Goal: Task Accomplishment & Management: Manage account settings

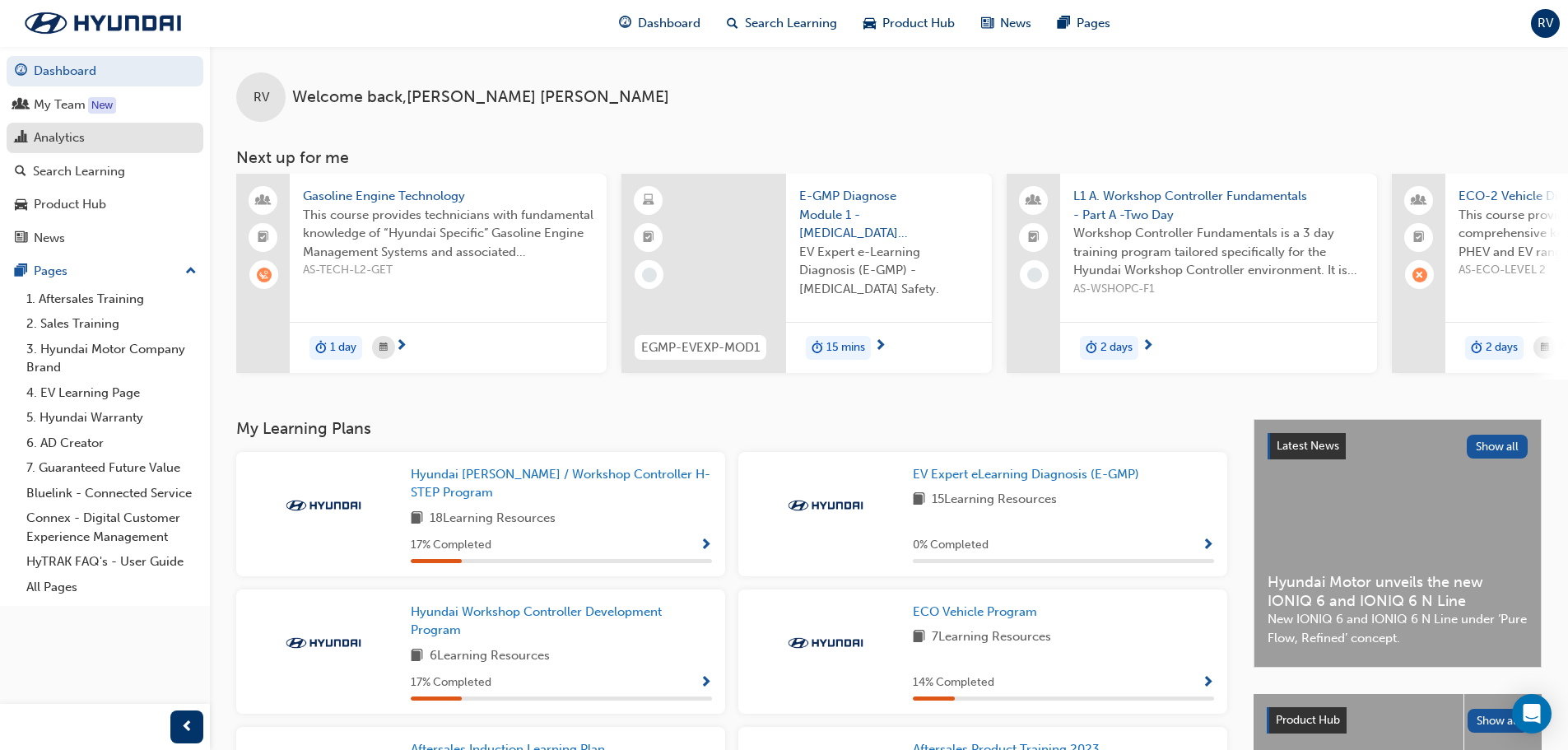
click at [58, 130] on div "Analytics" at bounding box center [59, 138] width 51 height 19
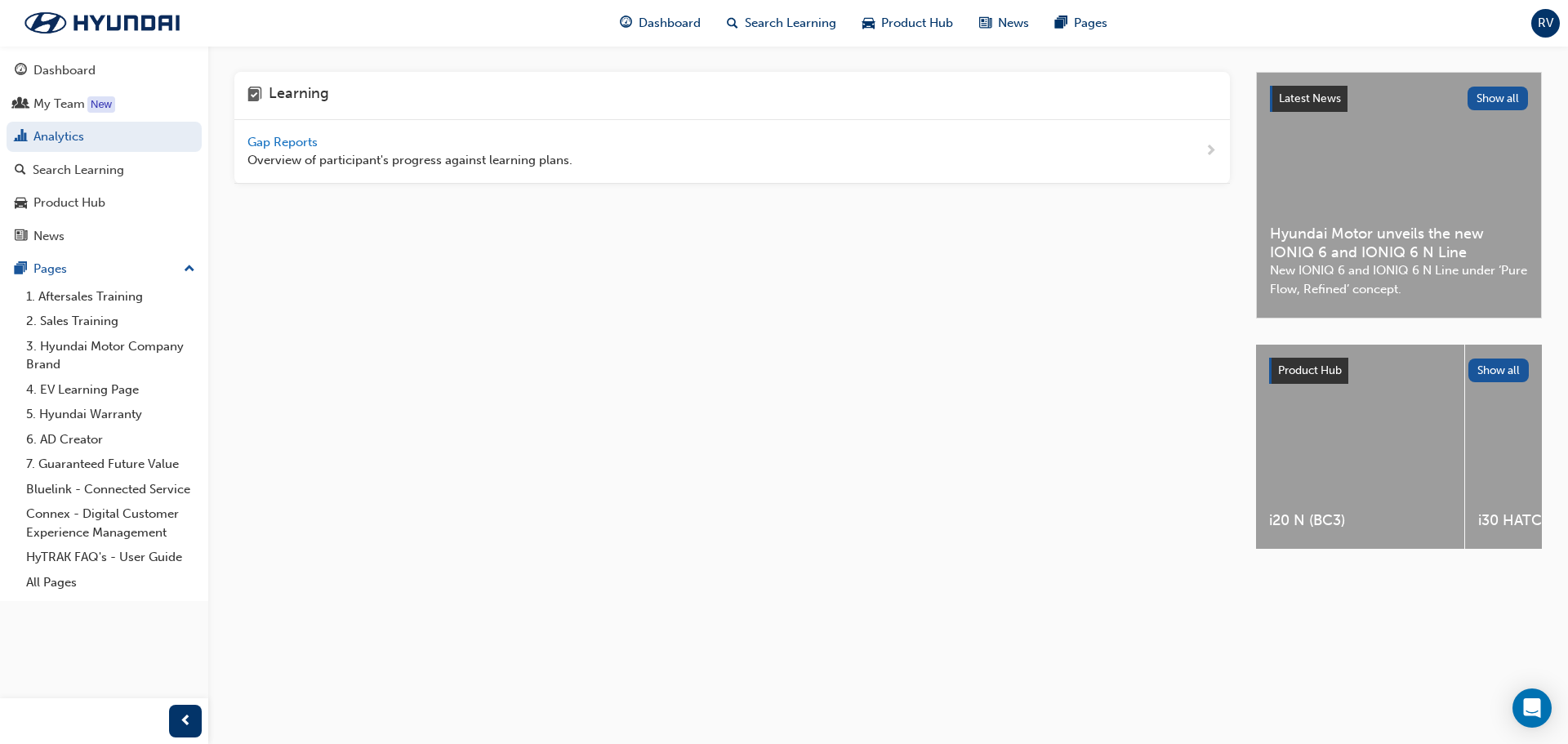
click at [307, 142] on span "Gap Reports" at bounding box center [284, 142] width 73 height 15
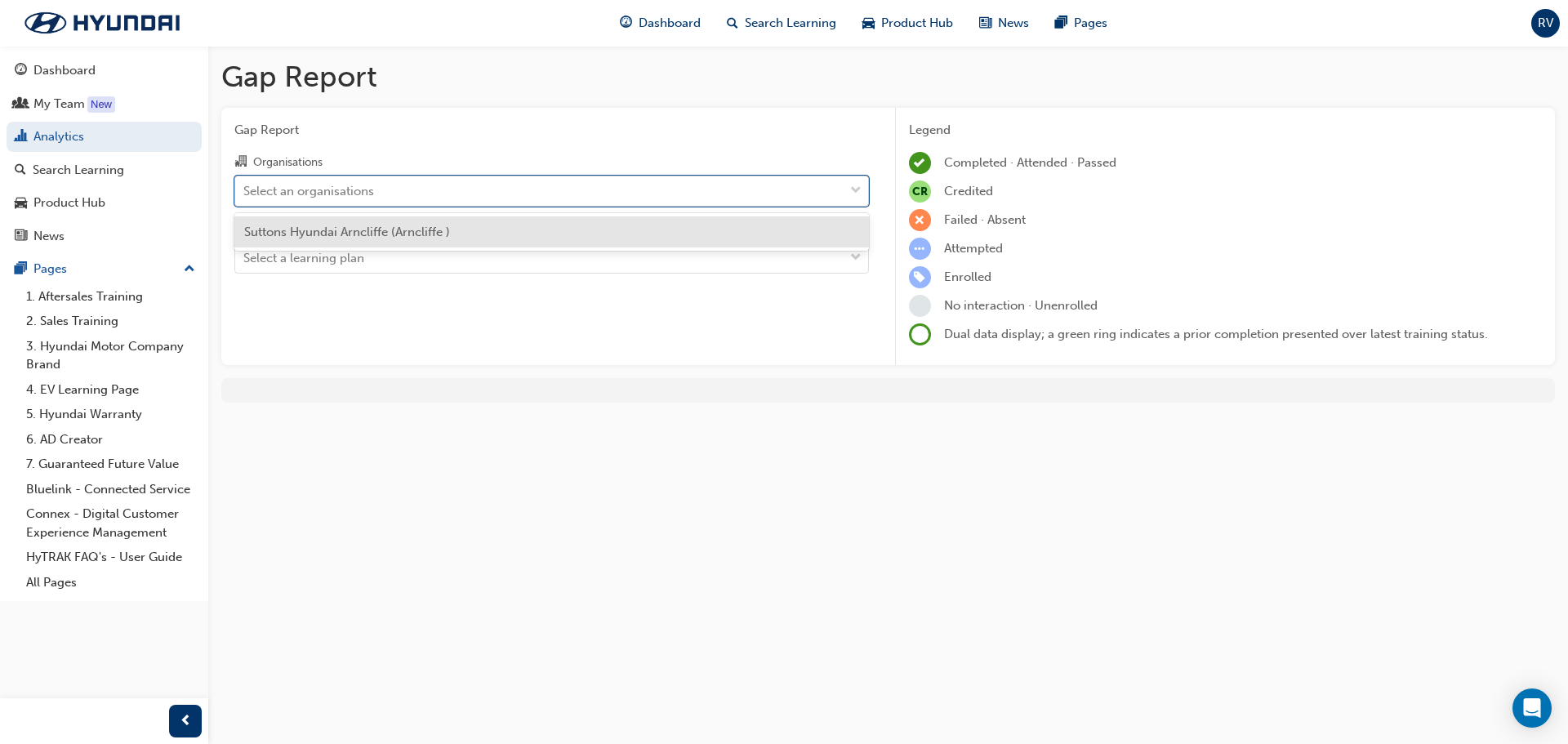
click at [859, 191] on span "down-icon" at bounding box center [855, 191] width 11 height 21
click at [245, 191] on input "Organisations option Suttons Hyundai Arncliffe (Arncliffe ) focused, 1 of 1. 1 …" at bounding box center [244, 190] width 2 height 14
click at [366, 239] on div "Suttons Hyundai Arncliffe (Arncliffe )" at bounding box center [551, 232] width 634 height 32
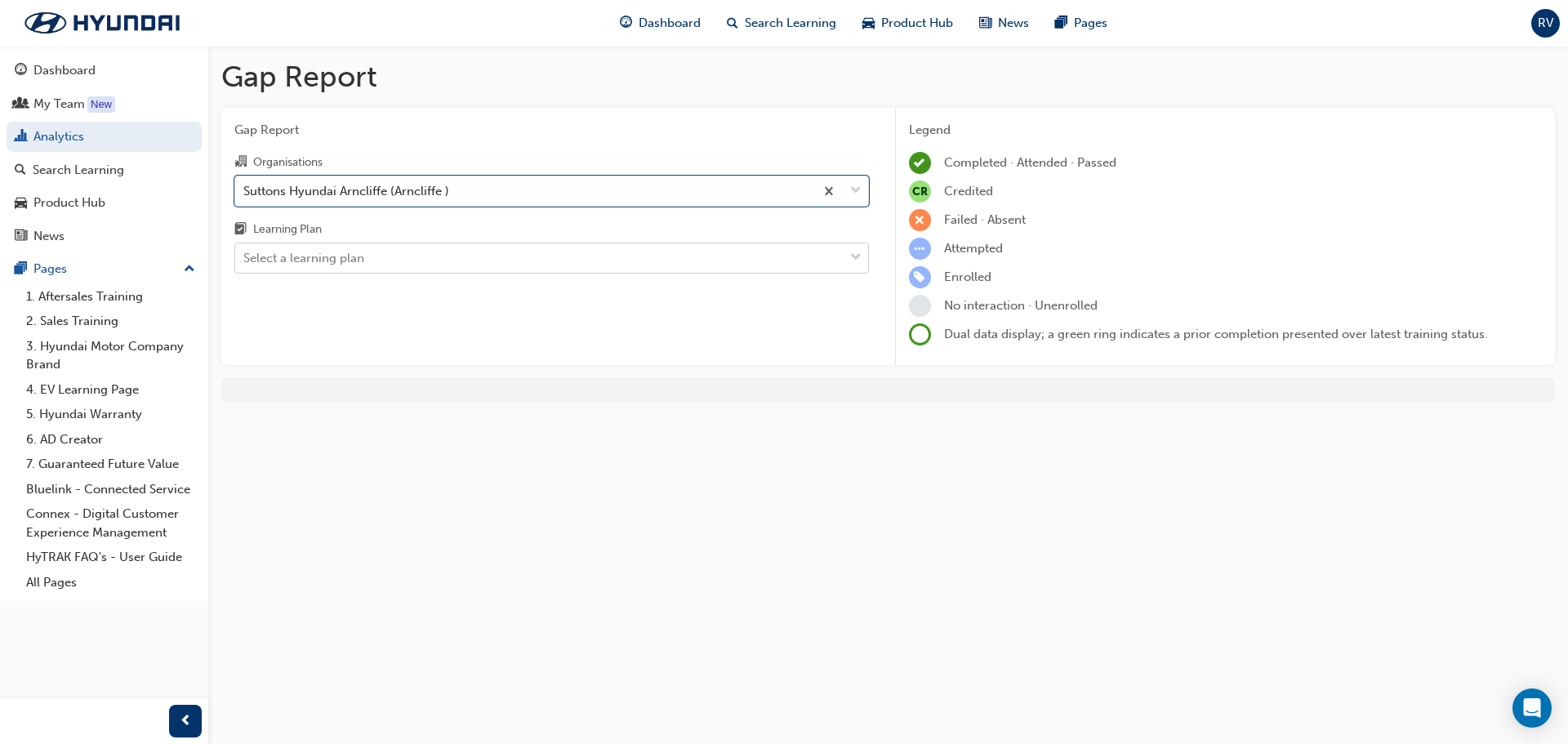
click at [532, 263] on div "Select a learning plan" at bounding box center [539, 258] width 609 height 28
click at [245, 263] on input "Learning Plan Select a learning plan" at bounding box center [244, 258] width 2 height 14
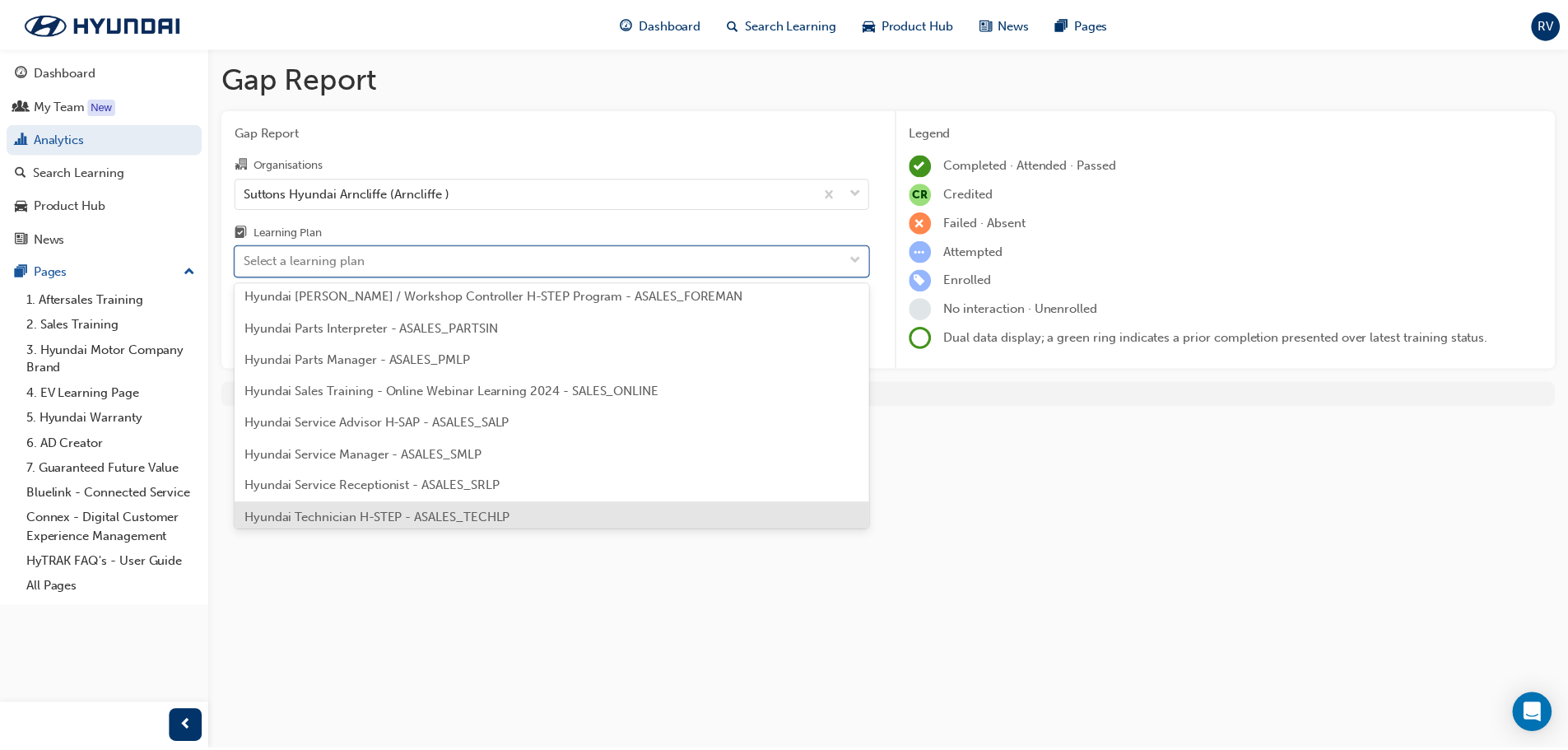
scroll to position [412, 0]
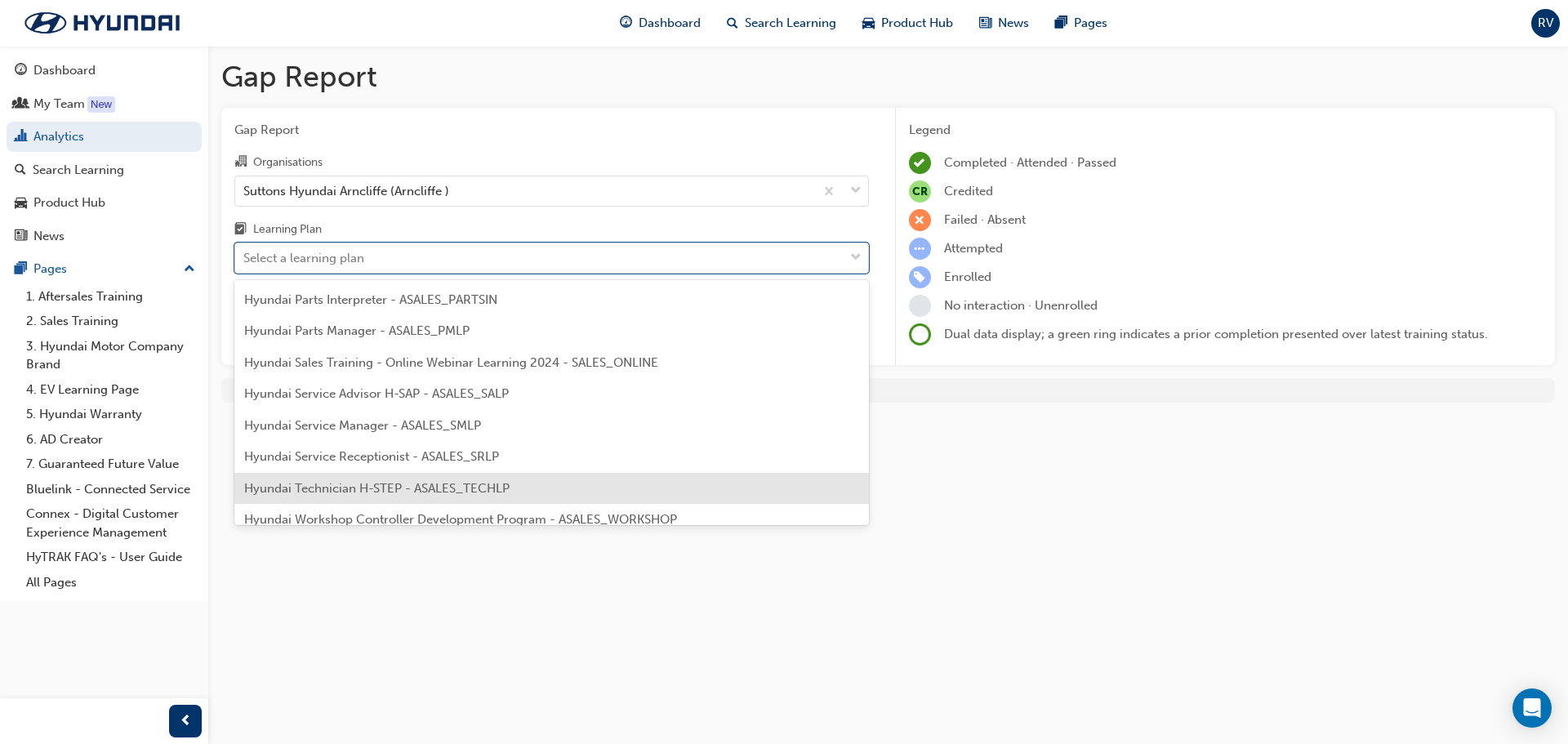
click at [331, 482] on span "Hyundai Technician H-STEP - ASALES_TECHLP" at bounding box center [376, 488] width 265 height 15
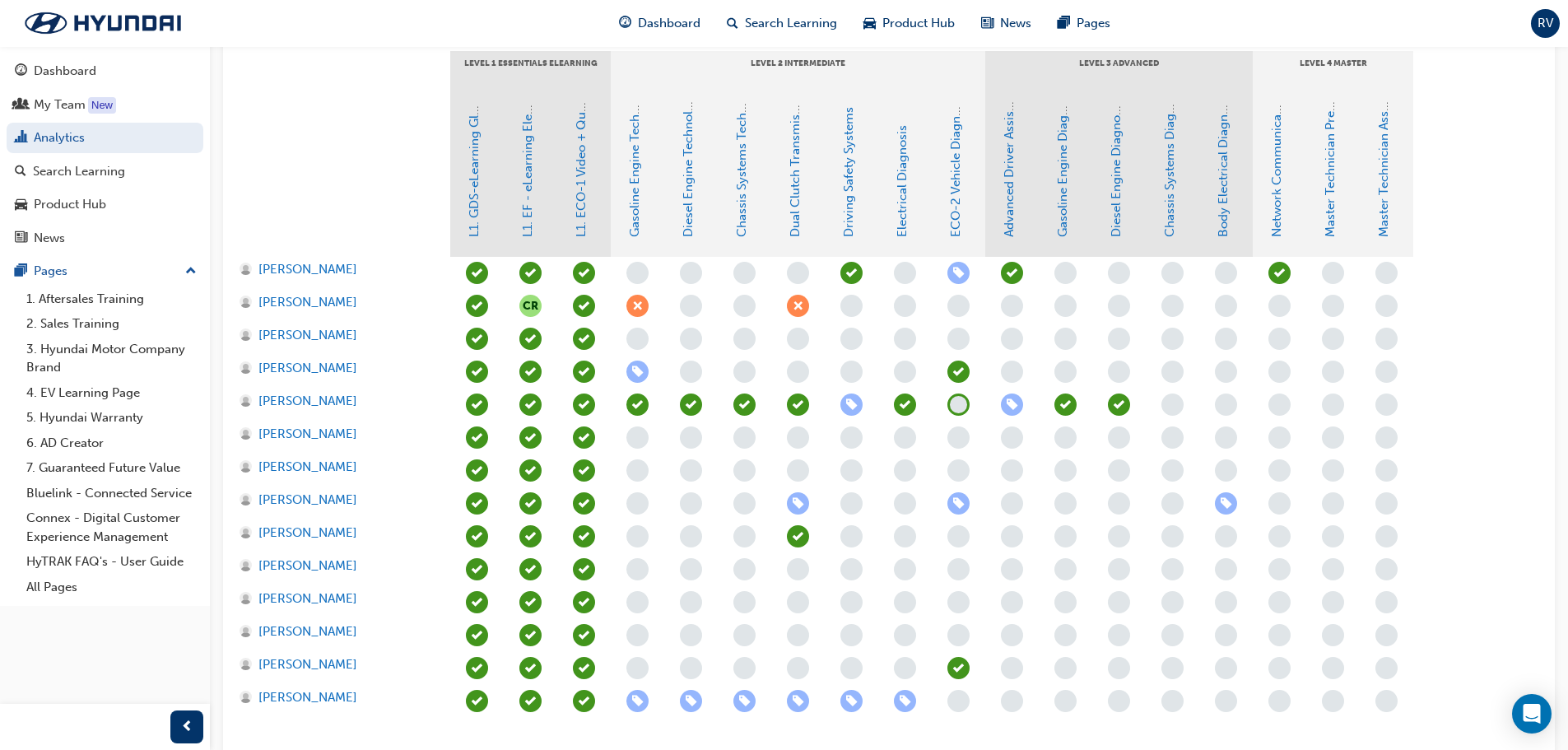
scroll to position [412, 0]
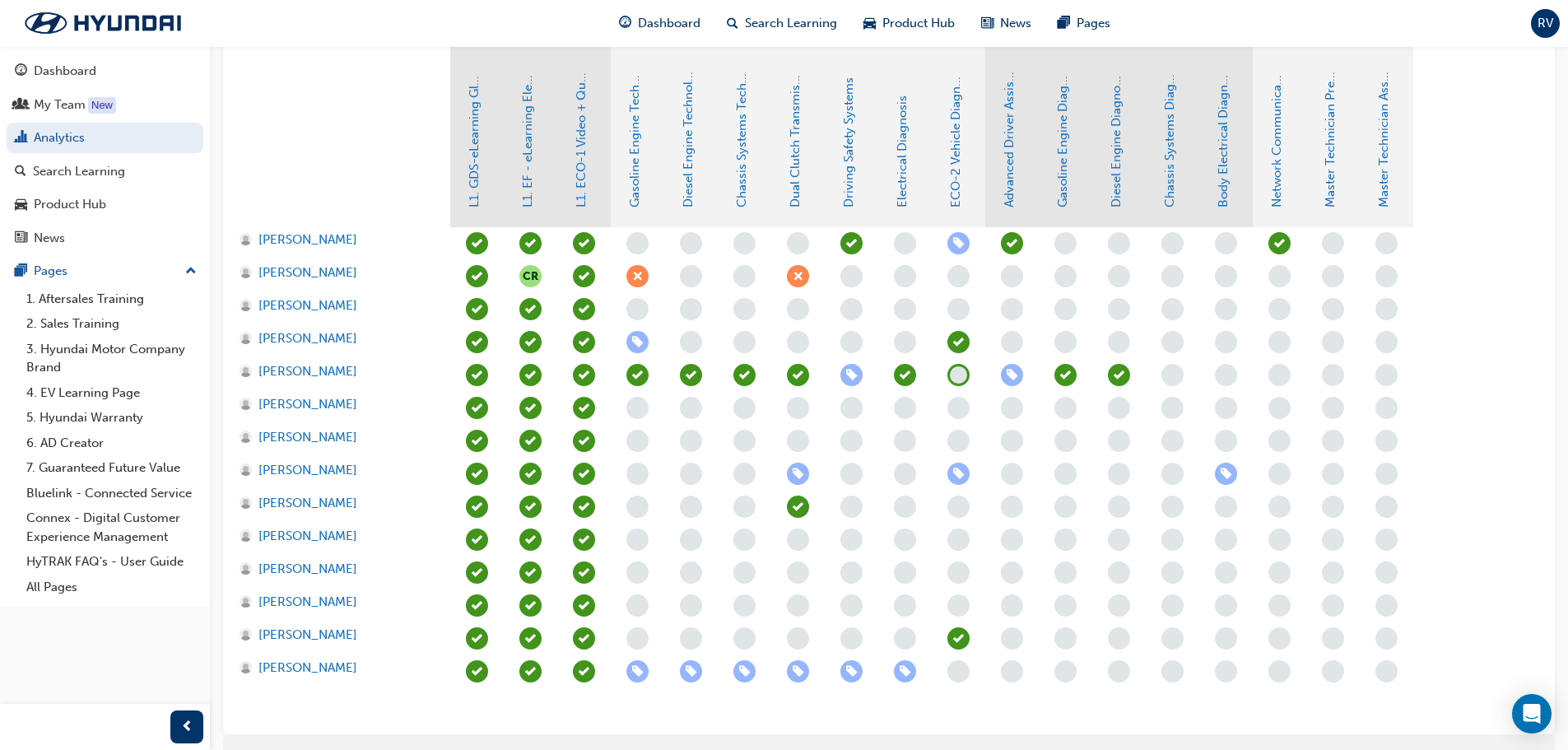
click at [957, 672] on span "learningRecordVerb_NONE-icon" at bounding box center [958, 671] width 22 height 22
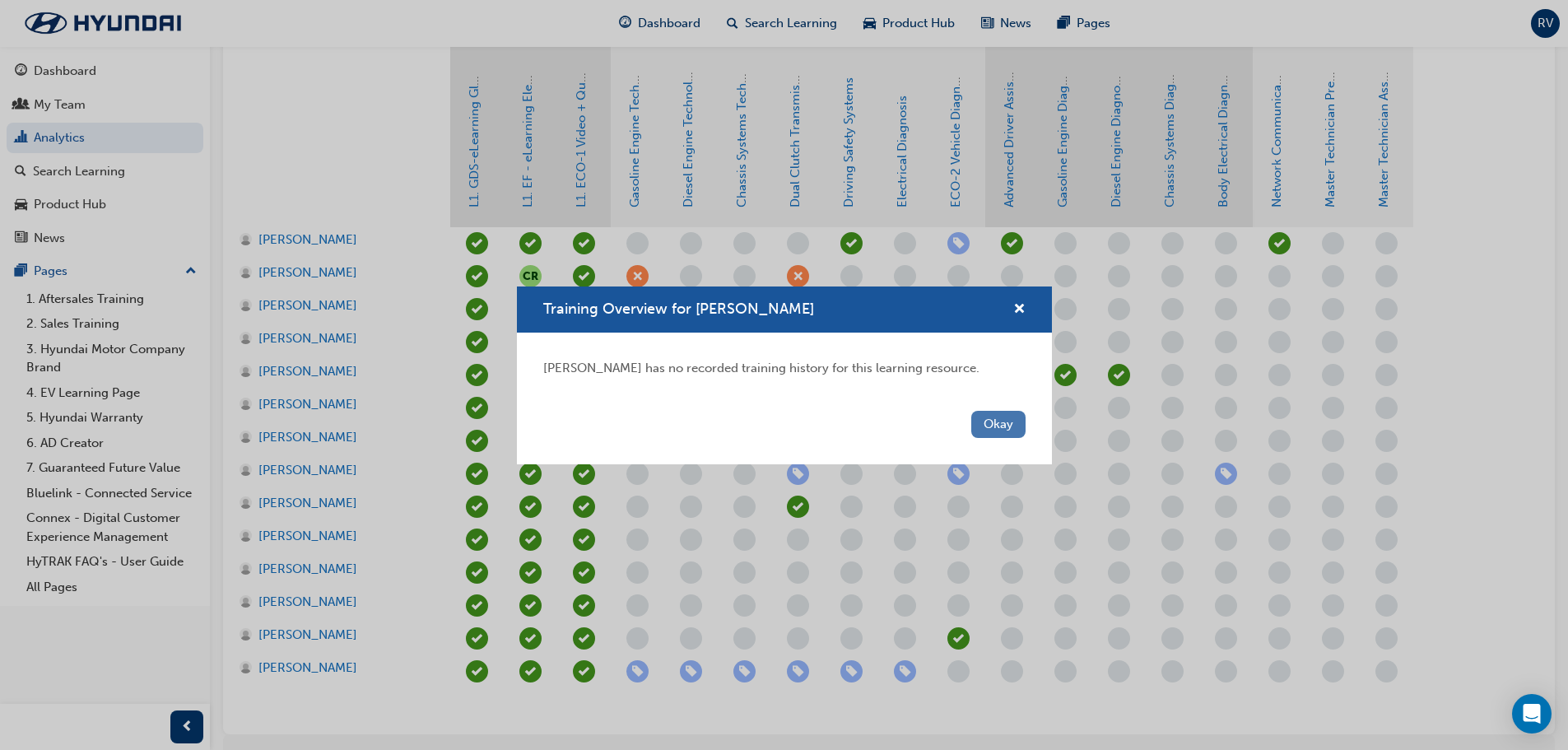
click at [984, 428] on button "Okay" at bounding box center [998, 424] width 54 height 28
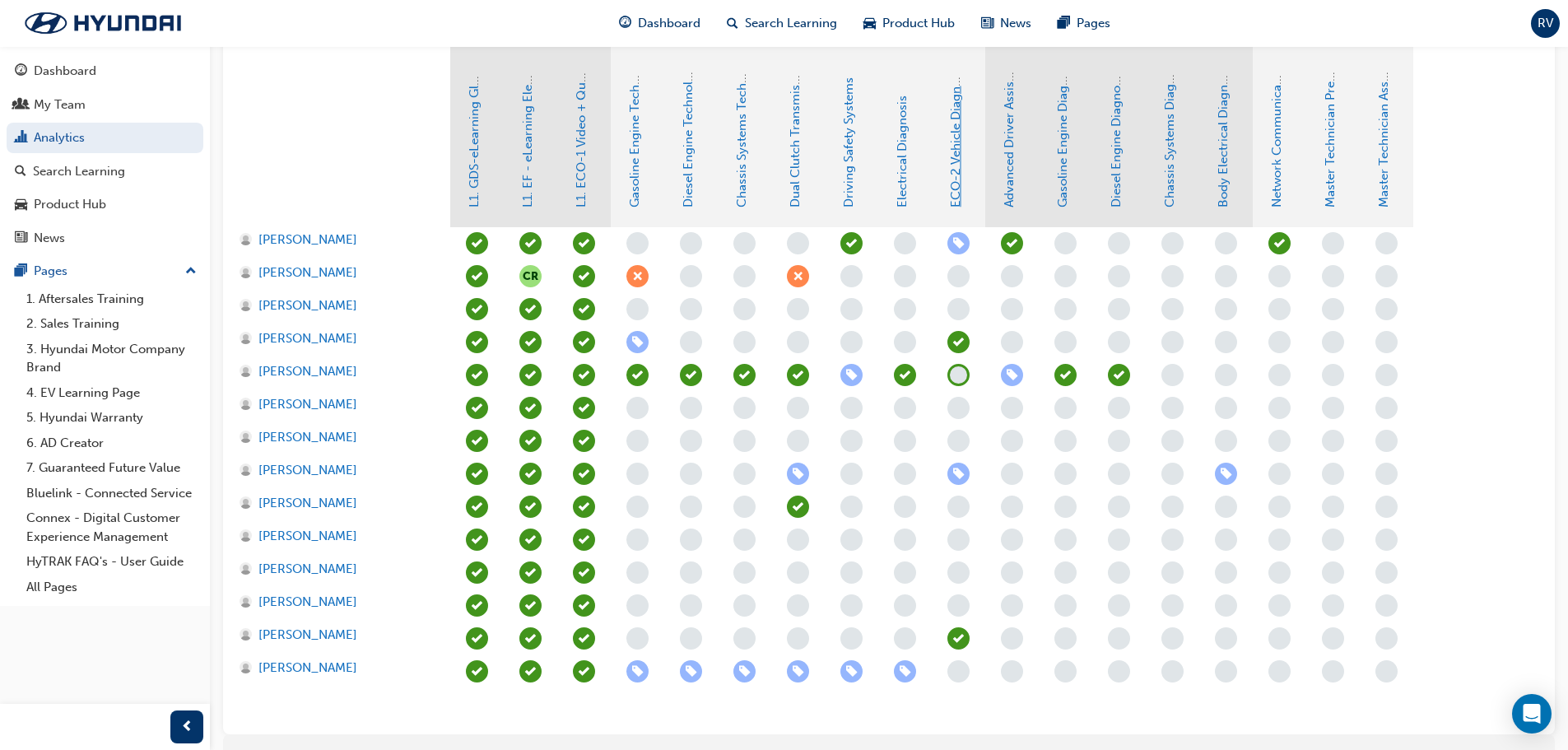
click at [951, 190] on link "ECO-2 Vehicle Diagnosis and Repair" at bounding box center [955, 103] width 15 height 209
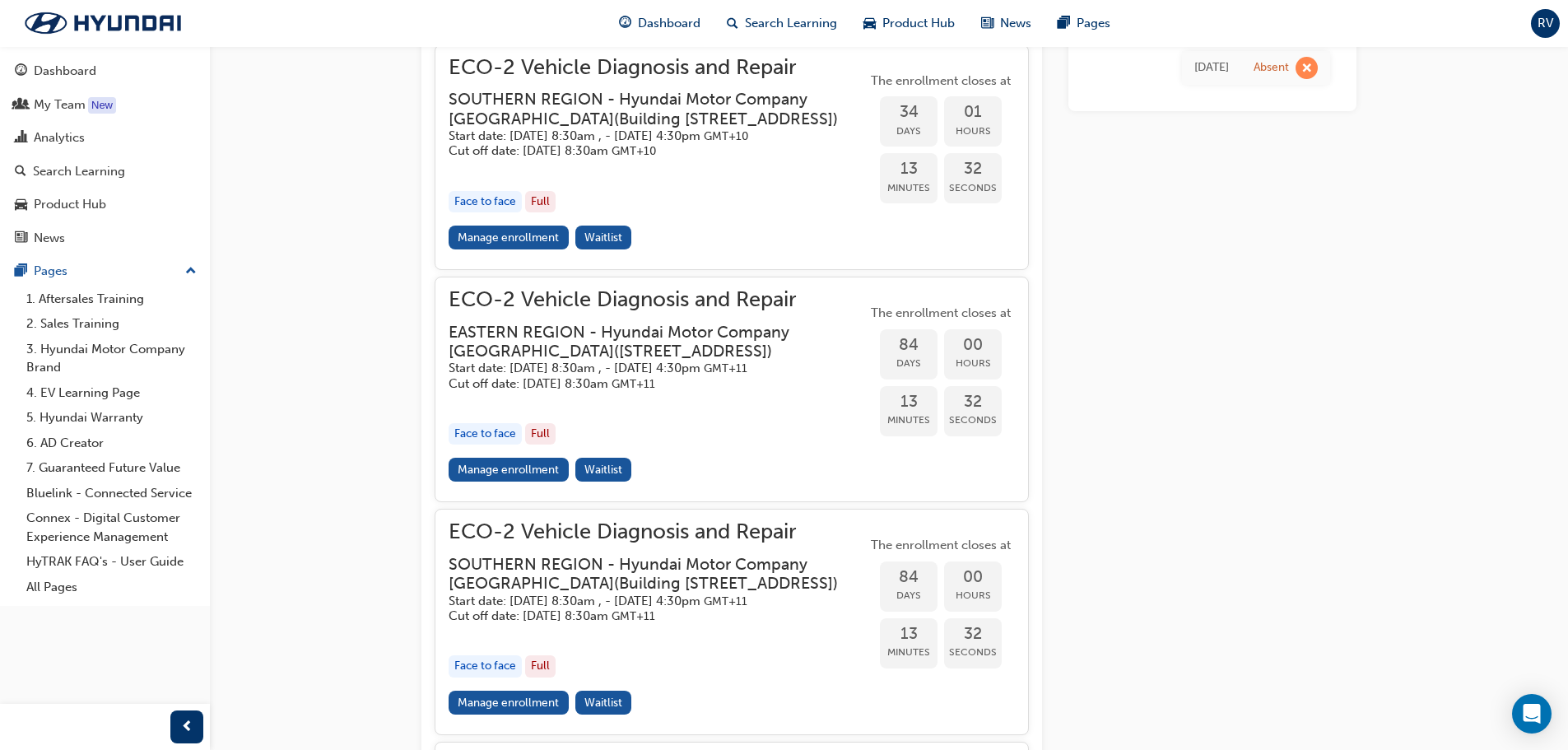
scroll to position [1614, 0]
click at [611, 478] on span "Waitlist" at bounding box center [603, 471] width 38 height 14
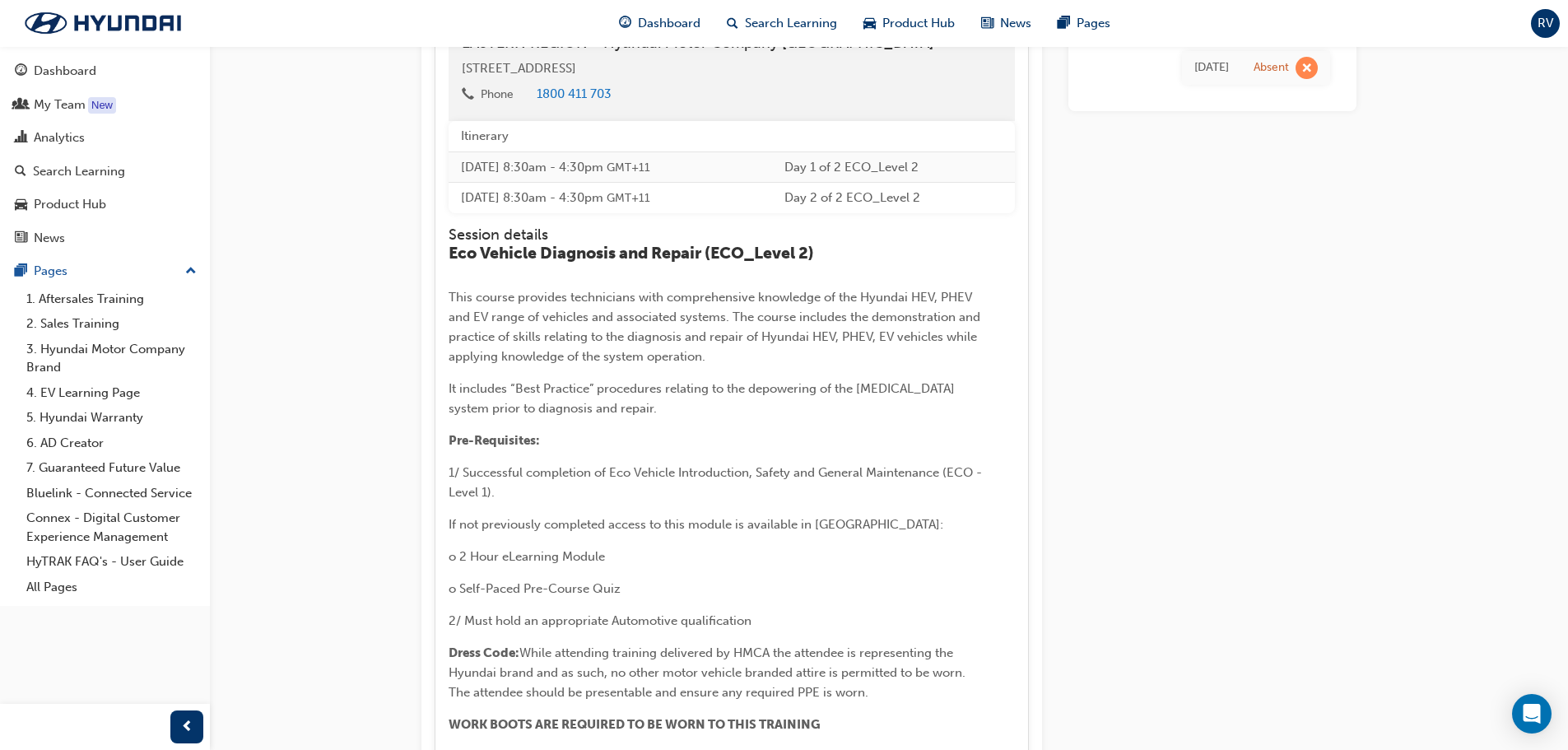
scroll to position [2029, 0]
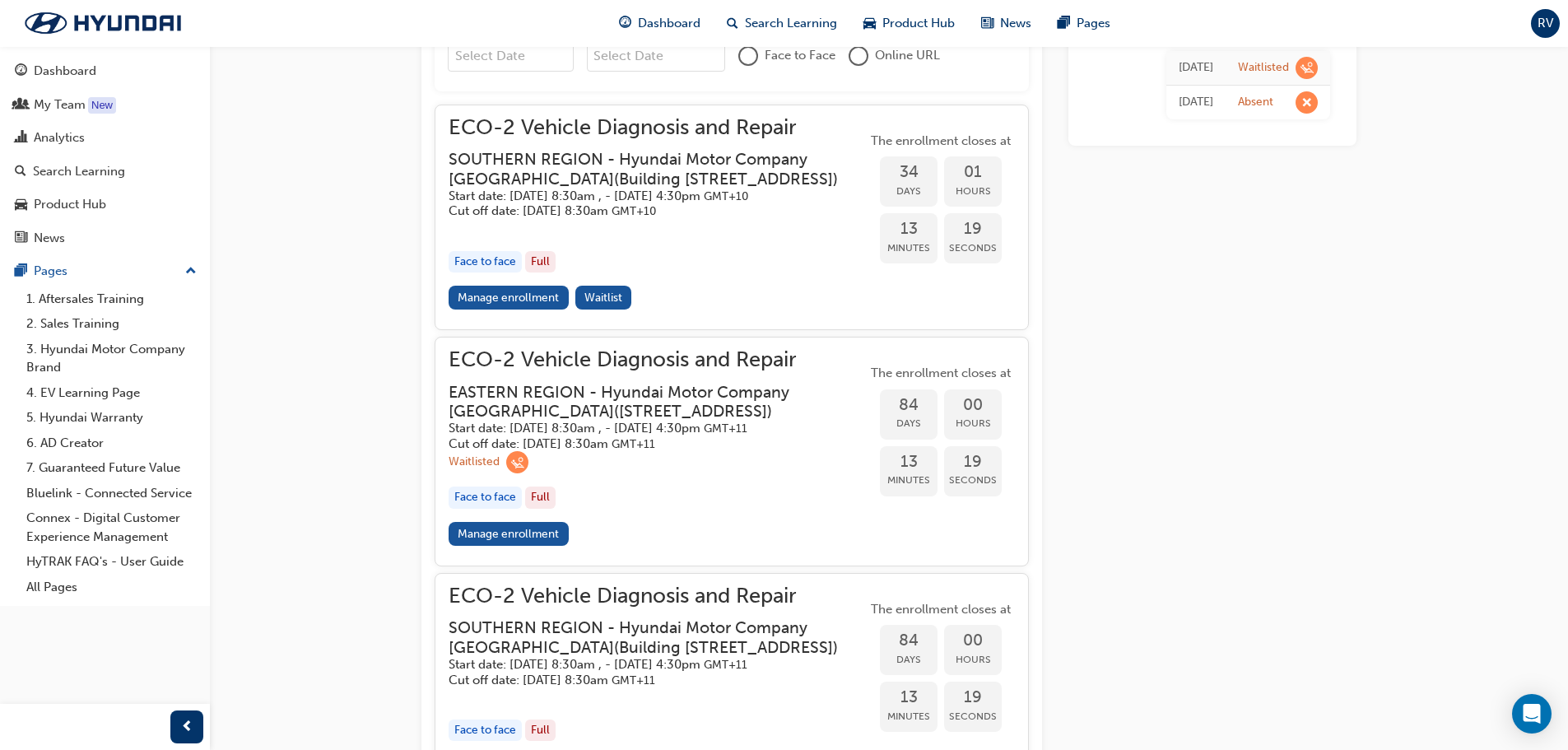
scroll to position [1582, 0]
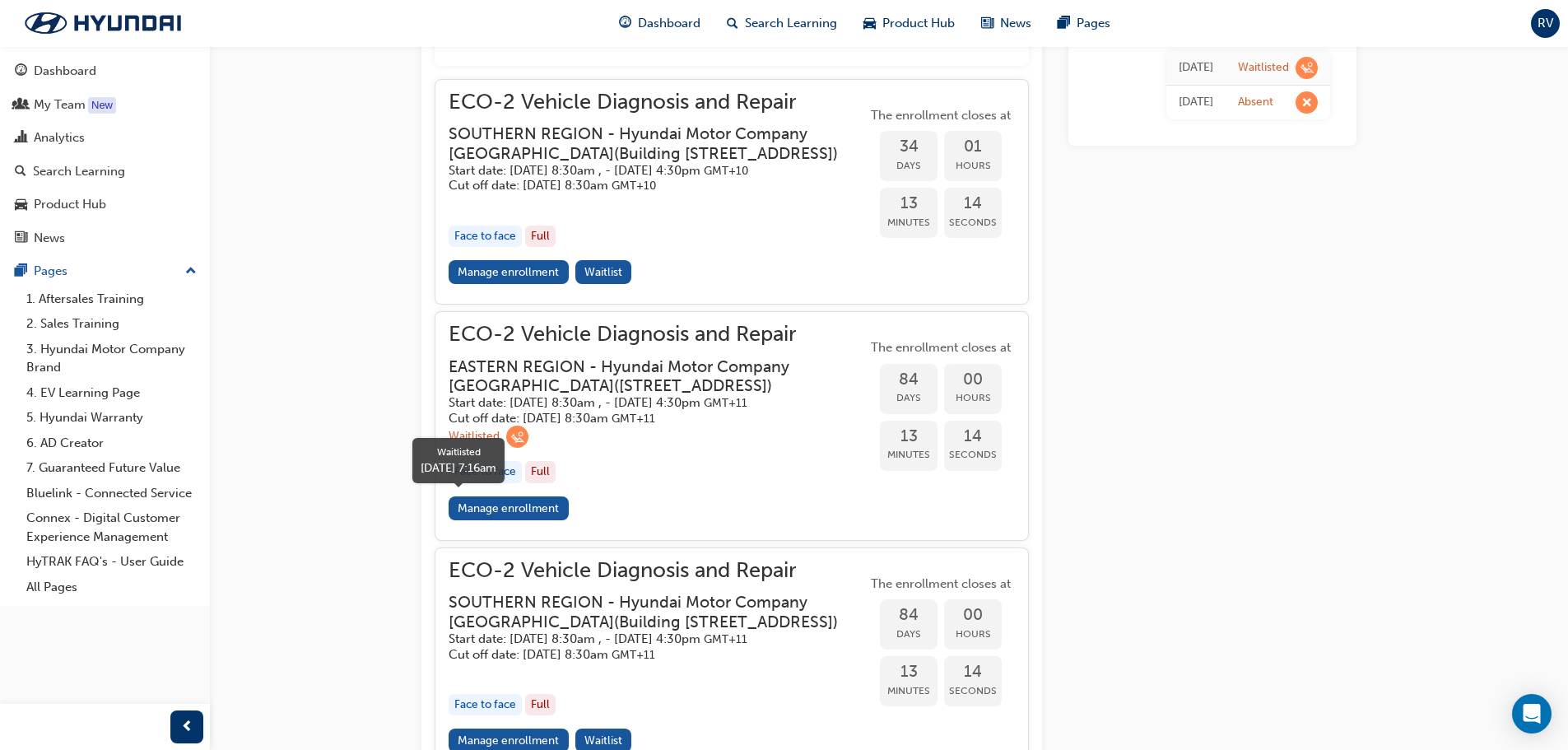
click at [473, 445] on div "Waitlisted" at bounding box center [473, 437] width 51 height 16
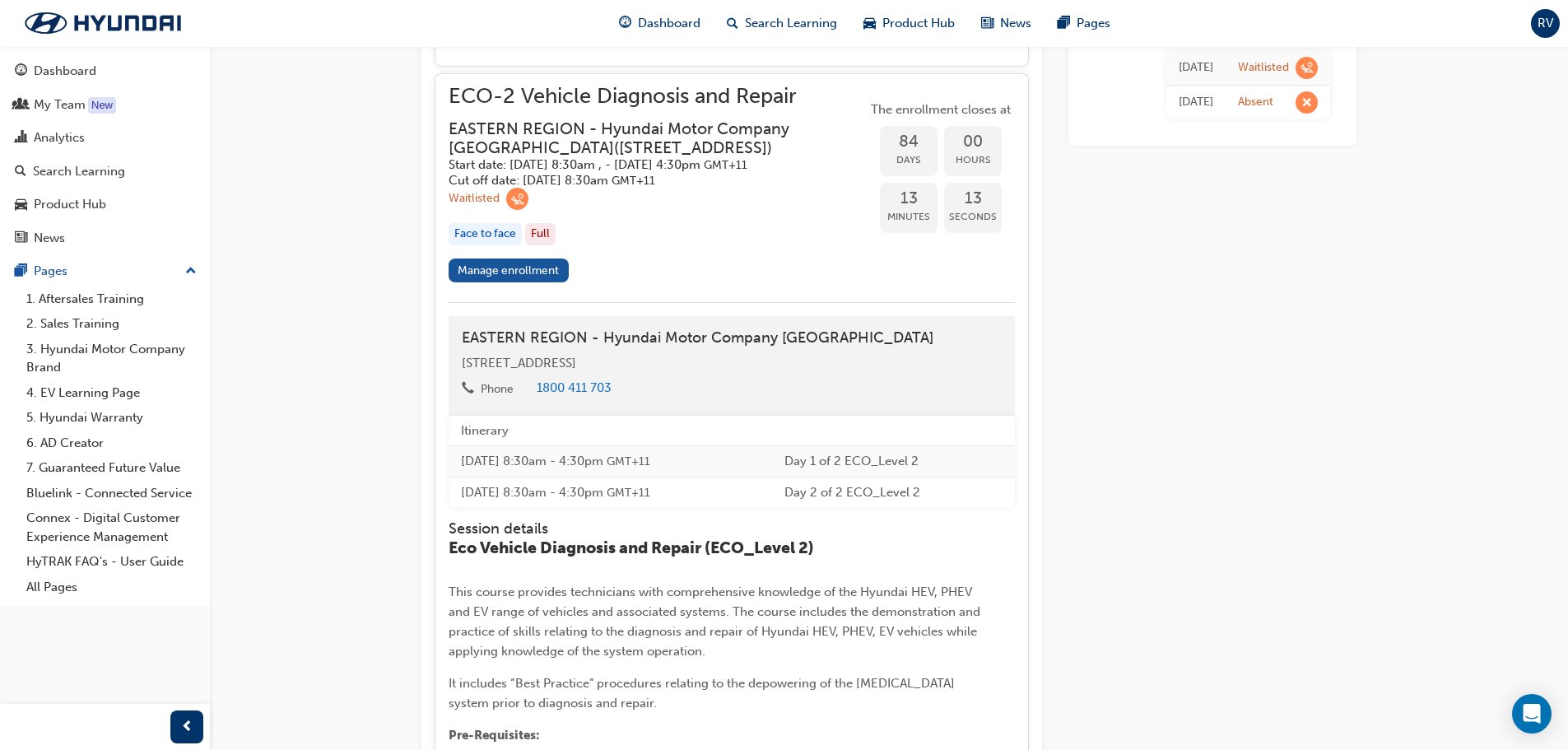
scroll to position [1828, 0]
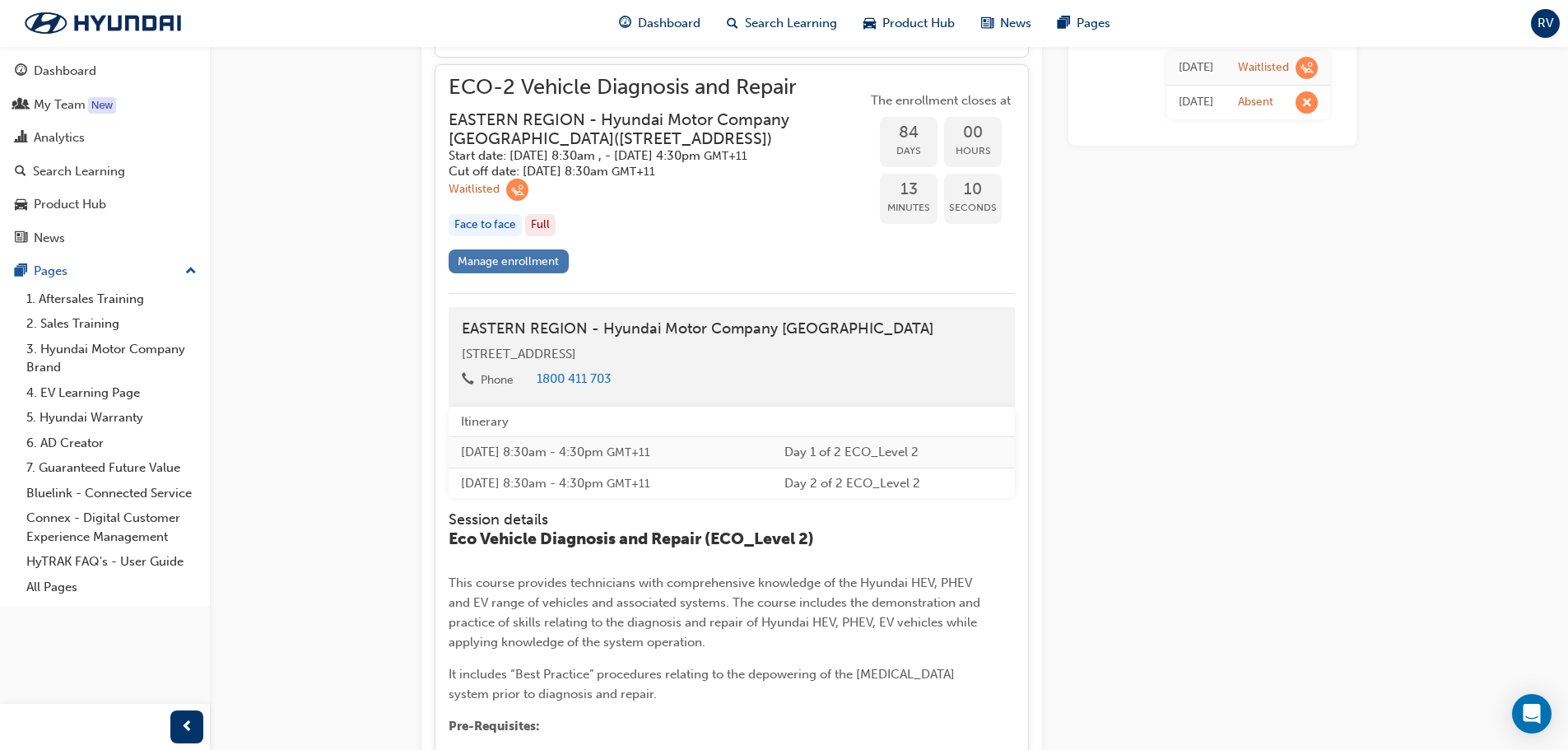
click at [515, 273] on link "Manage enrollment" at bounding box center [508, 261] width 120 height 24
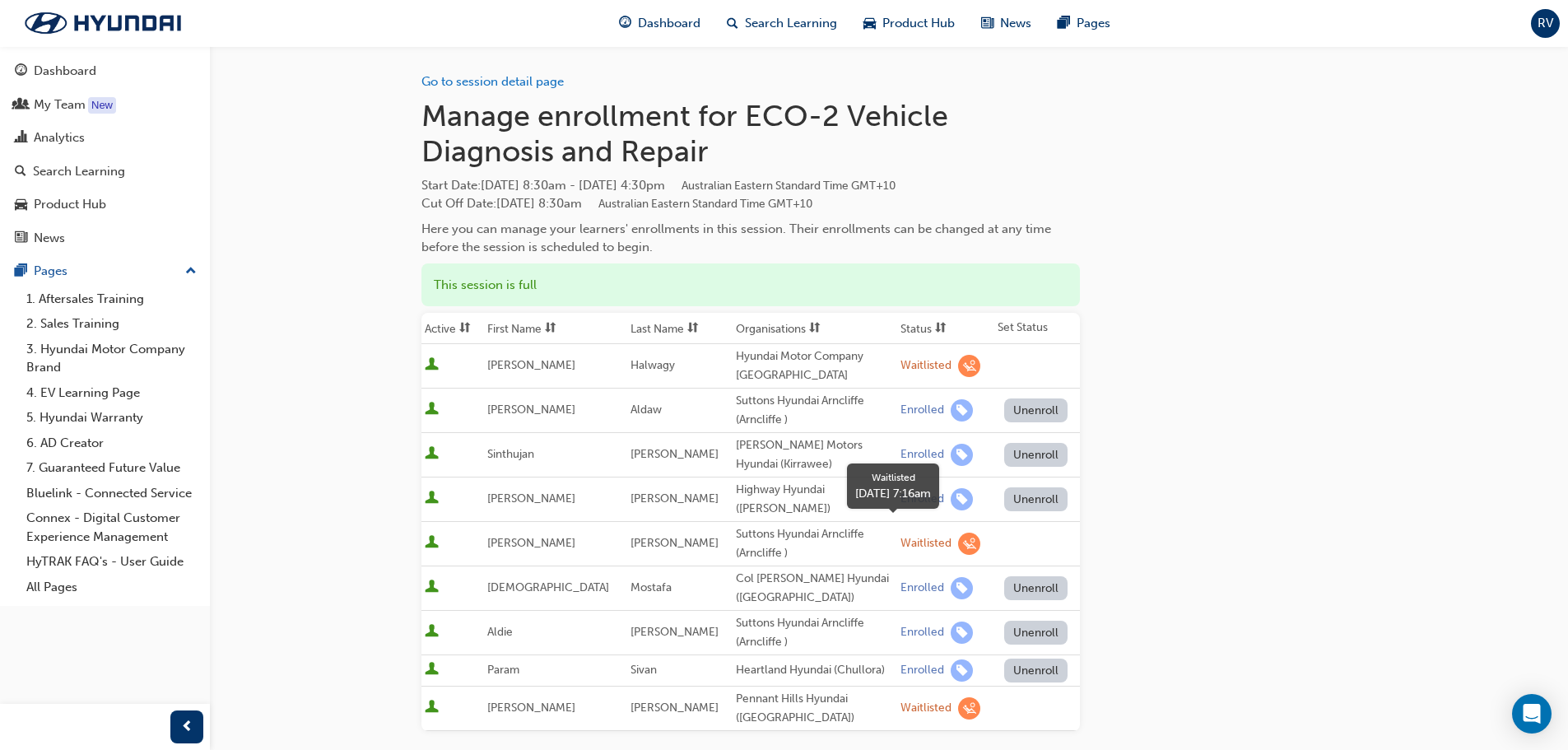
click at [900, 536] on div "Waitlisted" at bounding box center [925, 544] width 51 height 16
click at [736, 525] on div "Suttons Hyundai Arncliffe (Arncliffe )" at bounding box center [815, 543] width 158 height 37
click at [431, 535] on span "User is active" at bounding box center [432, 543] width 14 height 17
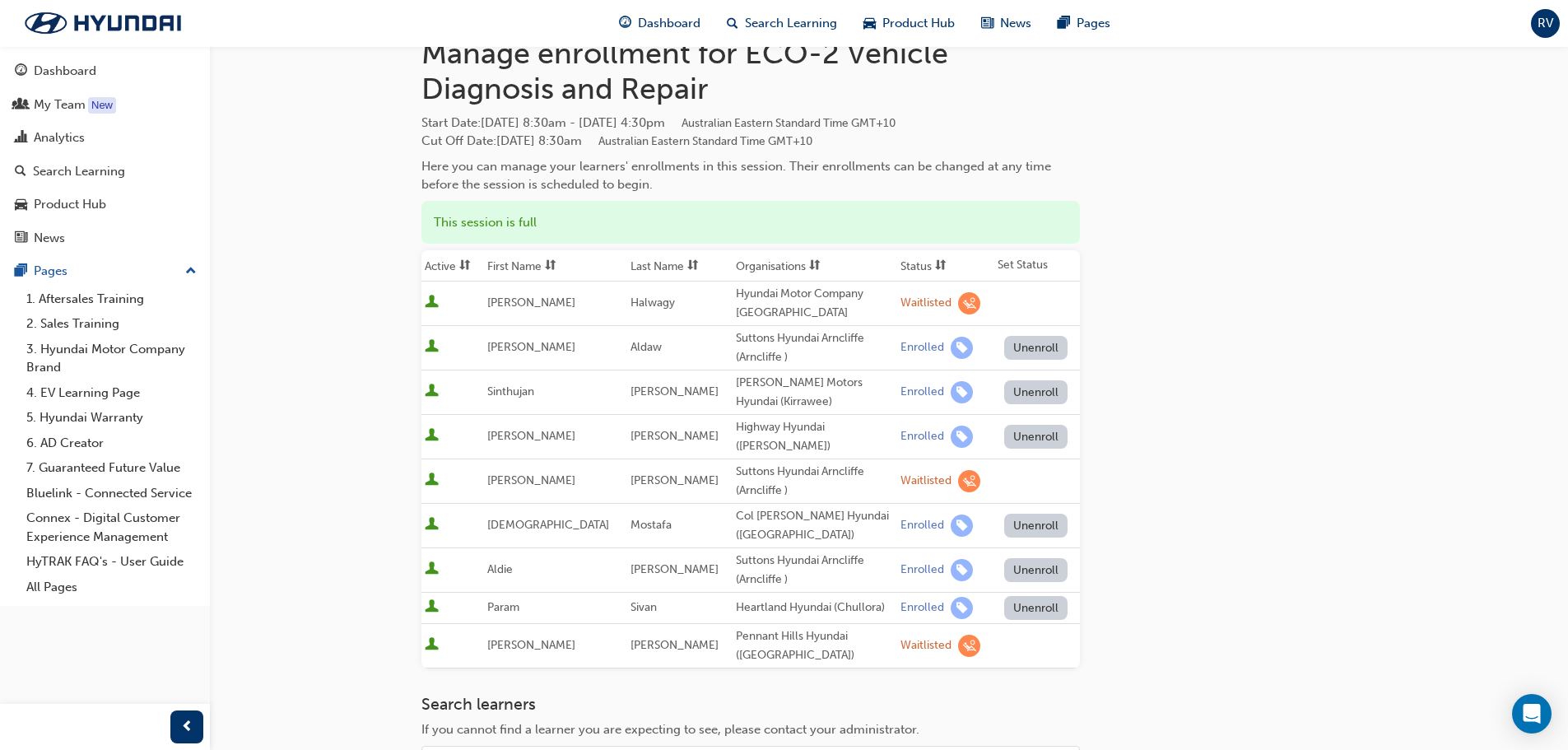
scroll to position [164, 0]
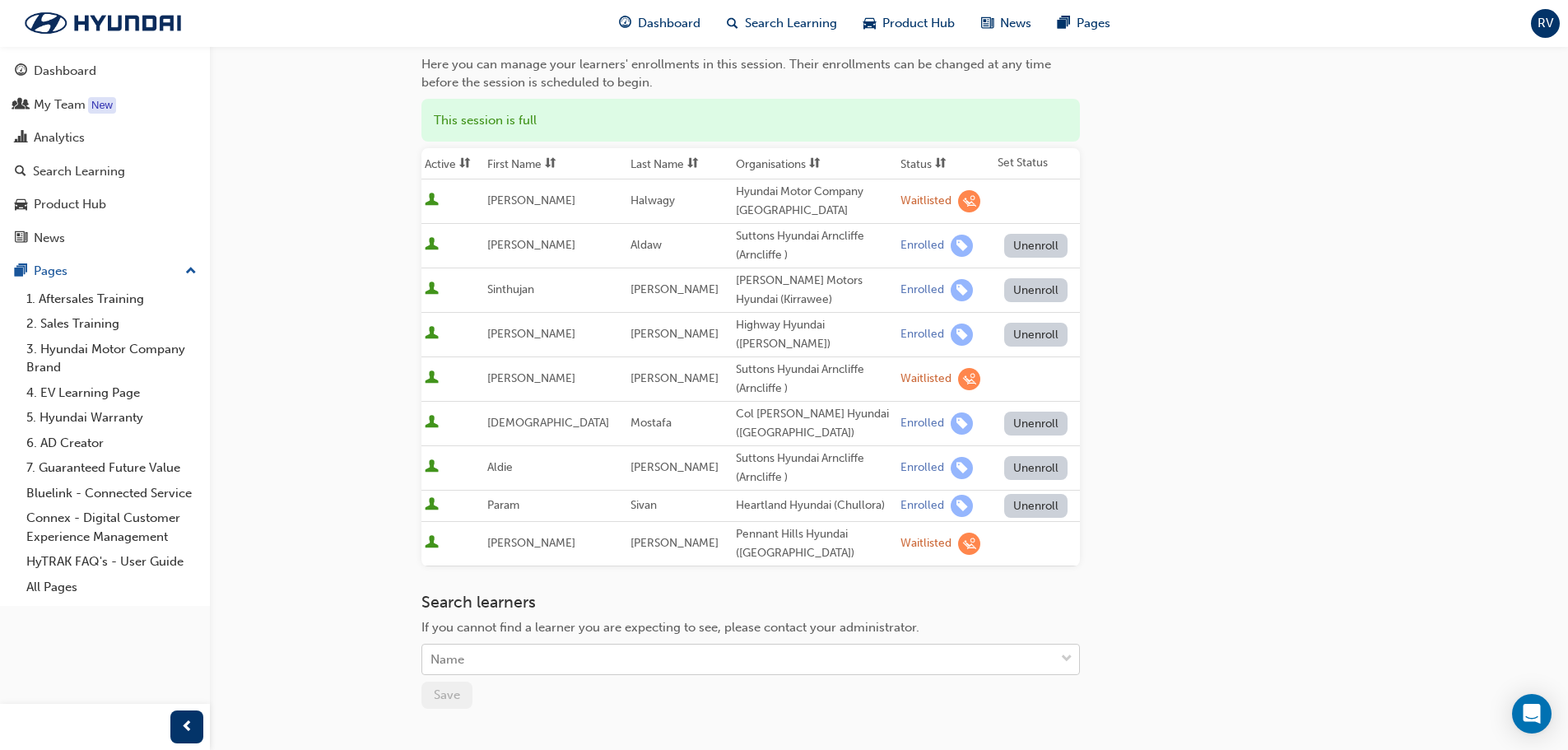
click at [498, 645] on div "Name" at bounding box center [739, 659] width 632 height 28
click at [481, 684] on div "No options" at bounding box center [751, 687] width 659 height 32
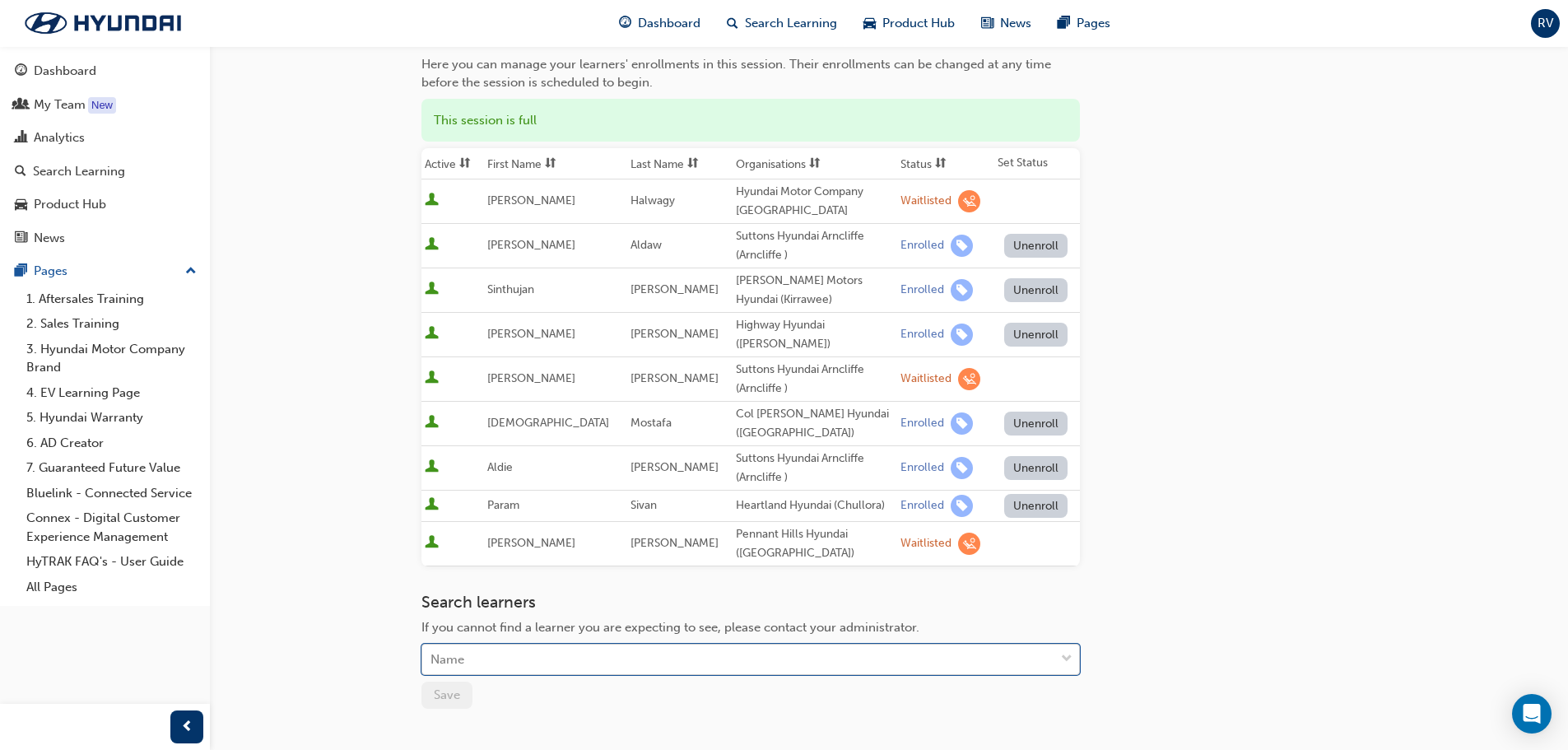
click at [497, 645] on div "Name" at bounding box center [739, 659] width 632 height 28
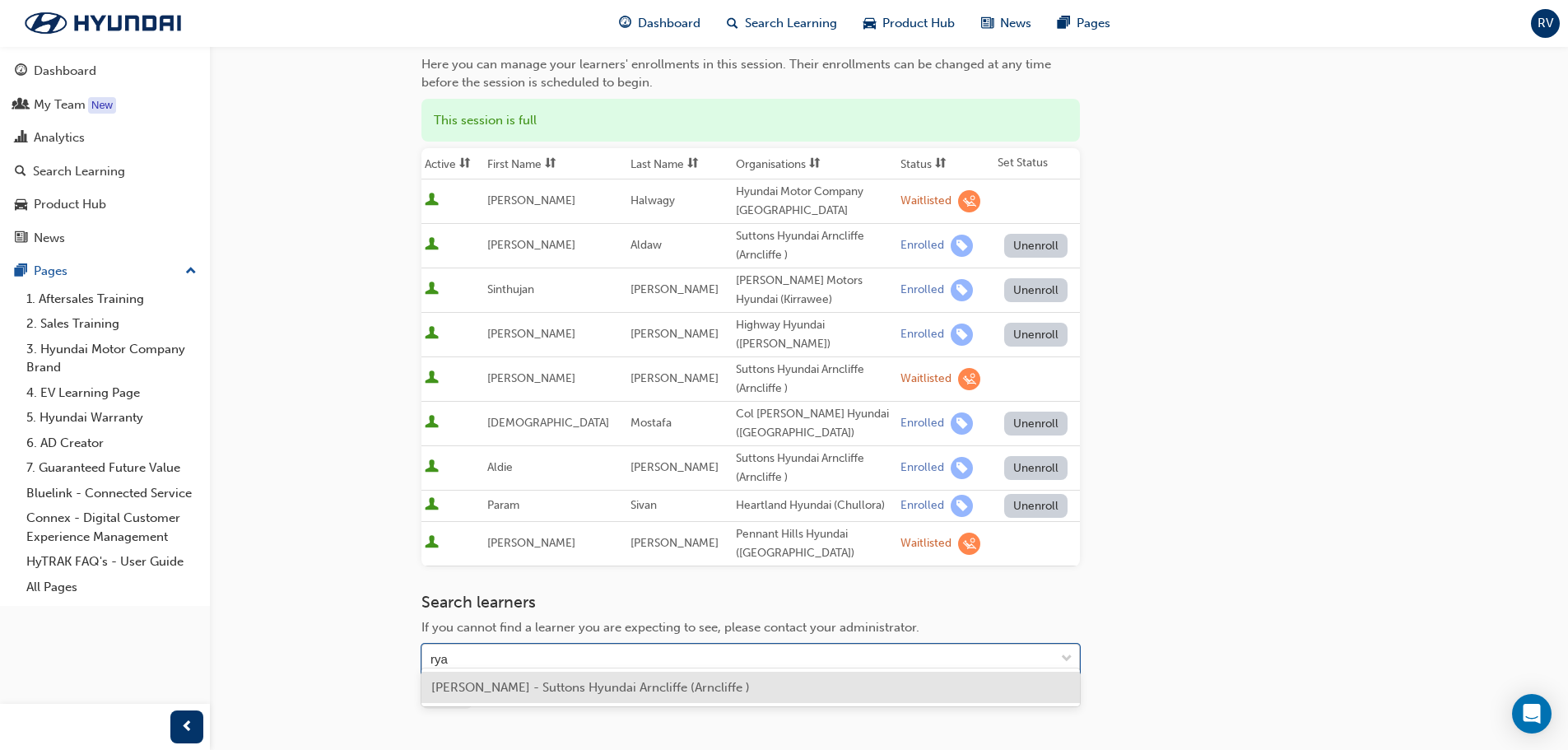
type input "[PERSON_NAME]"
click at [456, 684] on span "[PERSON_NAME] - Suttons Hyundai Arncliffe (Arncliffe )" at bounding box center [590, 687] width 319 height 15
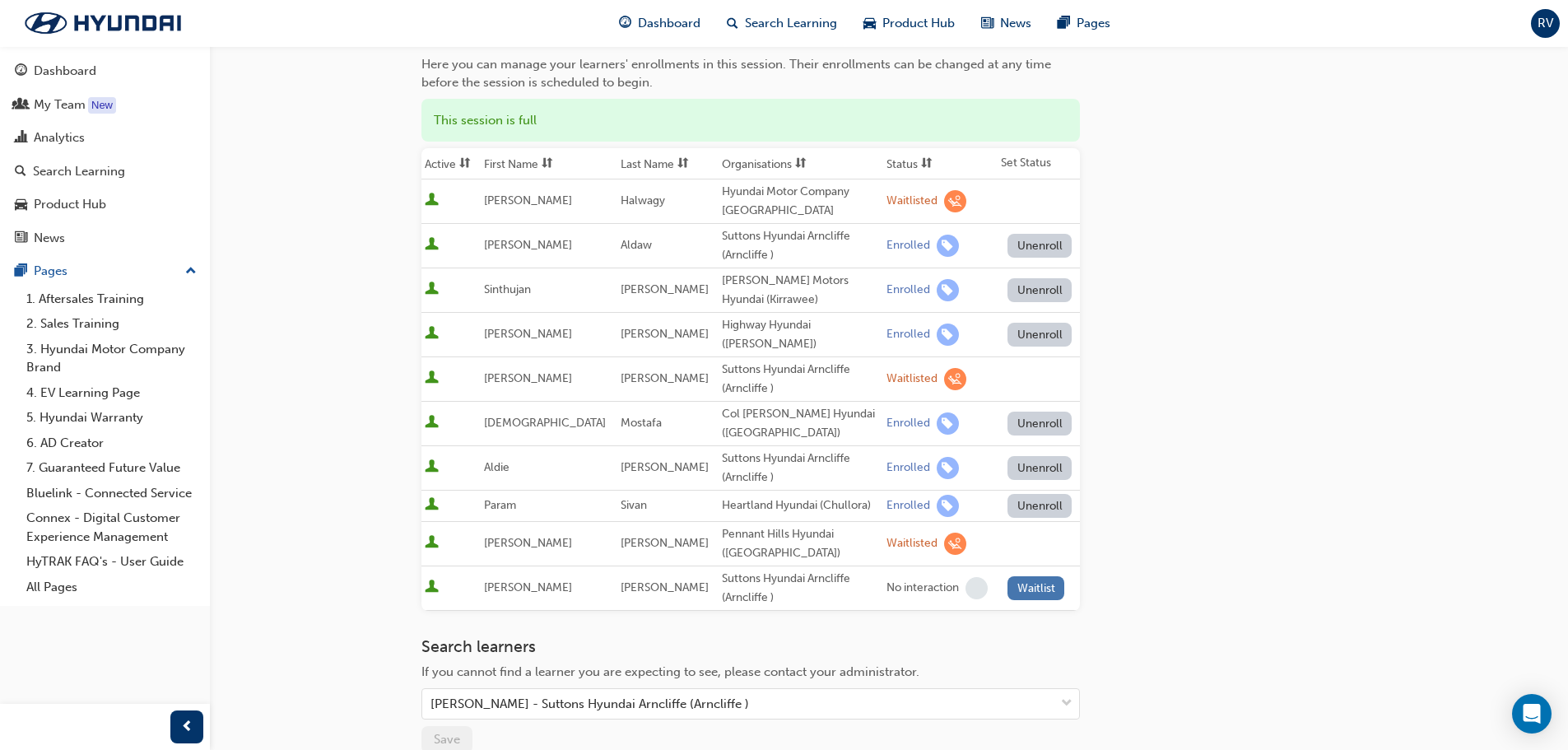
click at [1022, 576] on button "Waitlist" at bounding box center [1036, 588] width 57 height 24
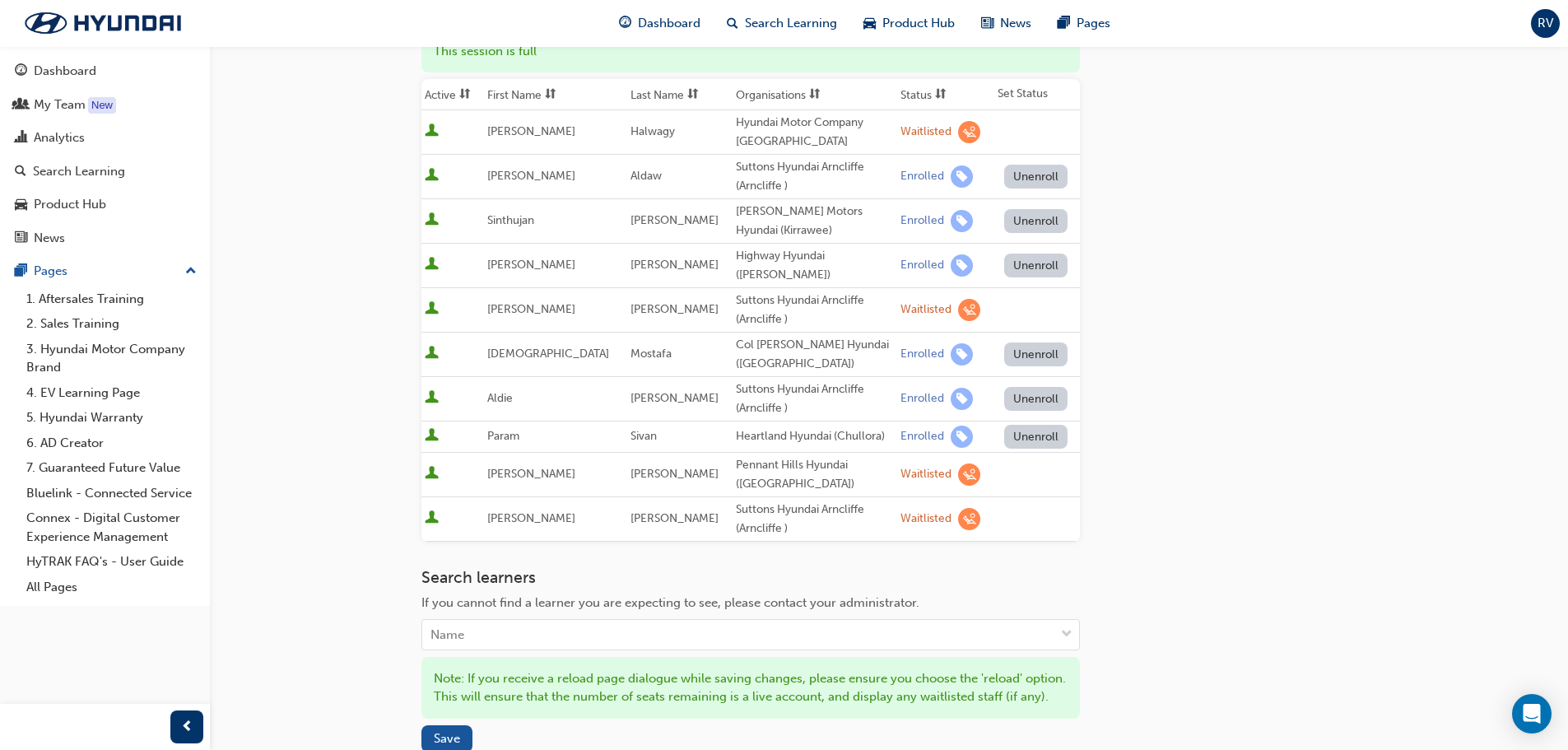
scroll to position [329, 0]
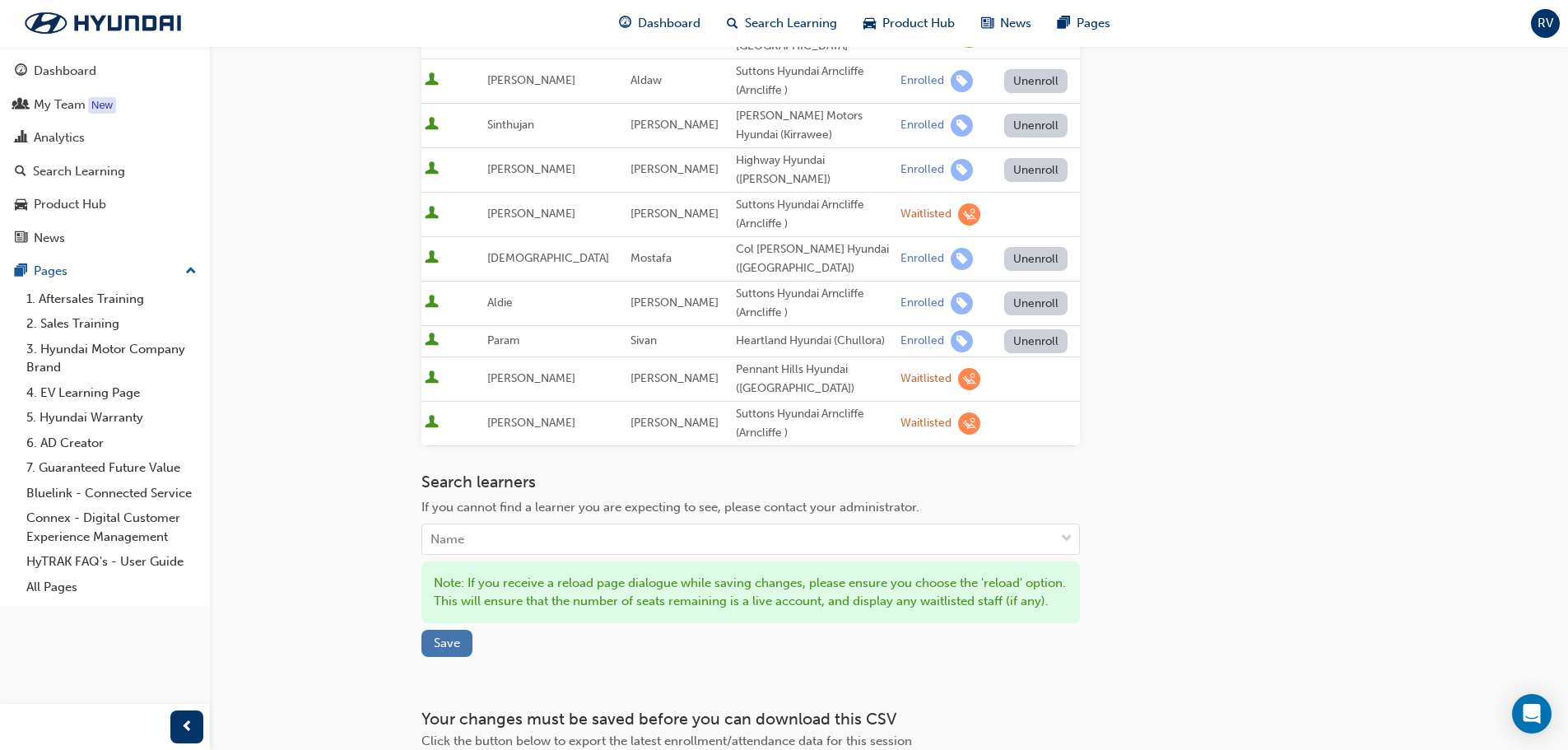
click at [449, 644] on span "Save" at bounding box center [447, 643] width 27 height 15
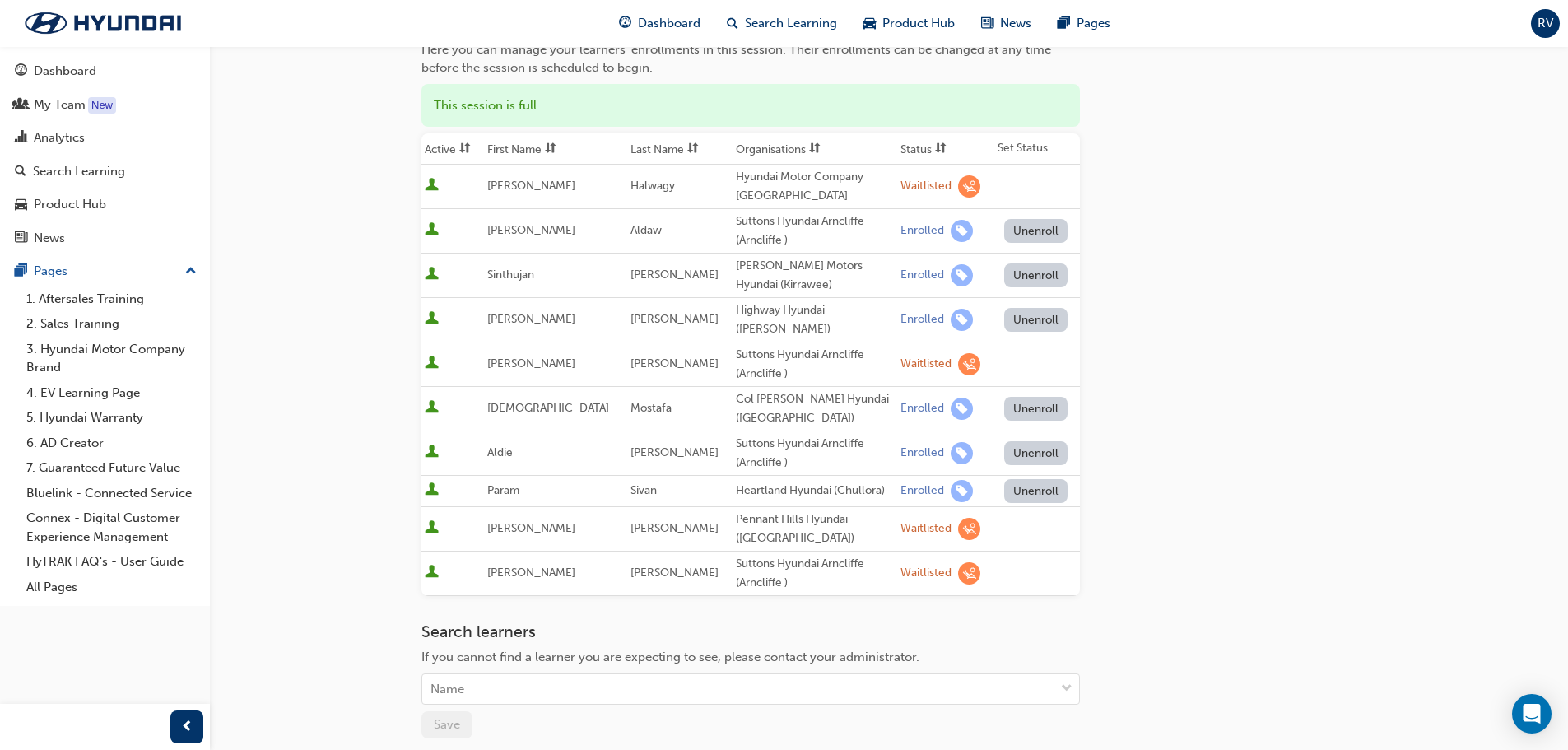
scroll to position [164, 0]
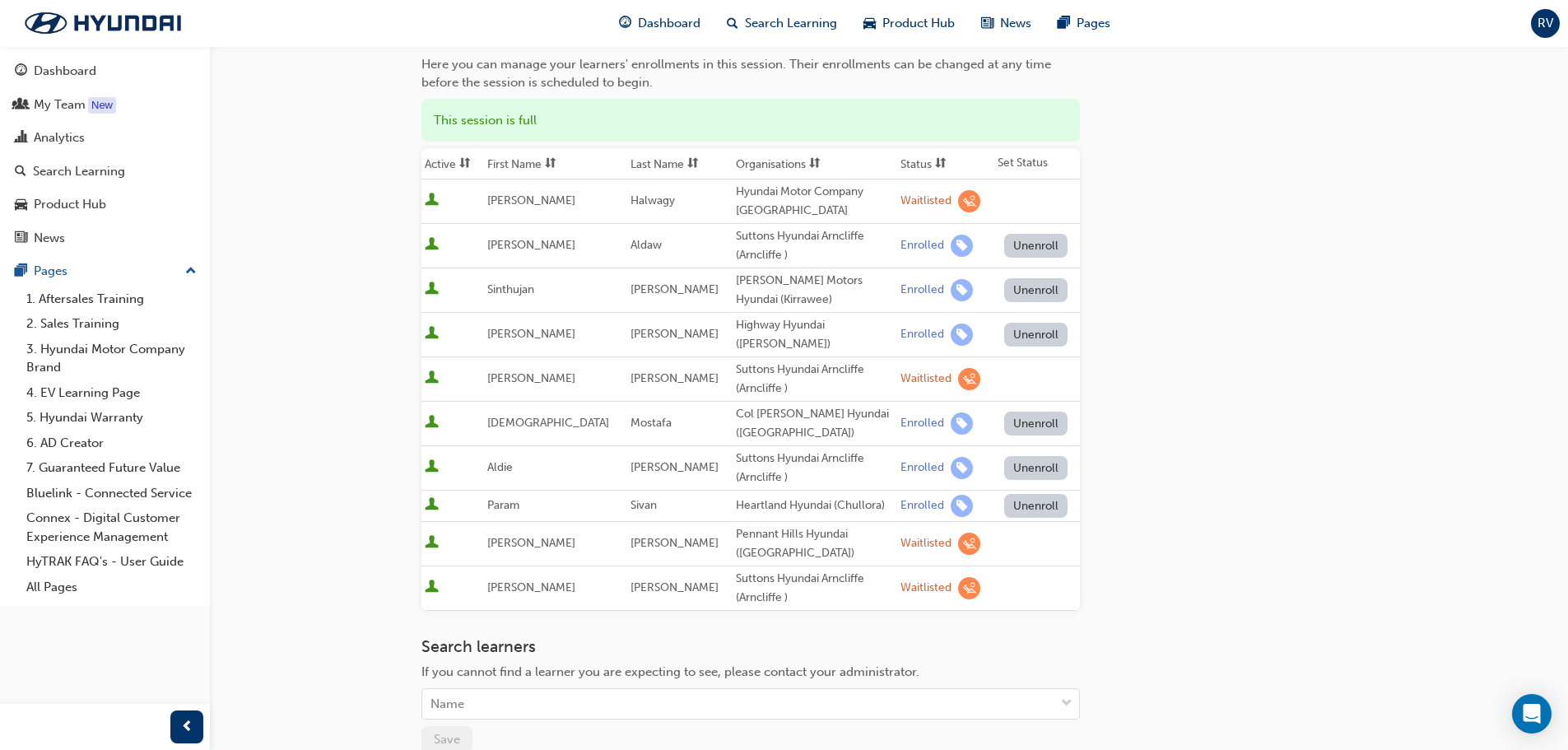
click at [630, 371] on span "[PERSON_NAME]" at bounding box center [674, 378] width 88 height 14
click at [527, 371] on span "[PERSON_NAME]" at bounding box center [531, 378] width 88 height 14
click at [428, 370] on span "User is active" at bounding box center [432, 378] width 14 height 17
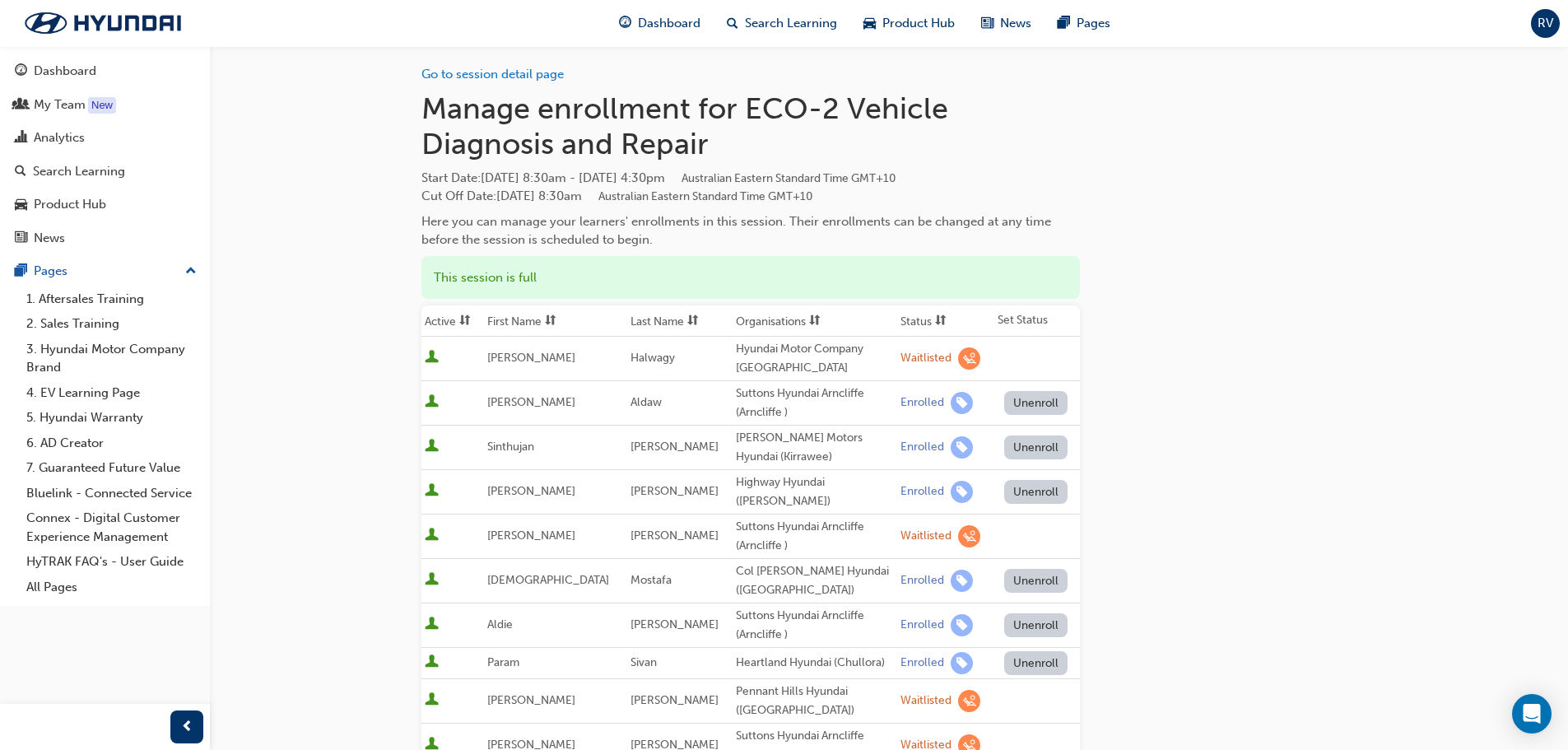
scroll to position [0, 0]
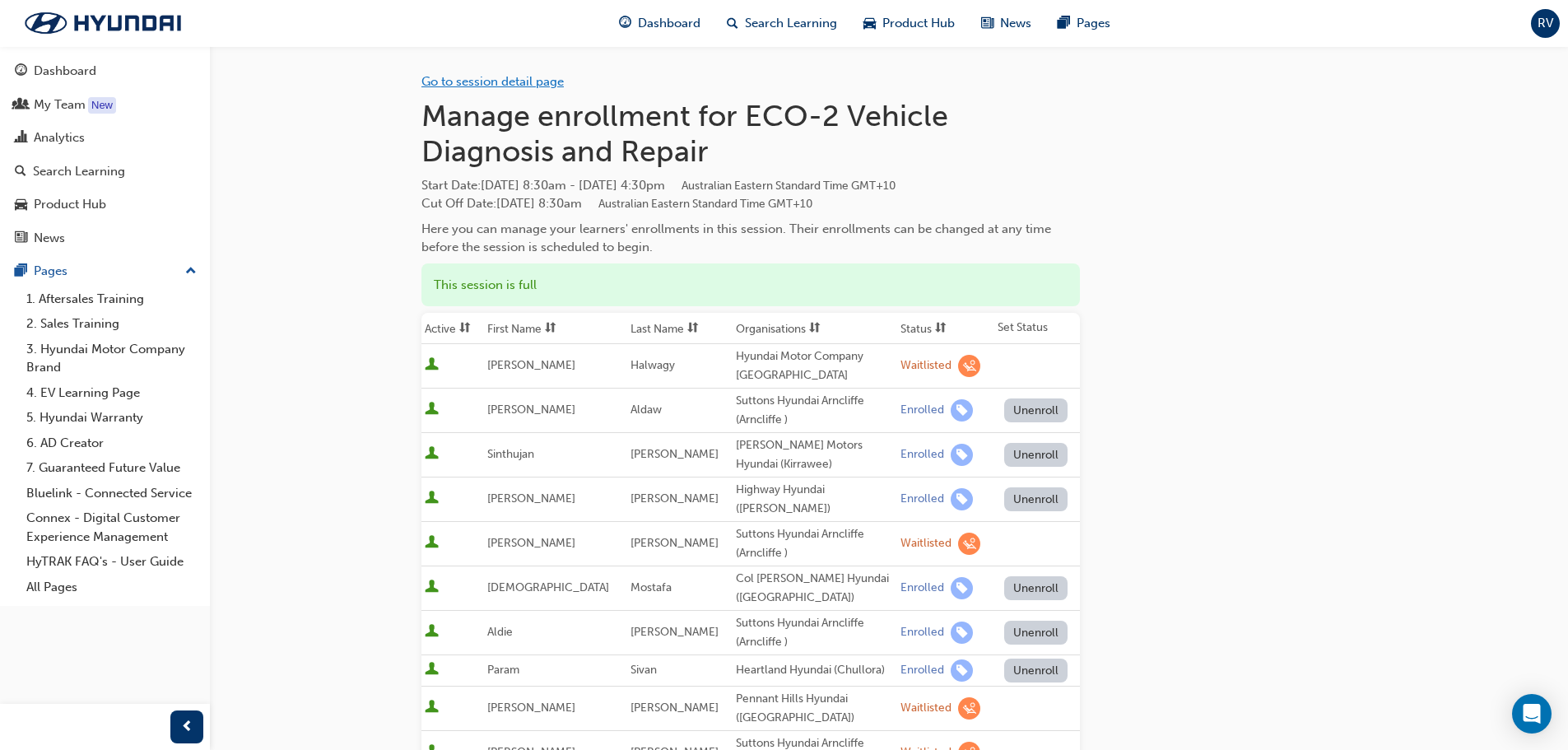
click at [463, 79] on link "Go to session detail page" at bounding box center [493, 81] width 142 height 15
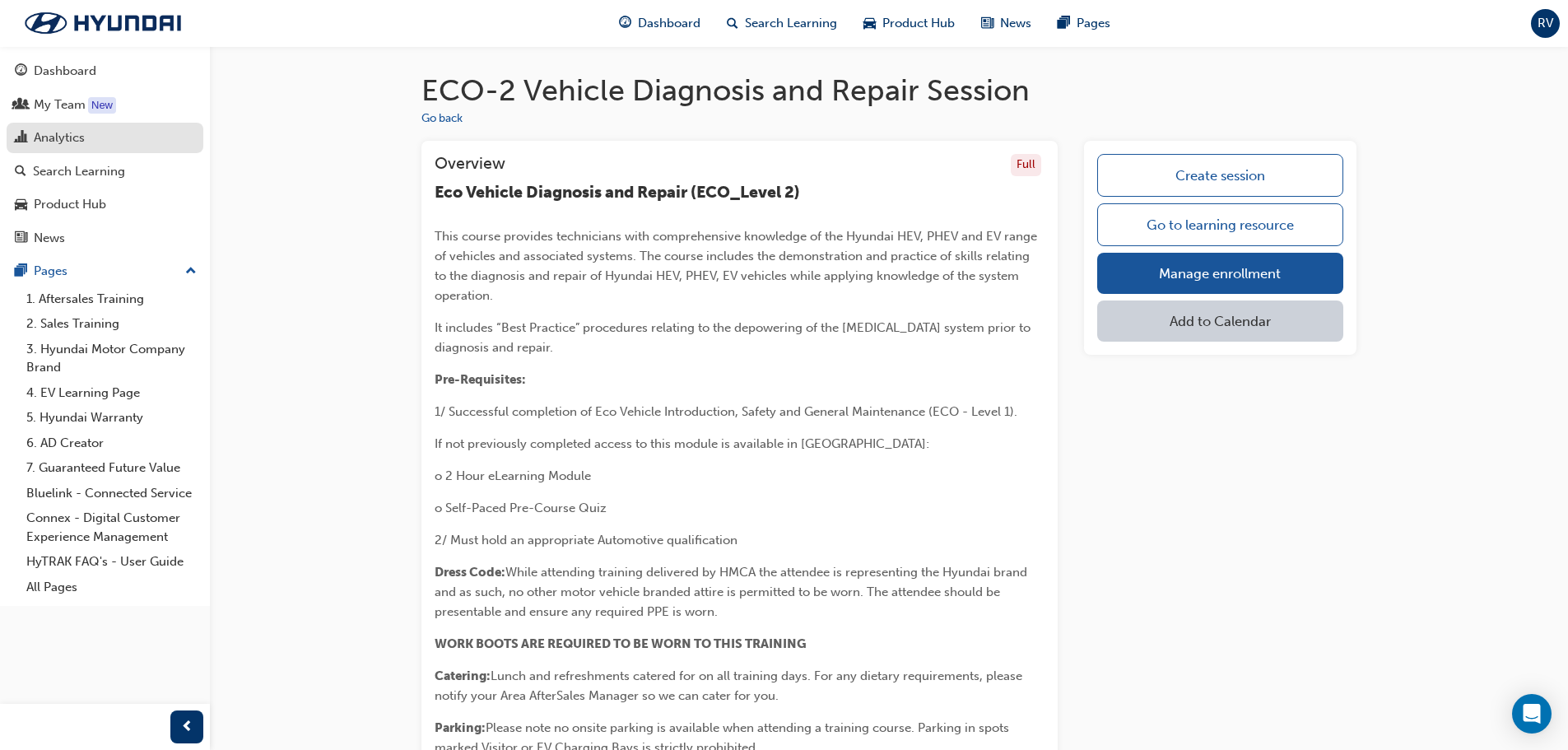
click at [71, 139] on div "Analytics" at bounding box center [59, 138] width 51 height 19
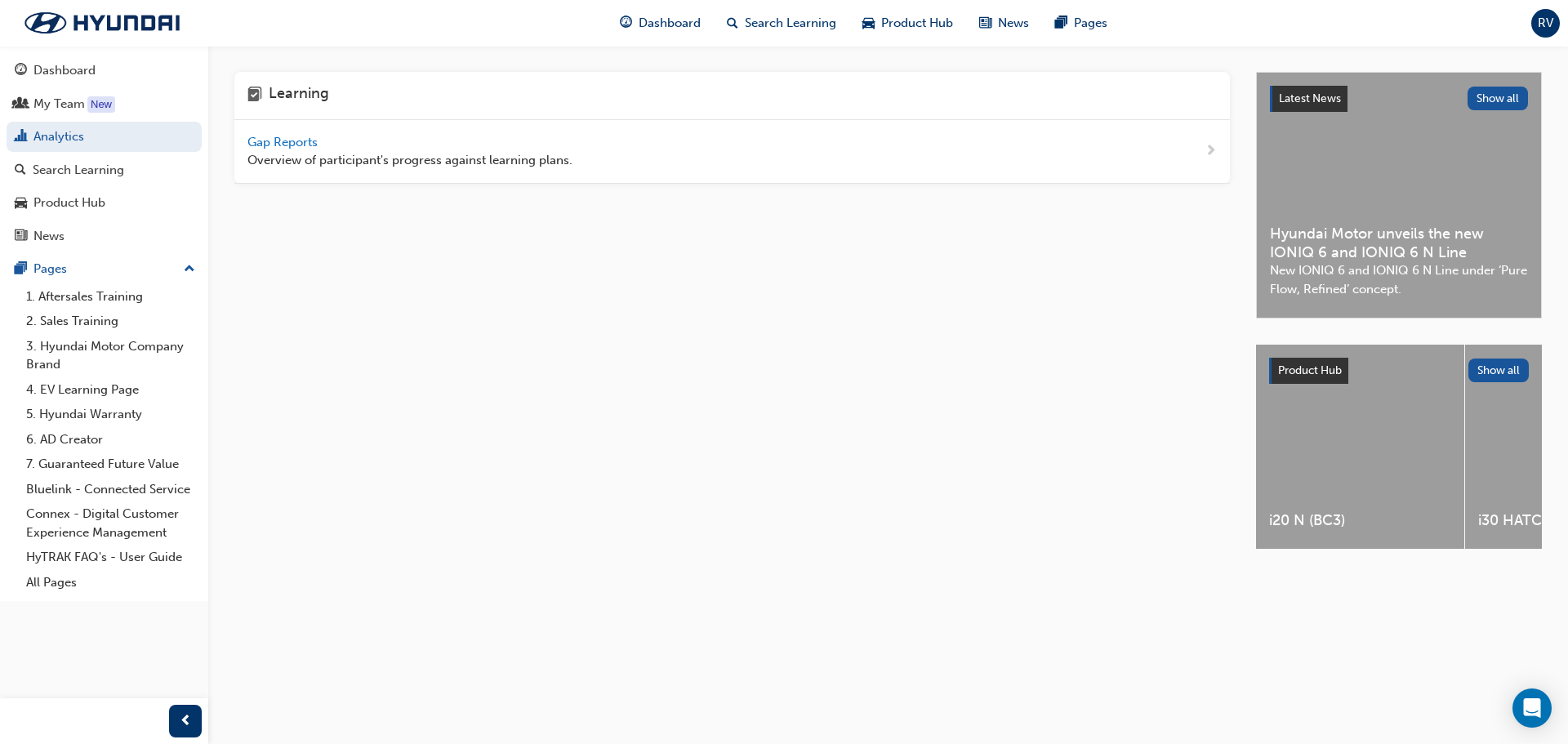
click at [309, 146] on span "Gap Reports" at bounding box center [284, 142] width 73 height 15
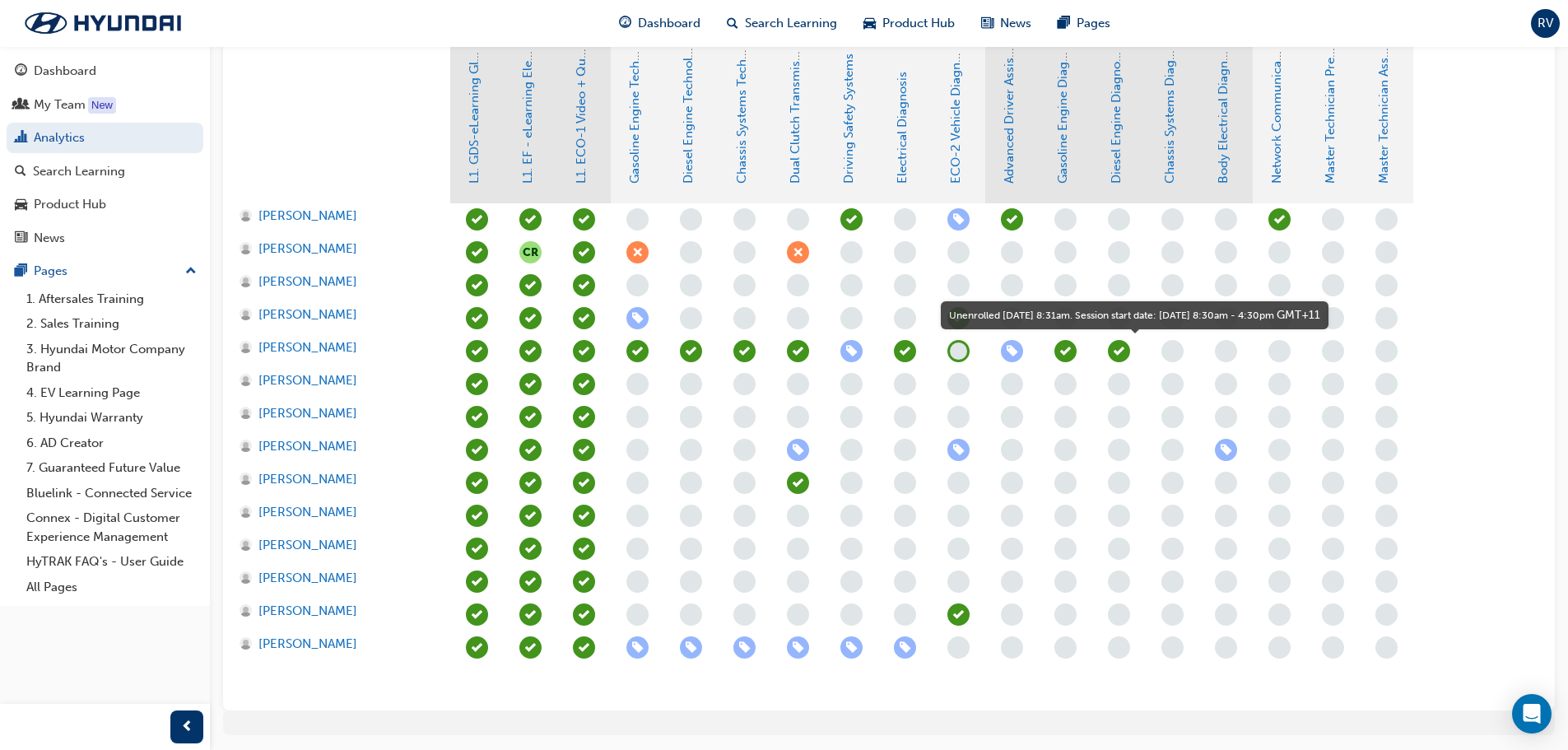
scroll to position [406, 0]
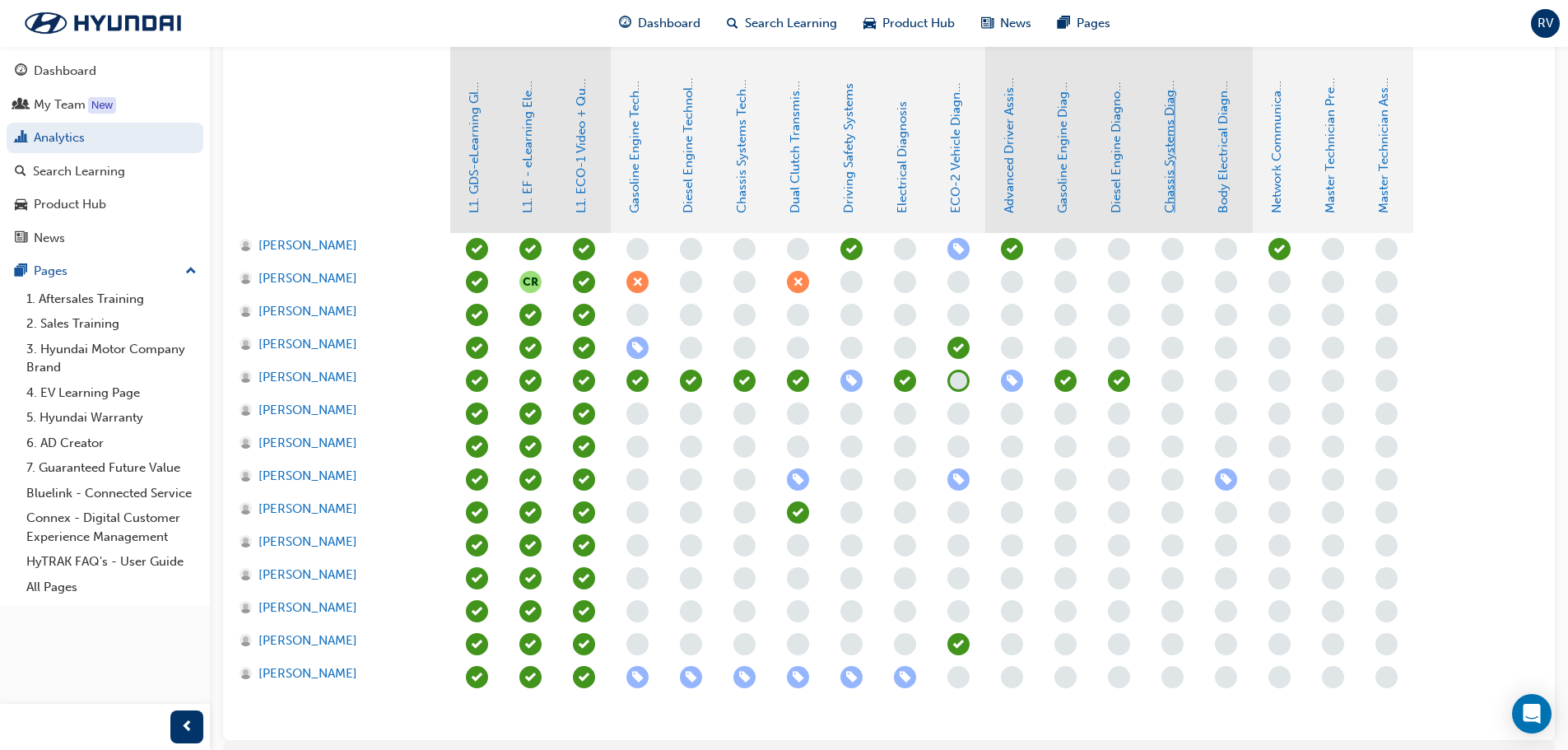
click at [1176, 202] on link "Chassis Systems Diagnosis" at bounding box center [1169, 137] width 15 height 153
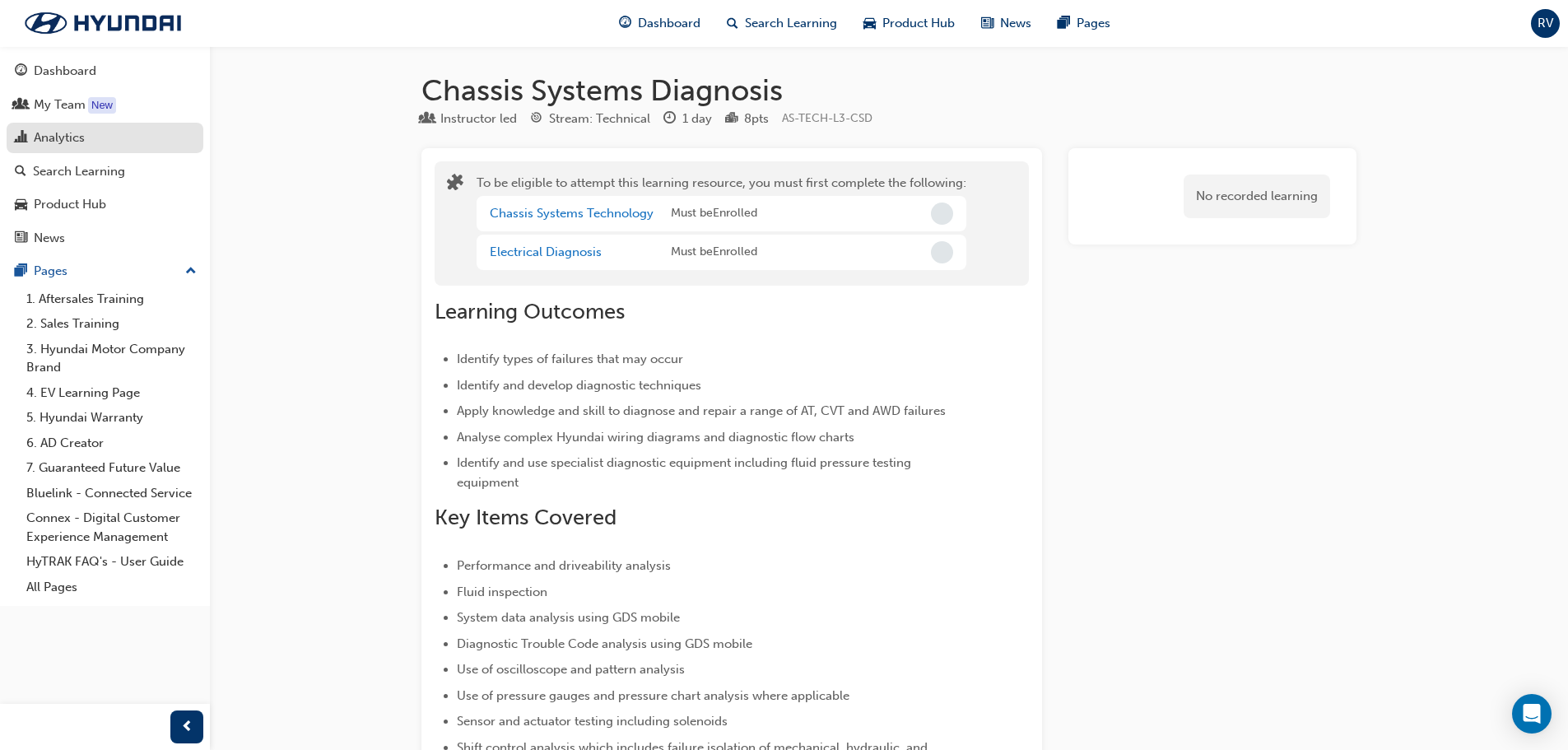
click at [36, 137] on div "Analytics" at bounding box center [59, 138] width 51 height 19
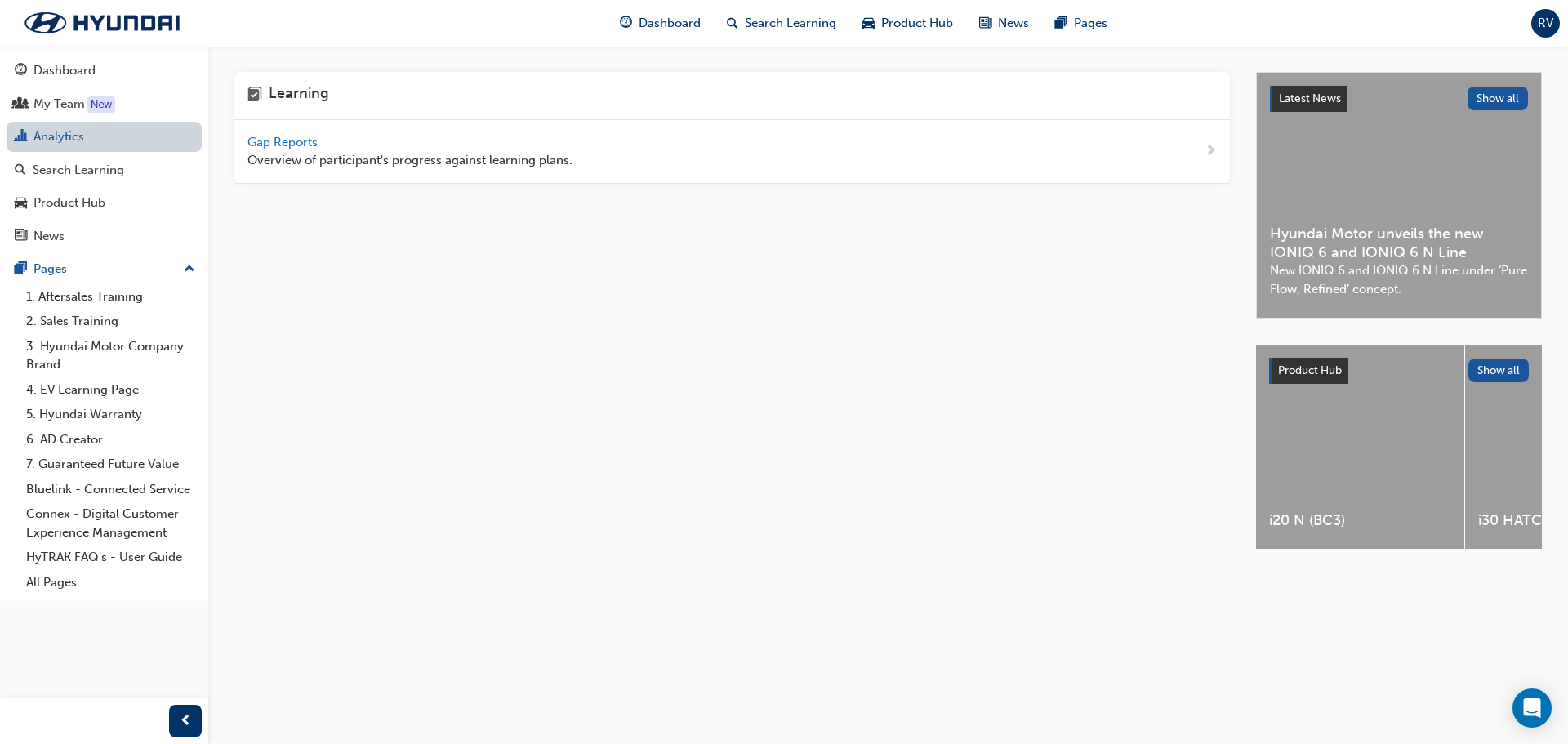
click at [53, 139] on link "Analytics" at bounding box center [104, 136] width 196 height 30
click at [304, 142] on span "Gap Reports" at bounding box center [284, 142] width 73 height 15
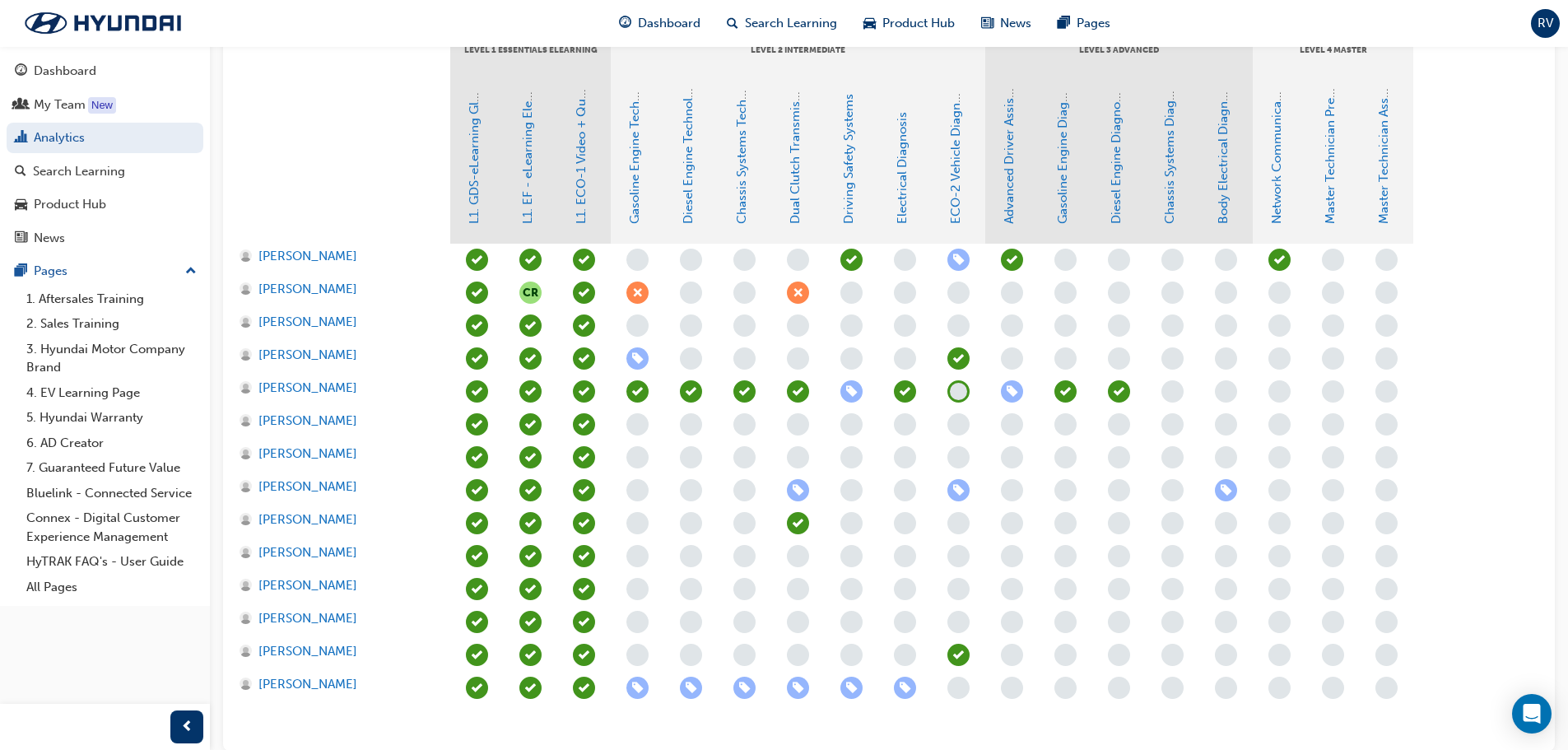
scroll to position [412, 0]
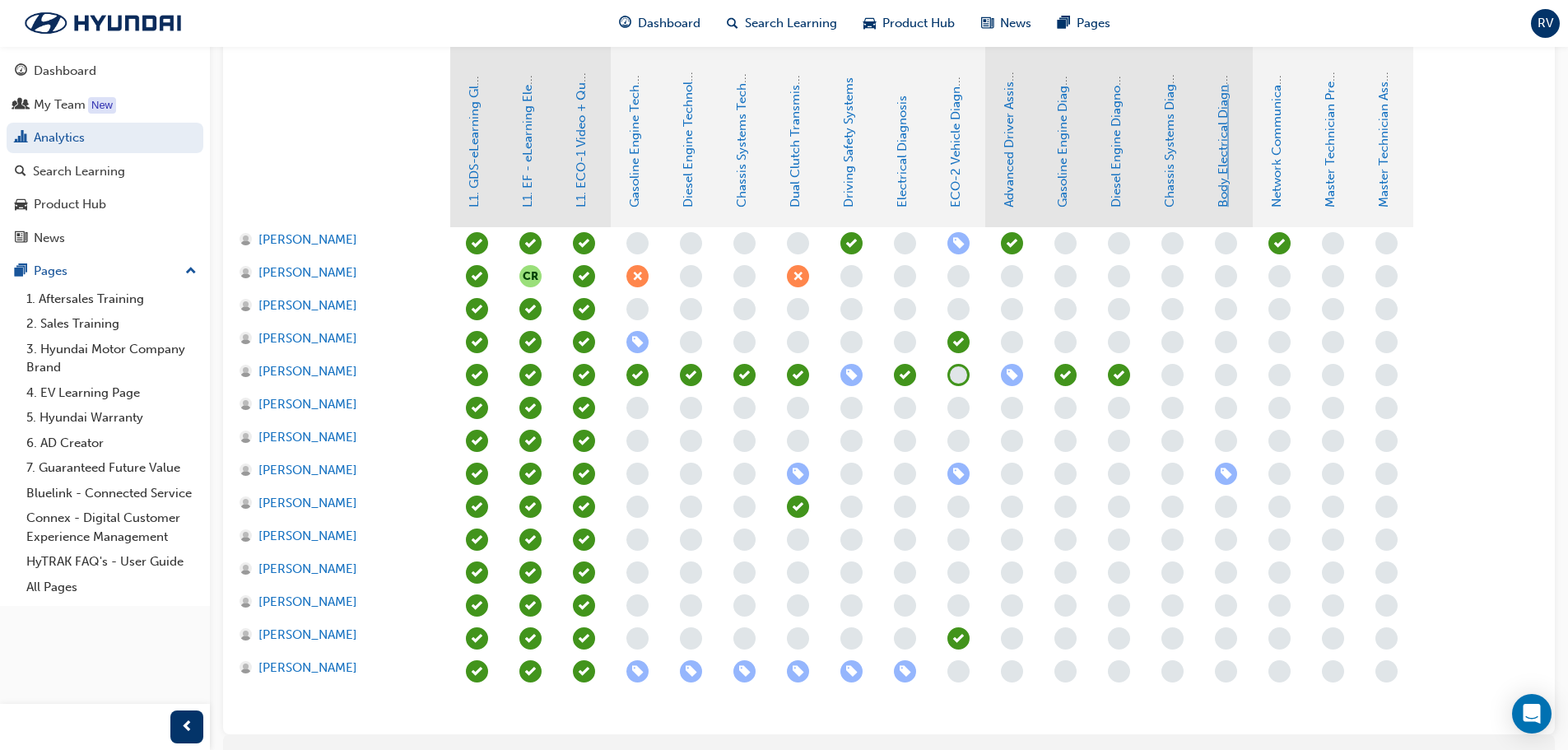
click at [1224, 207] on link "Body Electrical Diagnosis" at bounding box center [1223, 134] width 15 height 145
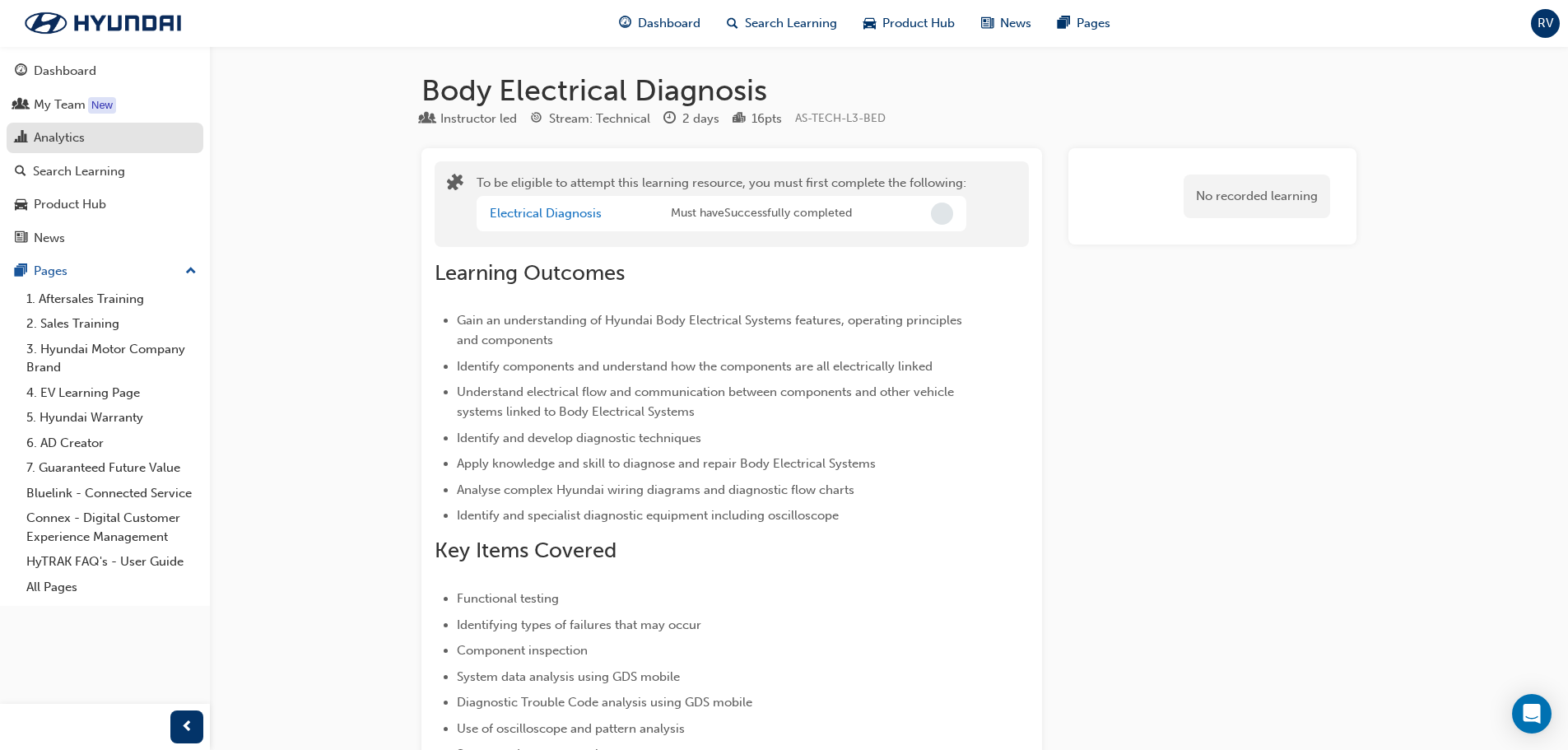
click at [49, 143] on div "Analytics" at bounding box center [59, 138] width 51 height 19
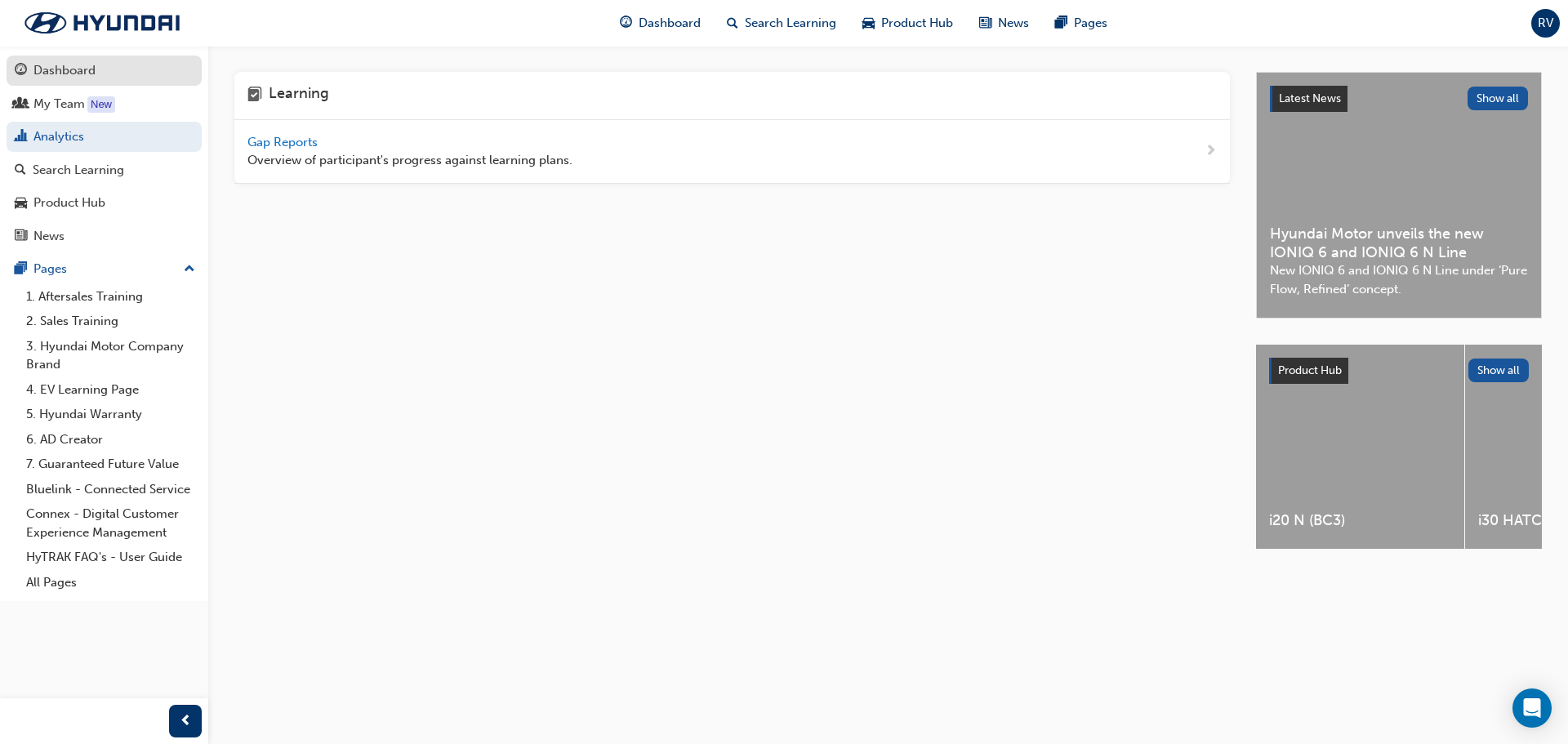
click at [50, 80] on div "Dashboard" at bounding box center [104, 70] width 179 height 20
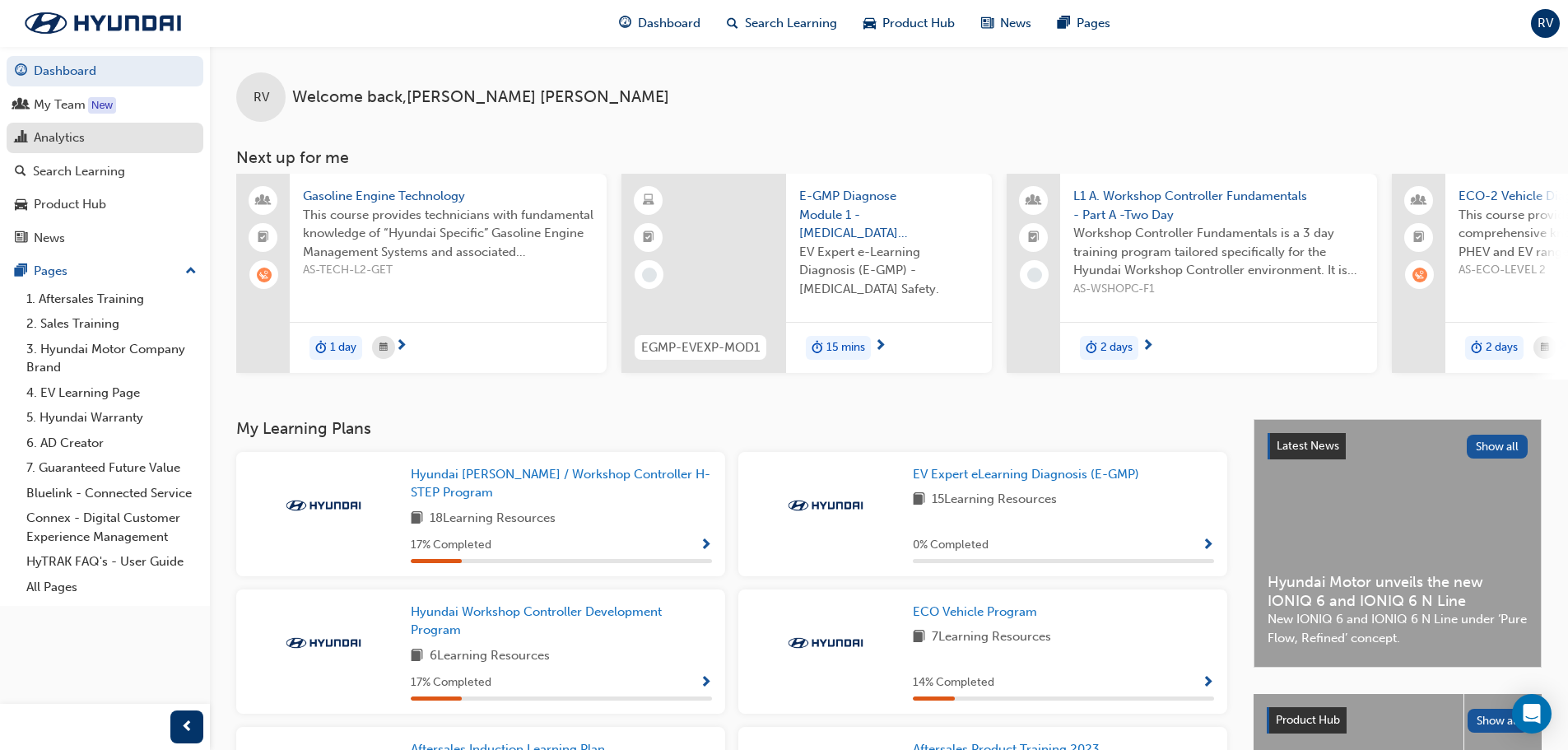
click at [60, 136] on div "Analytics" at bounding box center [59, 138] width 51 height 19
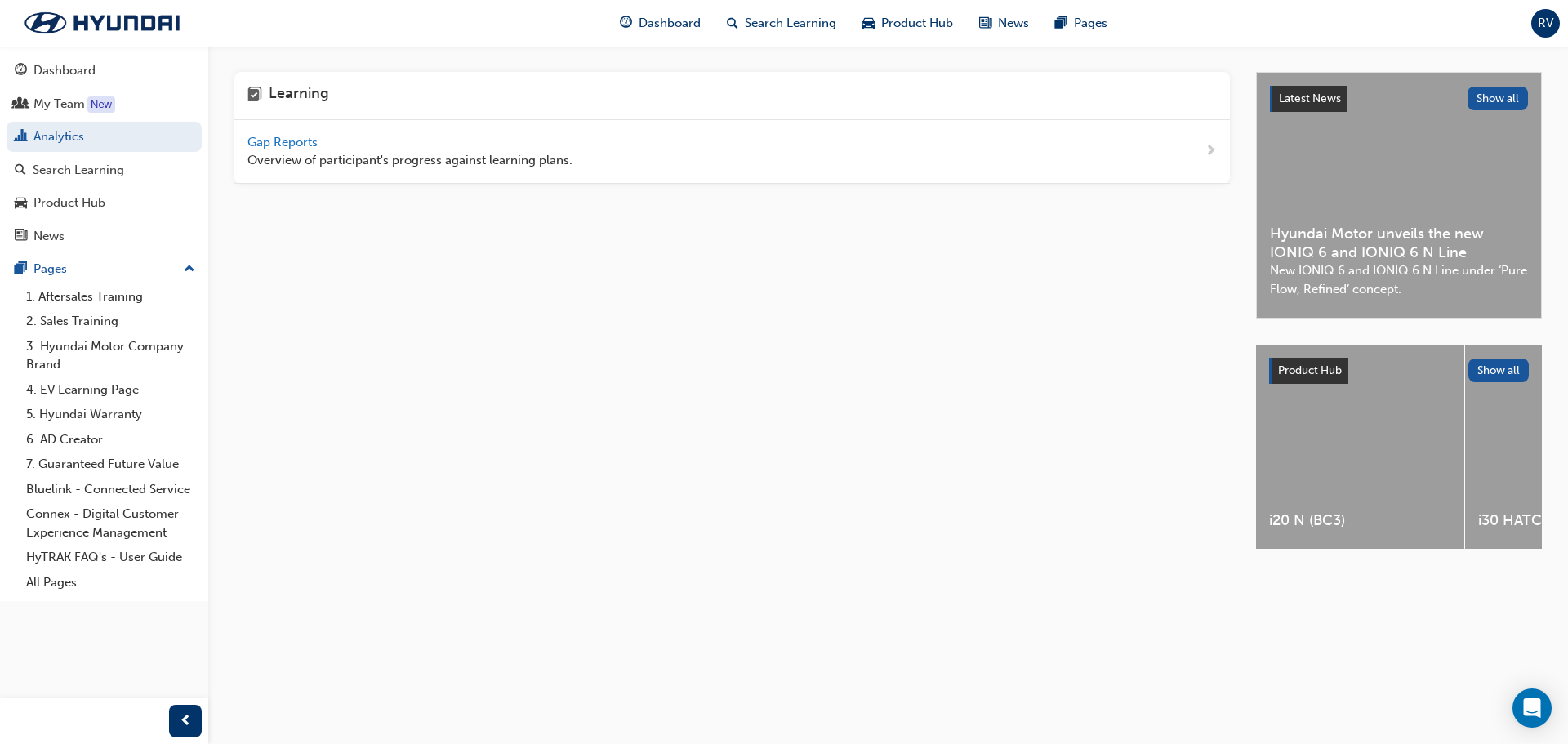
click at [279, 140] on span "Gap Reports" at bounding box center [284, 142] width 73 height 15
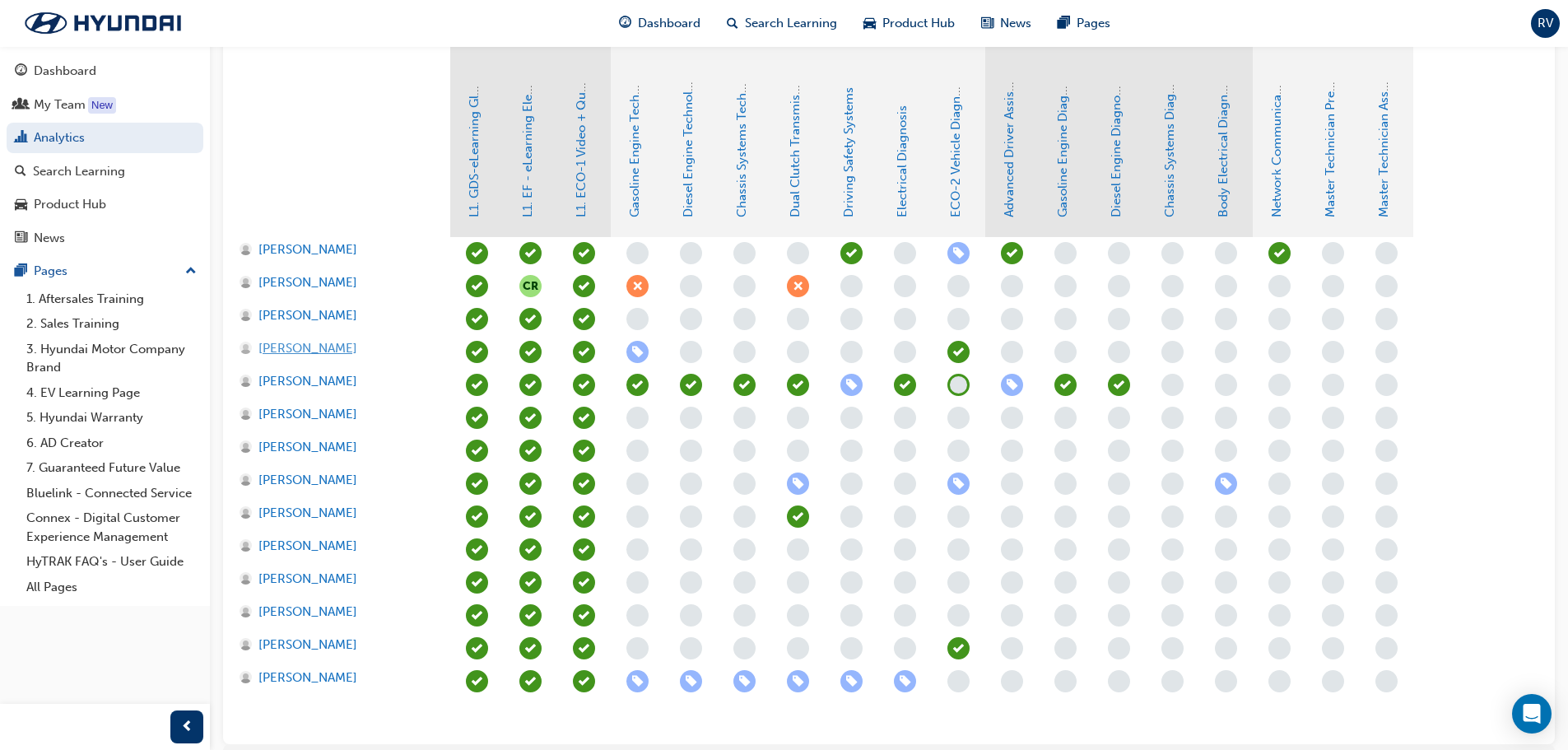
scroll to position [412, 0]
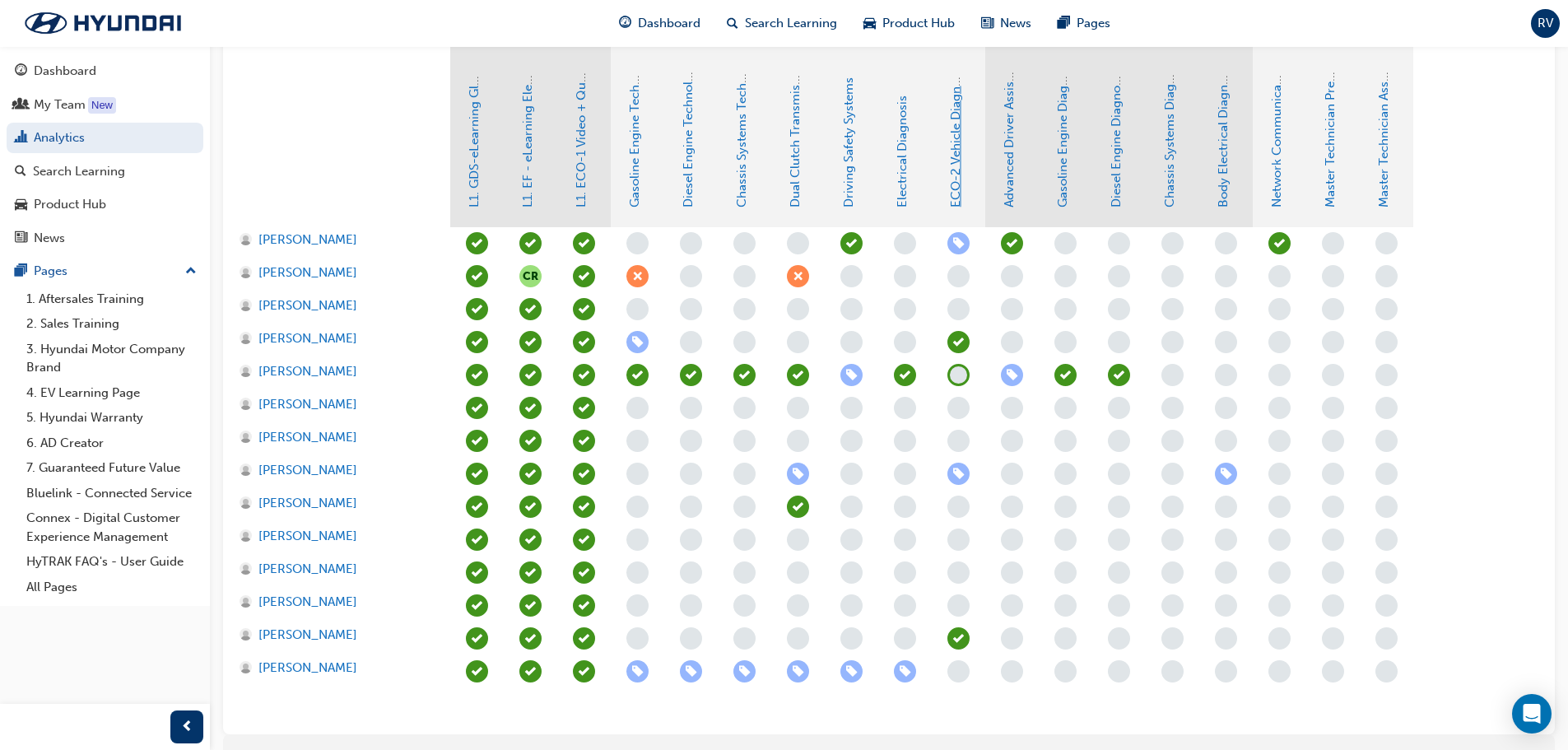
click at [958, 206] on link "ECO-2 Vehicle Diagnosis and Repair" at bounding box center [955, 103] width 15 height 209
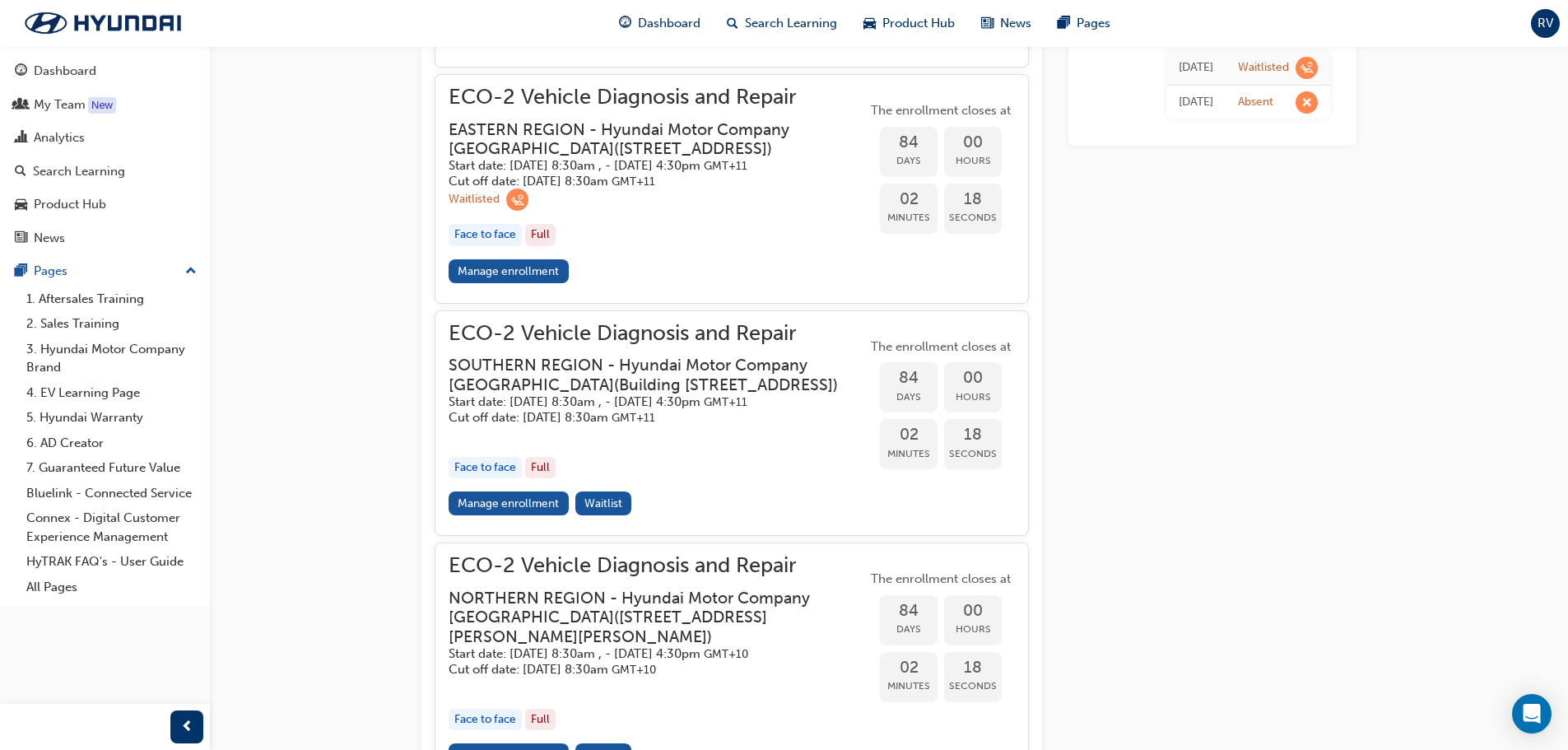
scroll to position [1825, 0]
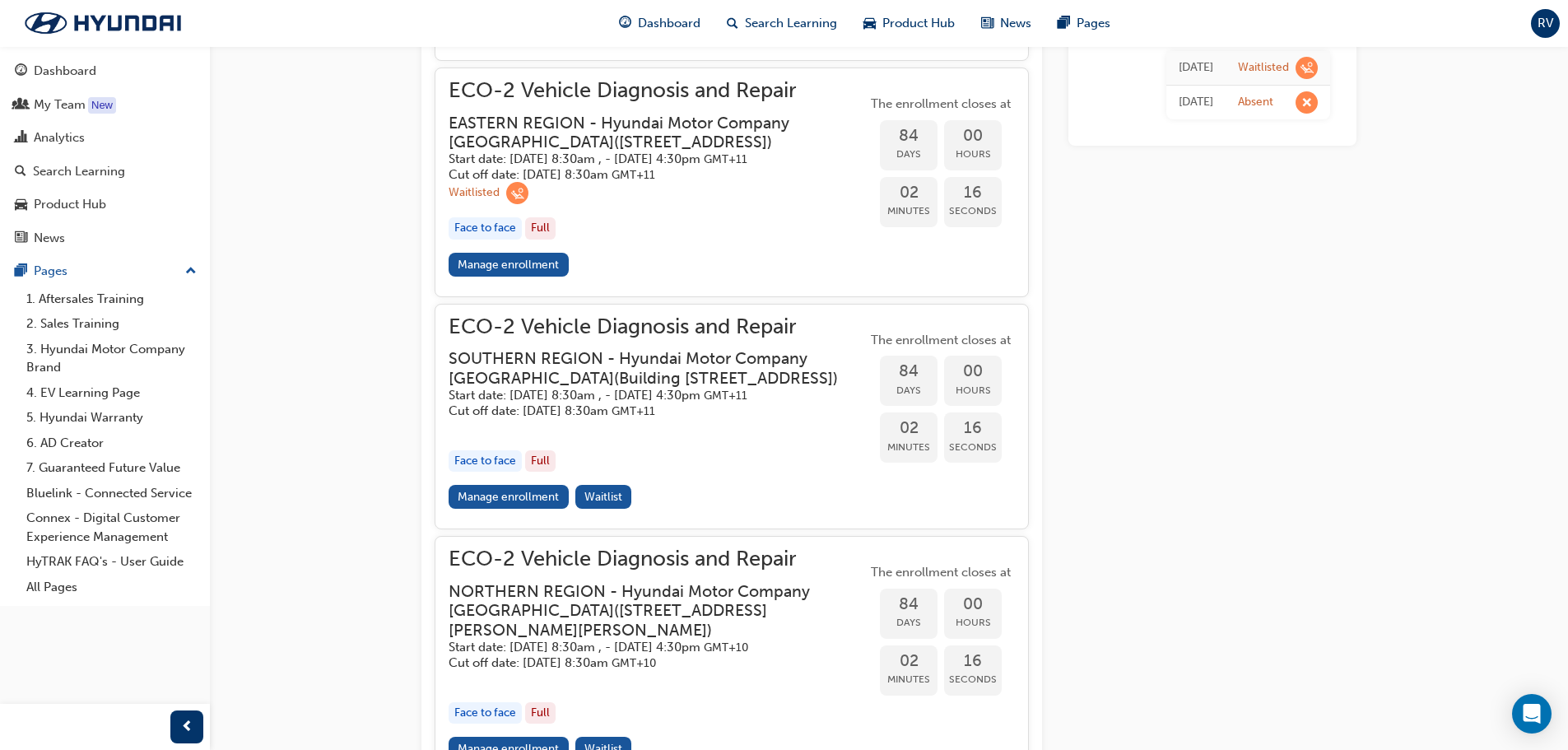
click at [514, 204] on span "learningRecordVerb_WAITLIST-icon" at bounding box center [517, 193] width 22 height 22
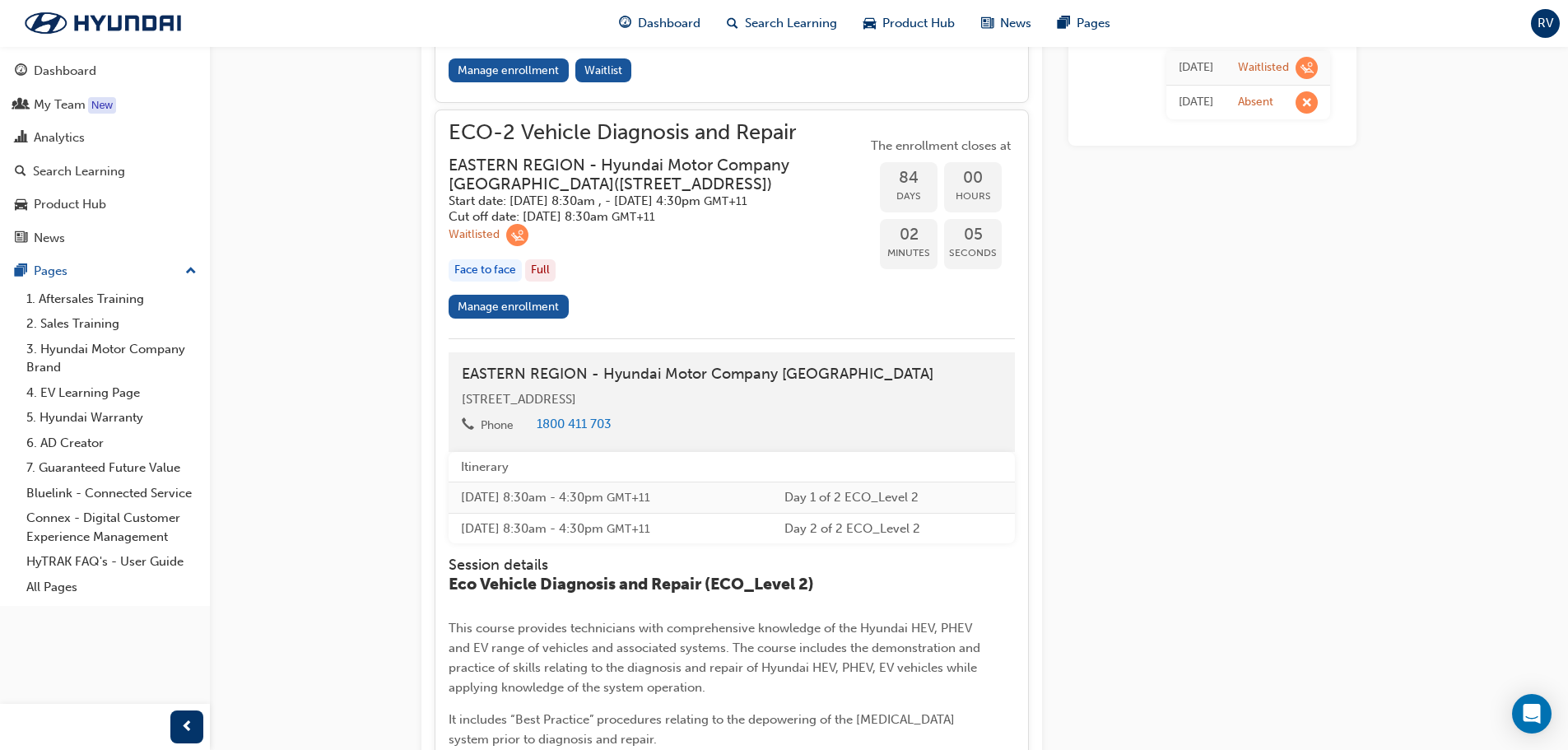
scroll to position [1743, 0]
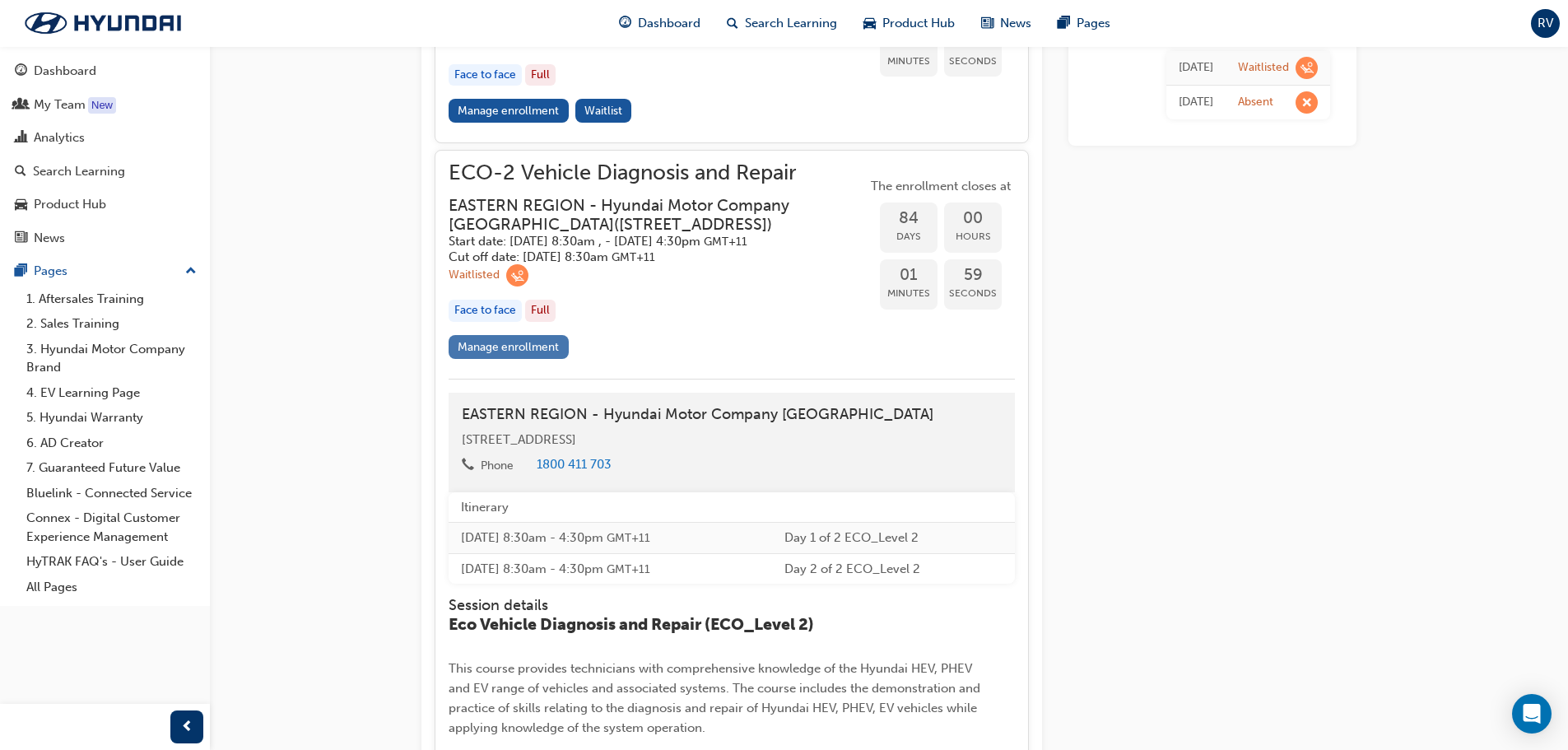
click at [455, 359] on link "Manage enrollment" at bounding box center [508, 346] width 120 height 24
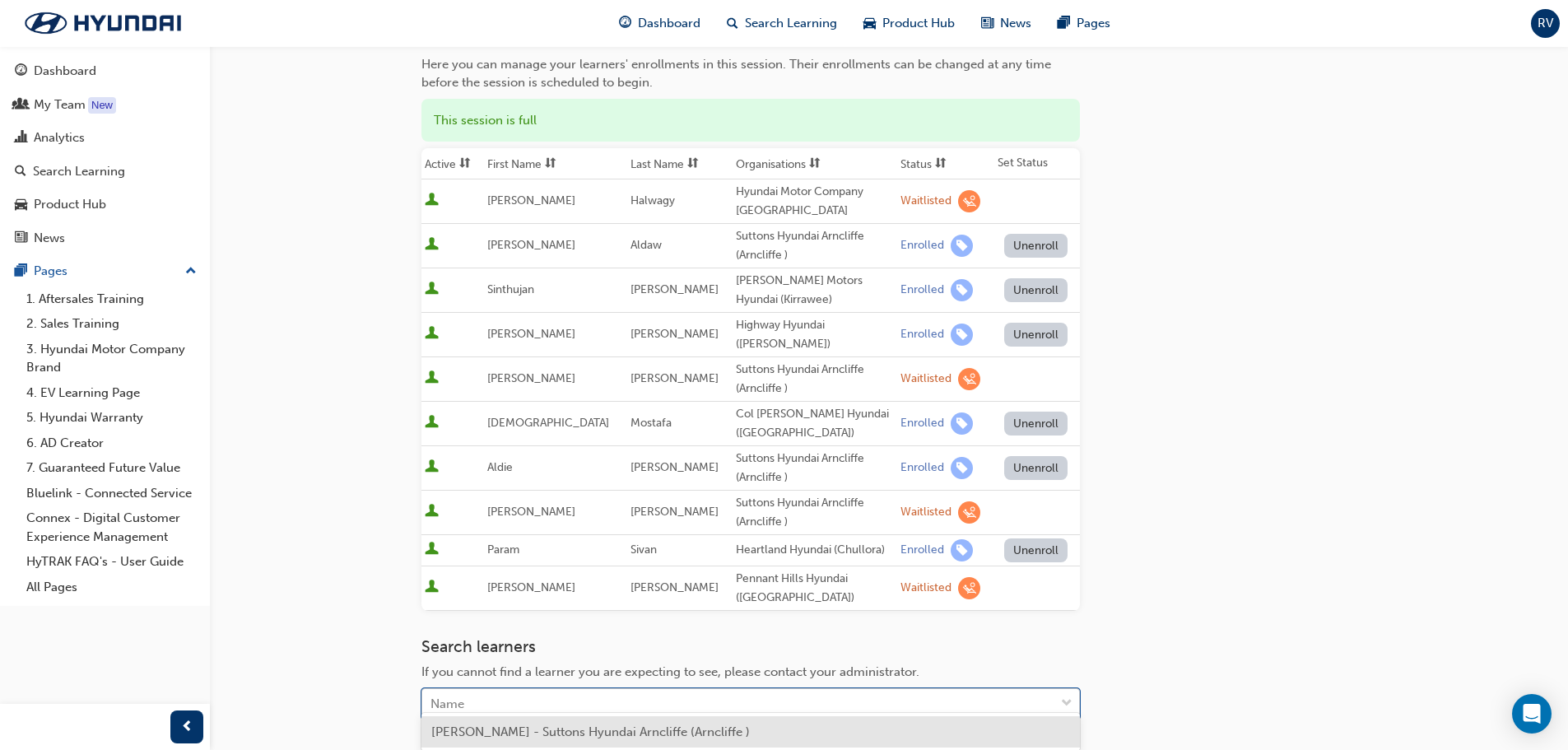
scroll to position [172, 0]
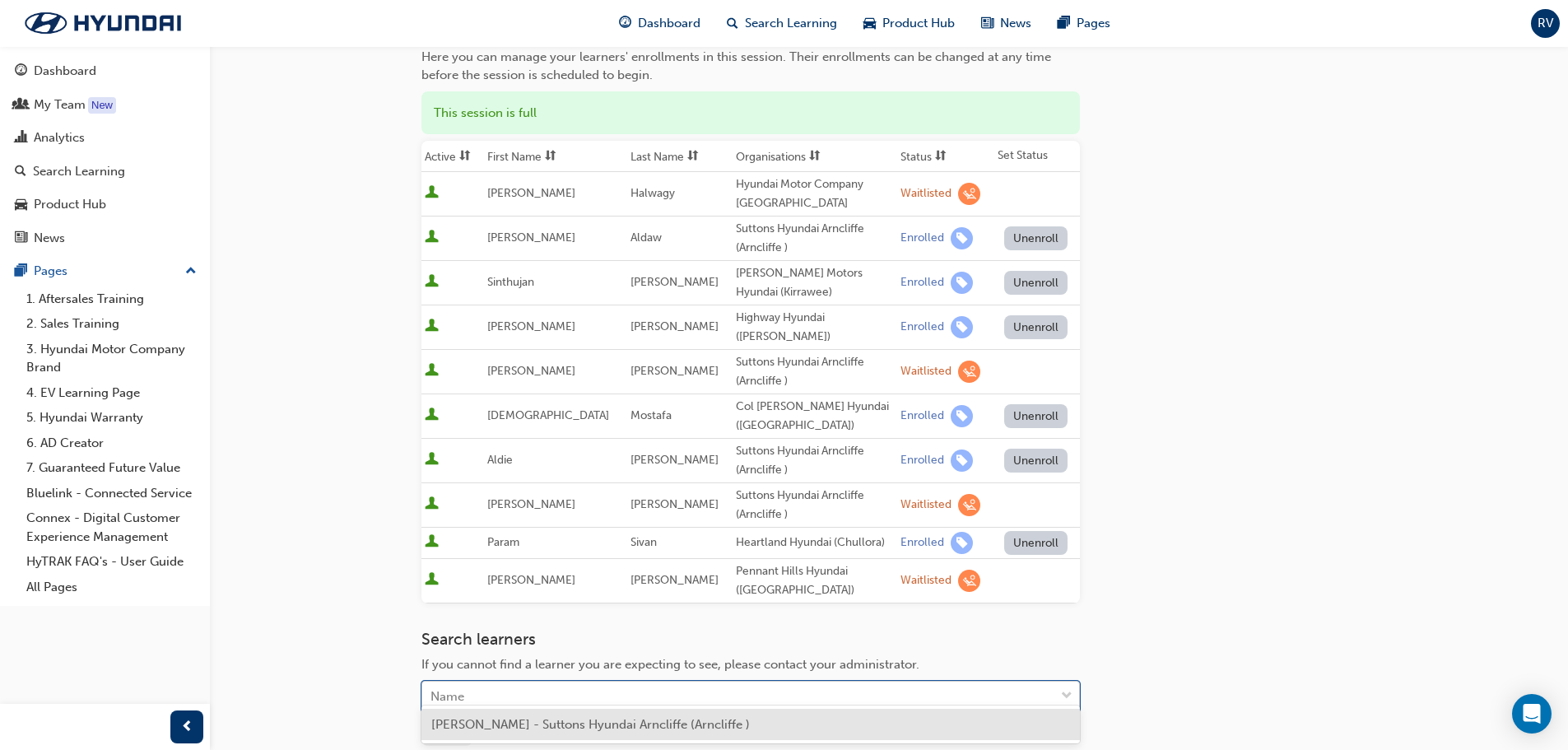
click at [487, 691] on div "Name" at bounding box center [739, 697] width 632 height 28
type input "[PERSON_NAME]"
click at [474, 729] on span "[PERSON_NAME] - Suttons Hyundai Arncliffe (Arncliffe )" at bounding box center [590, 723] width 319 height 15
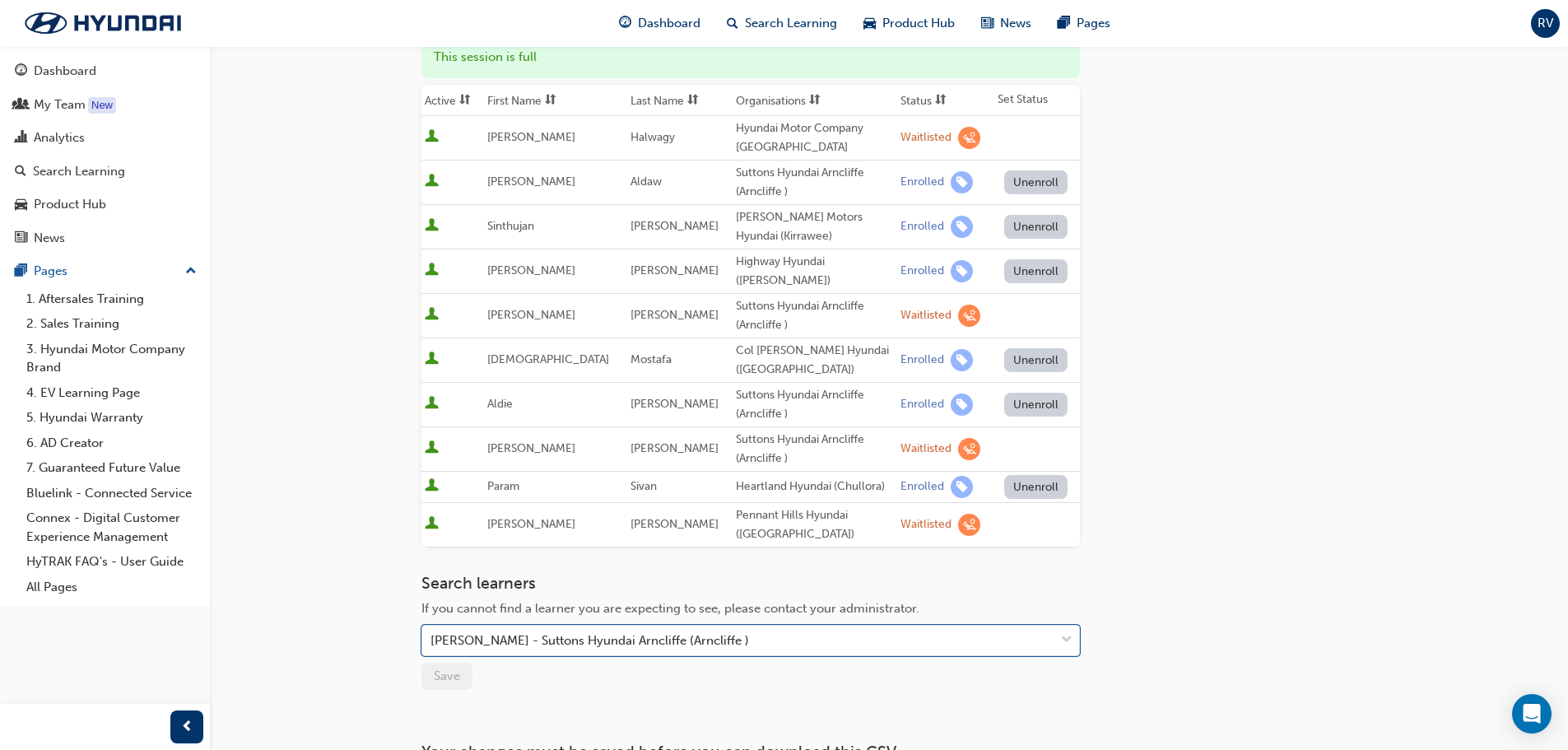
scroll to position [254, 0]
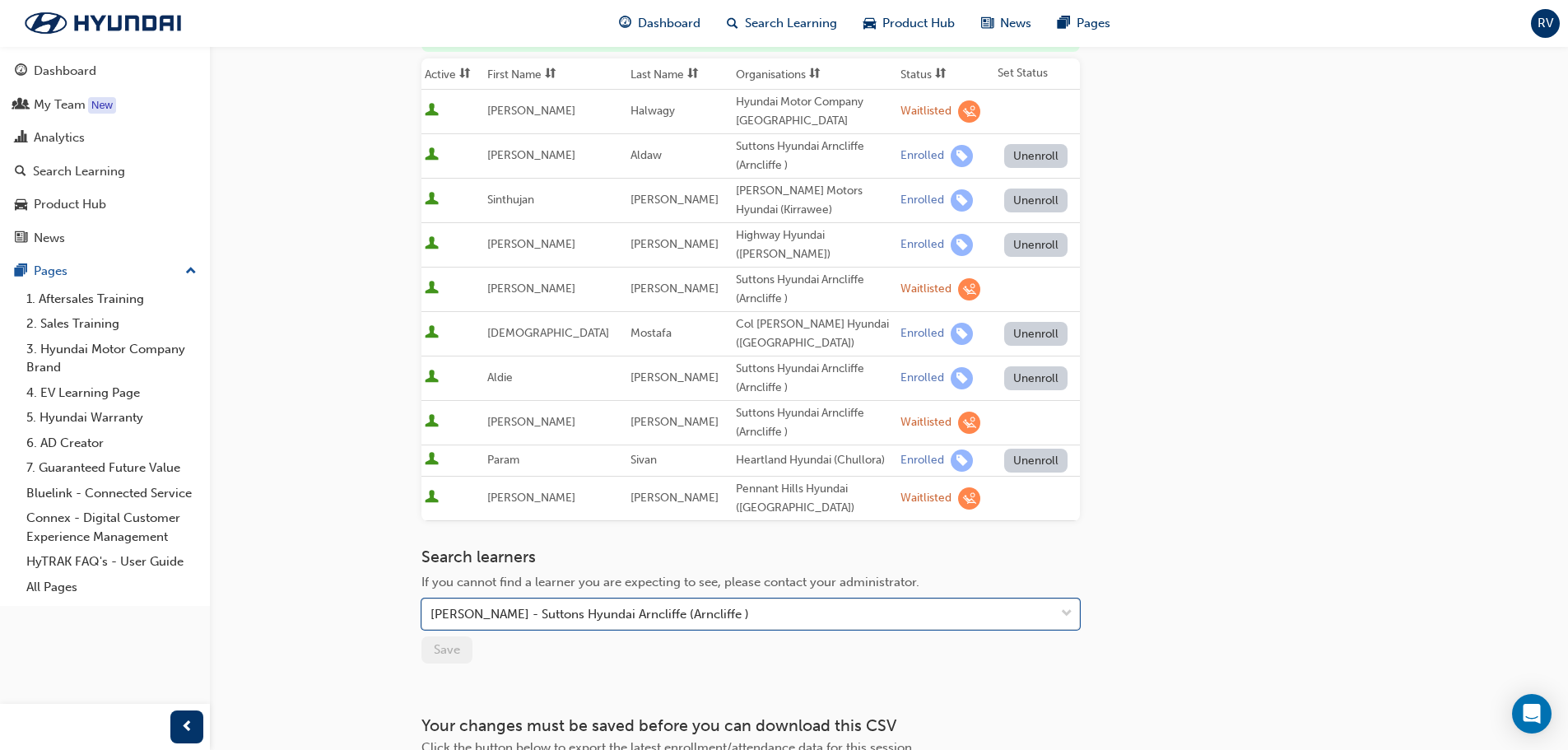
click at [696, 652] on div "Go to session detail page Manage enrollment for ECO-2 Vehicle Diagnosis and Rep…" at bounding box center [751, 290] width 659 height 999
click at [789, 600] on div "[PERSON_NAME] - Suttons Hyundai Arncliffe (Arncliffe )" at bounding box center [739, 614] width 632 height 28
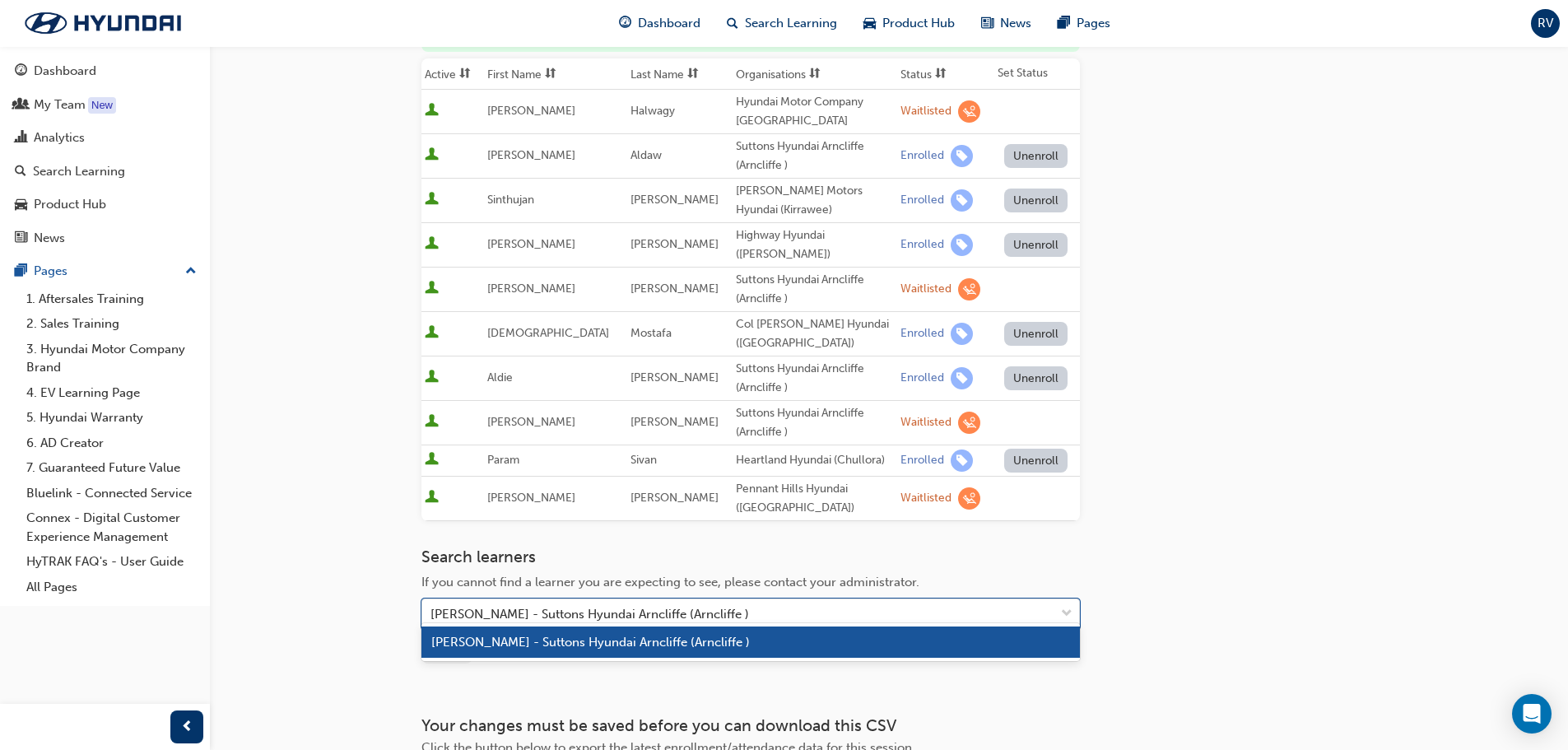
click at [668, 638] on span "[PERSON_NAME] - Suttons Hyundai Arncliffe (Arncliffe )" at bounding box center [590, 642] width 319 height 15
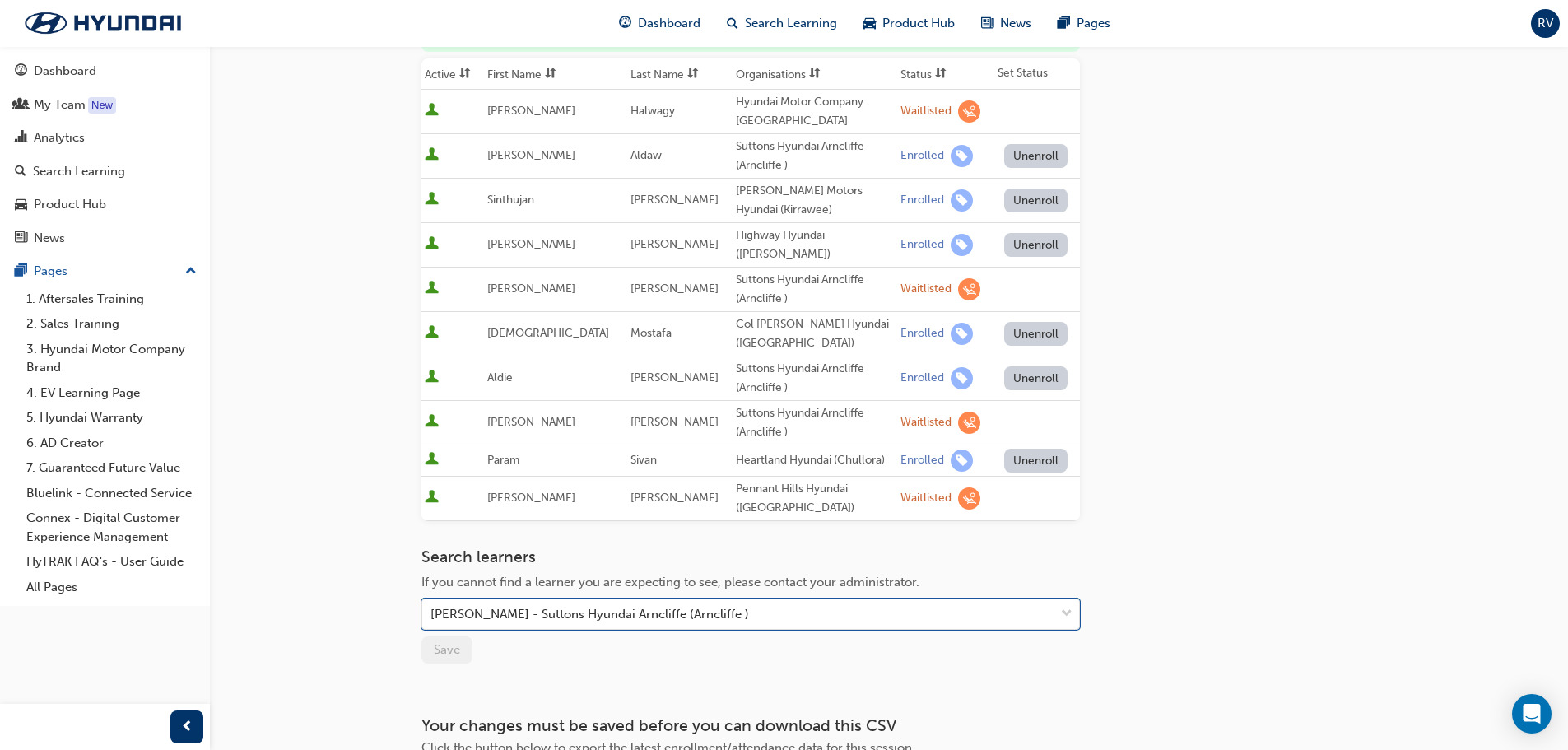
click at [1236, 615] on div "Go to session detail page Manage enrollment for ECO-2 Vehicle Diagnosis and Rep…" at bounding box center [889, 290] width 935 height 999
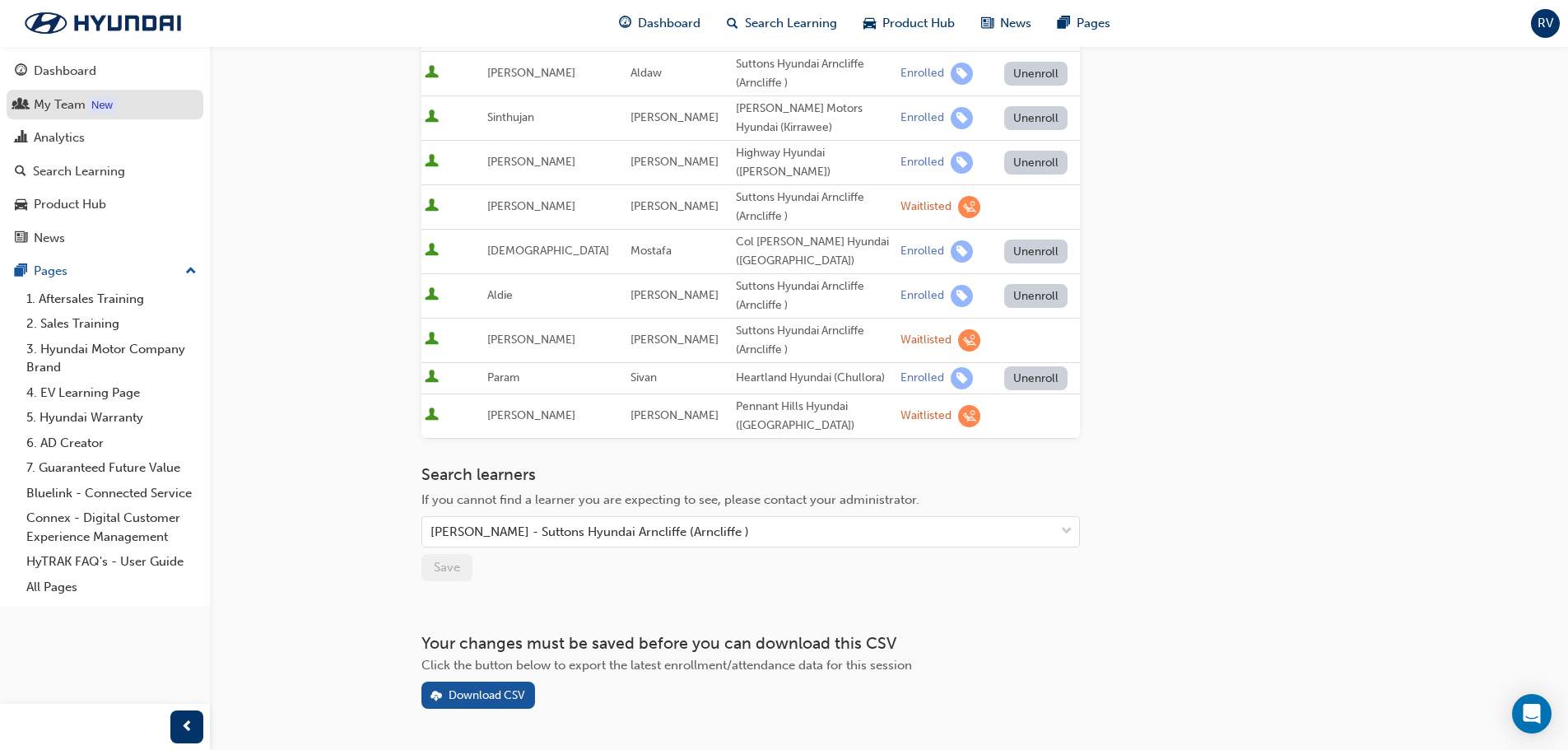
click at [62, 111] on div "My Team" at bounding box center [59, 105] width 51 height 19
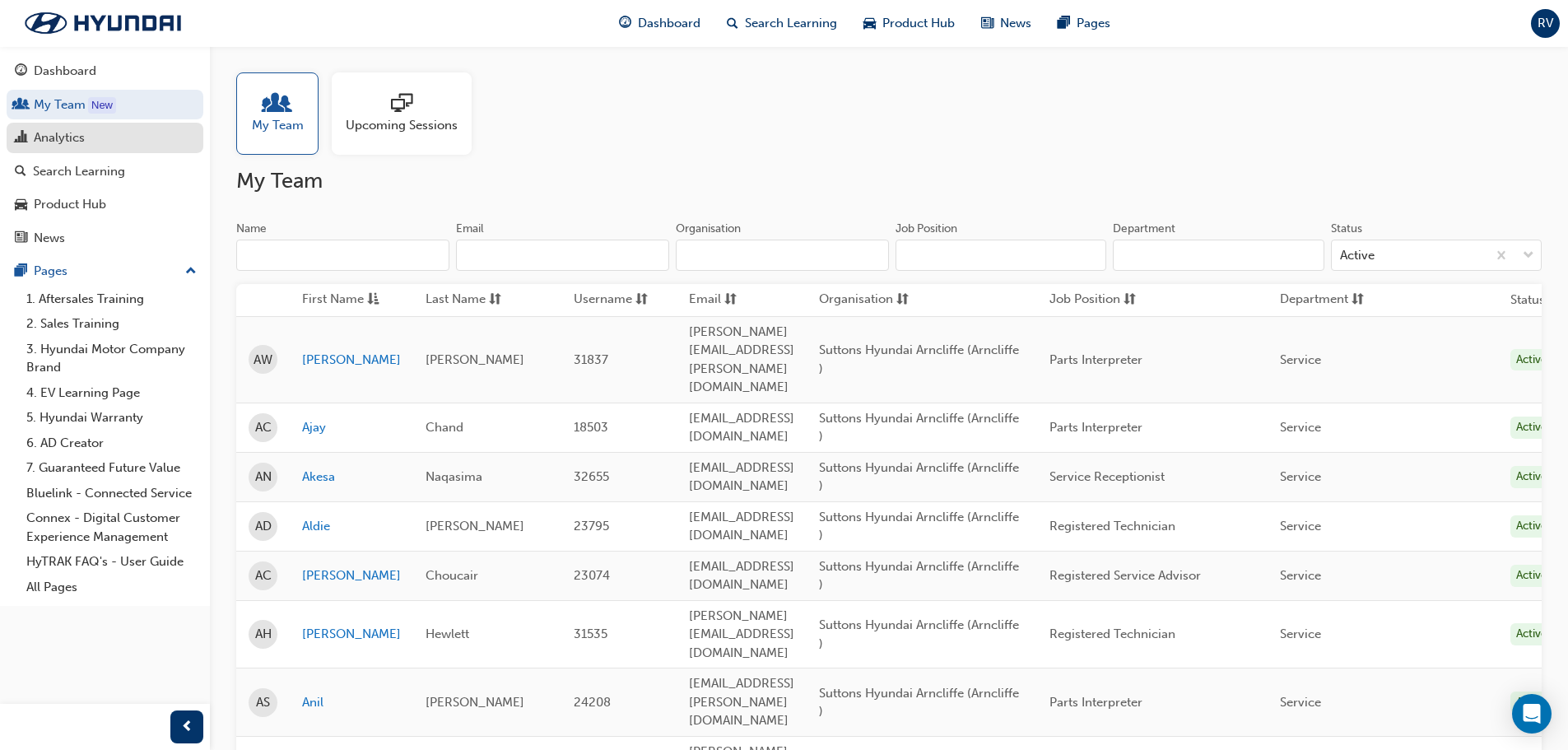
click at [57, 141] on div "Analytics" at bounding box center [59, 138] width 51 height 19
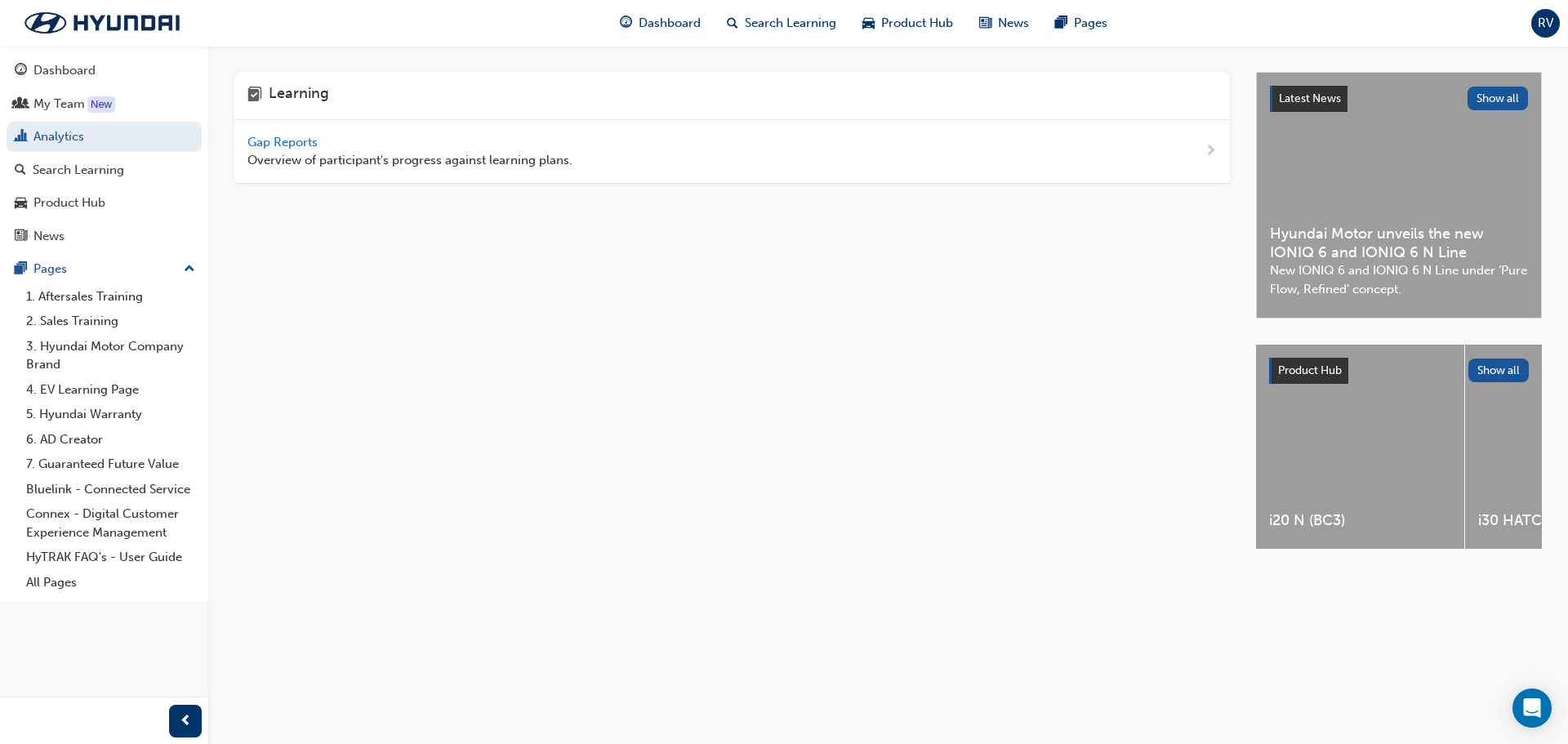
click at [280, 145] on span "Gap Reports" at bounding box center [284, 142] width 73 height 15
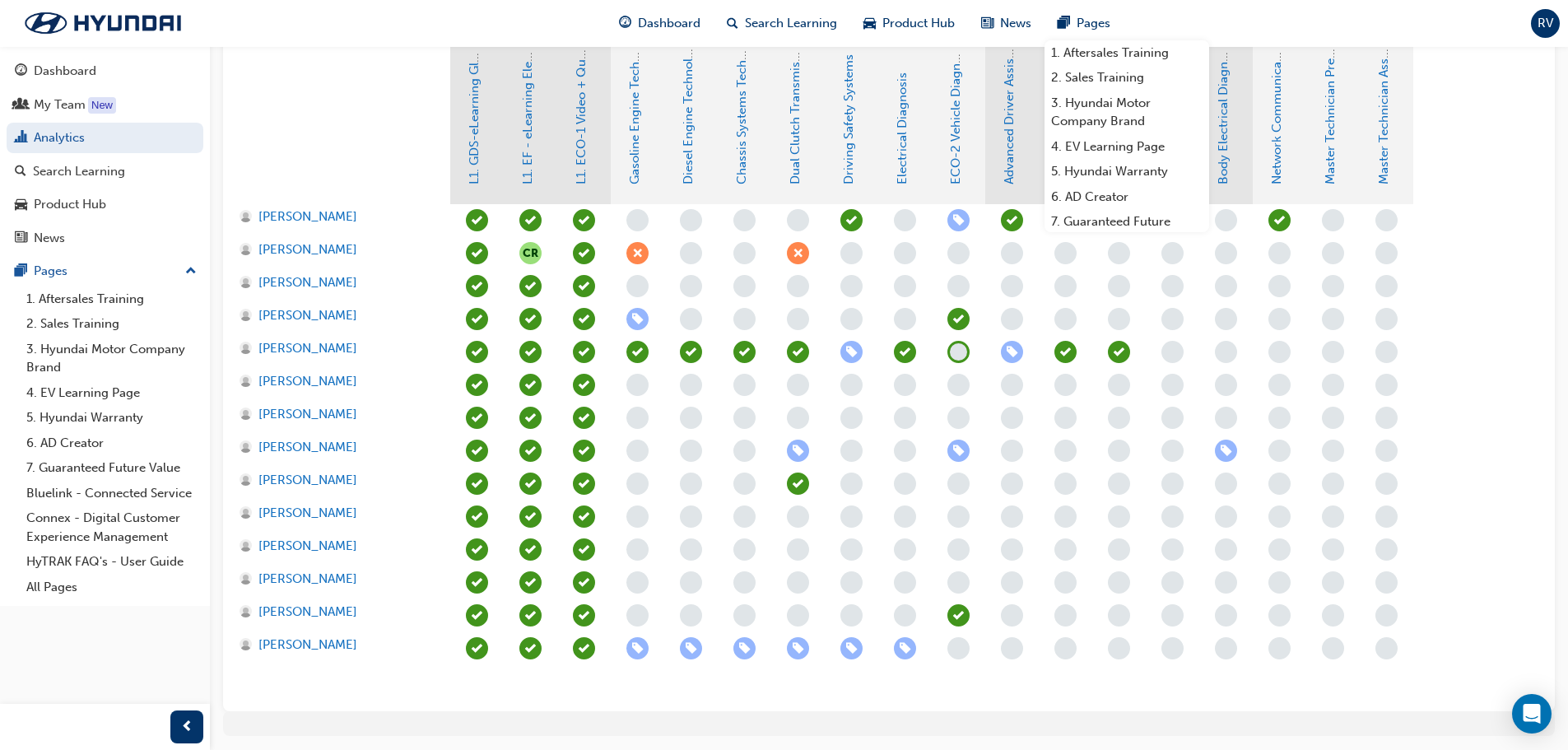
scroll to position [378, 0]
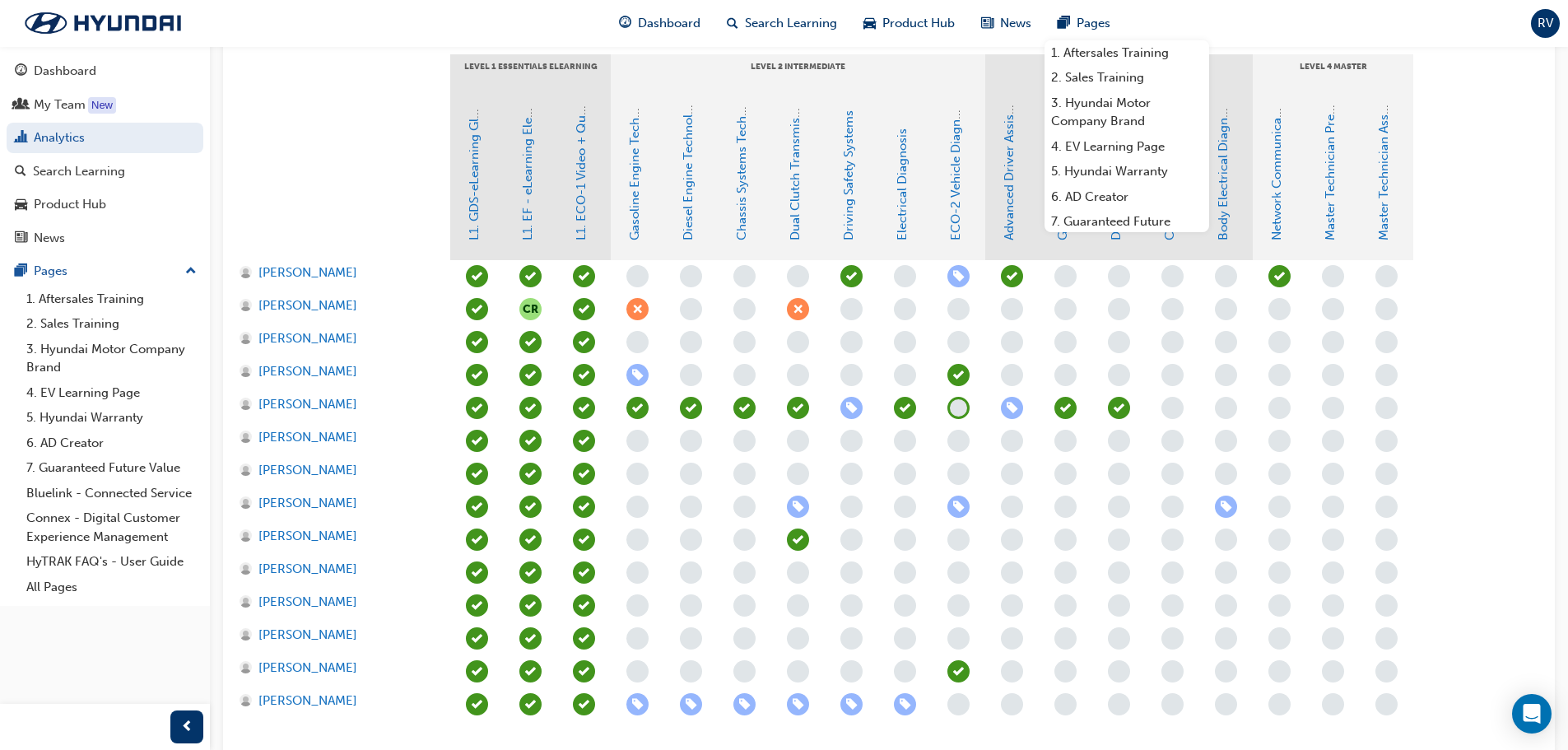
click at [1537, 290] on section "LEVEL 1 Essentials eLearning LEVEL 2 Intermediate LEVEL 3 Advanced LEVEL 4 Mast…" at bounding box center [889, 404] width 1305 height 699
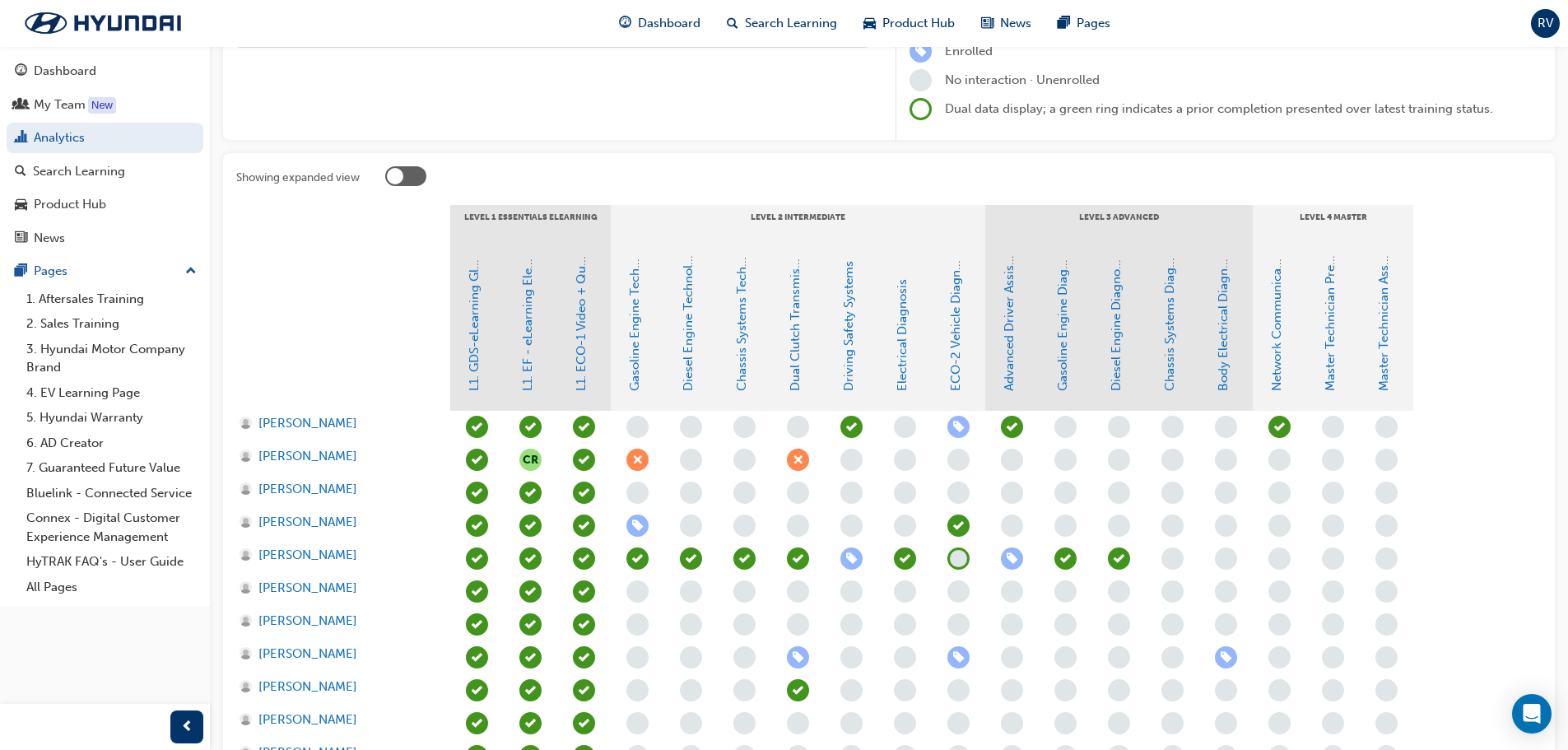
scroll to position [323, 0]
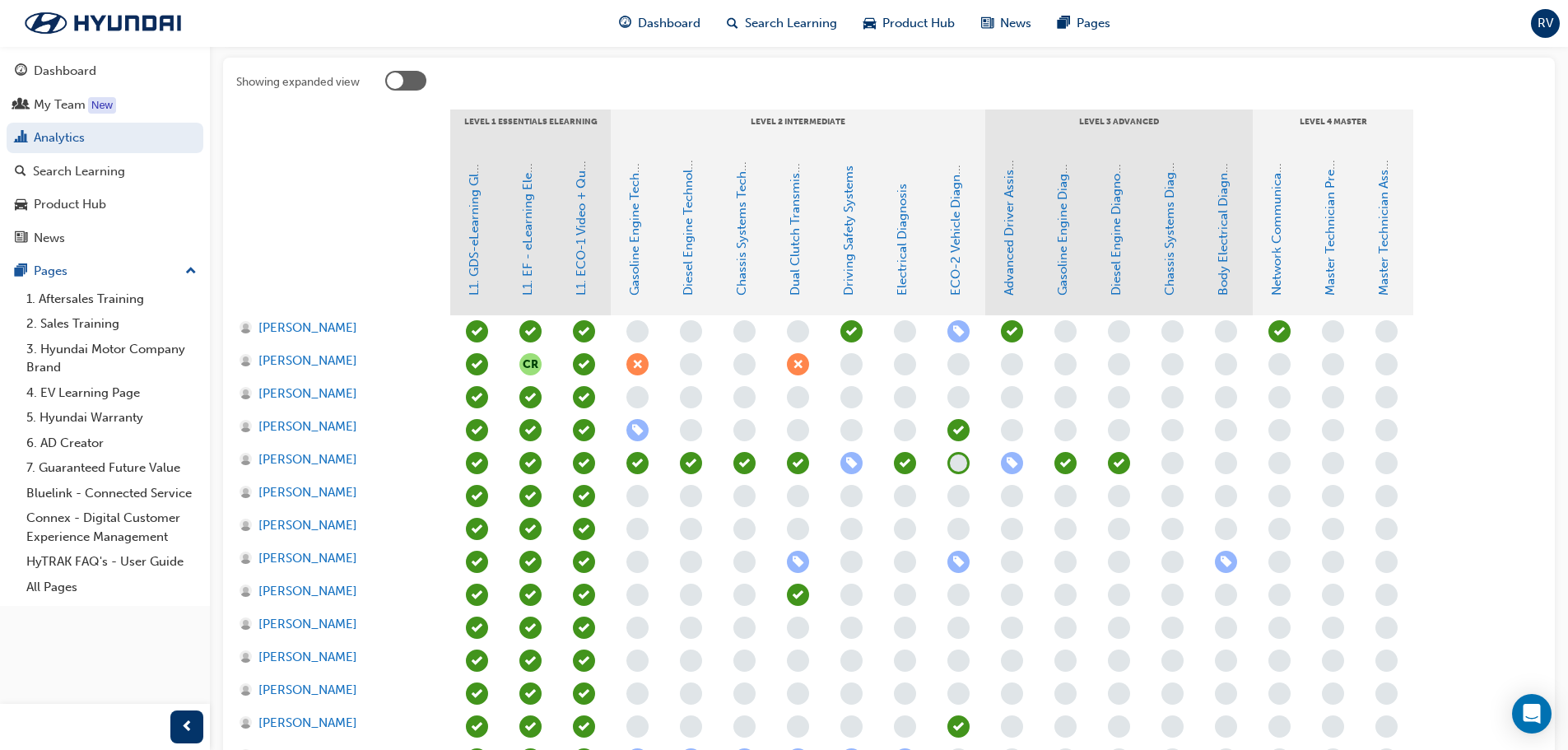
click at [1170, 460] on span "learningRecordVerb_NONE-icon" at bounding box center [1172, 462] width 22 height 22
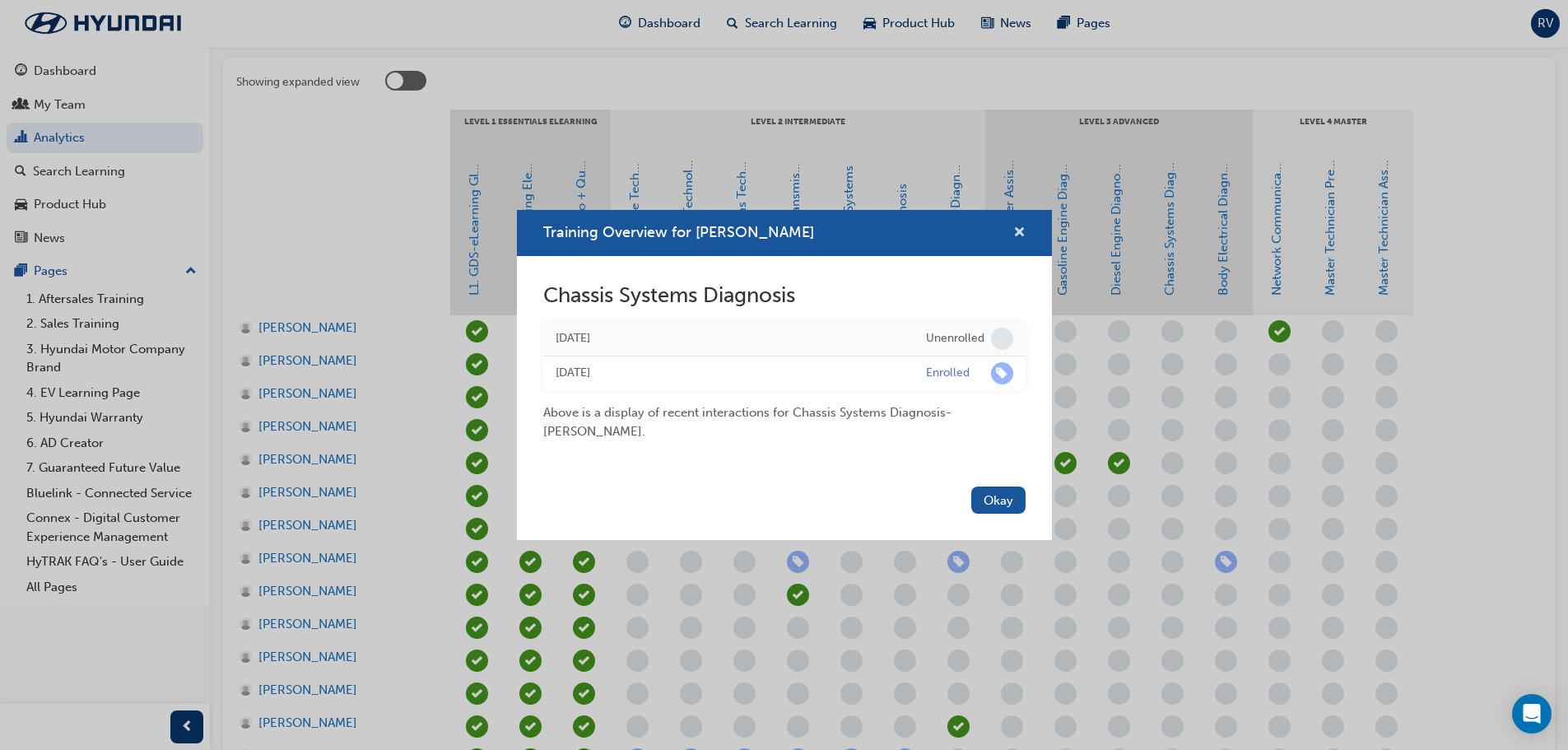
click at [1020, 233] on span "cross-icon" at bounding box center [1019, 233] width 12 height 15
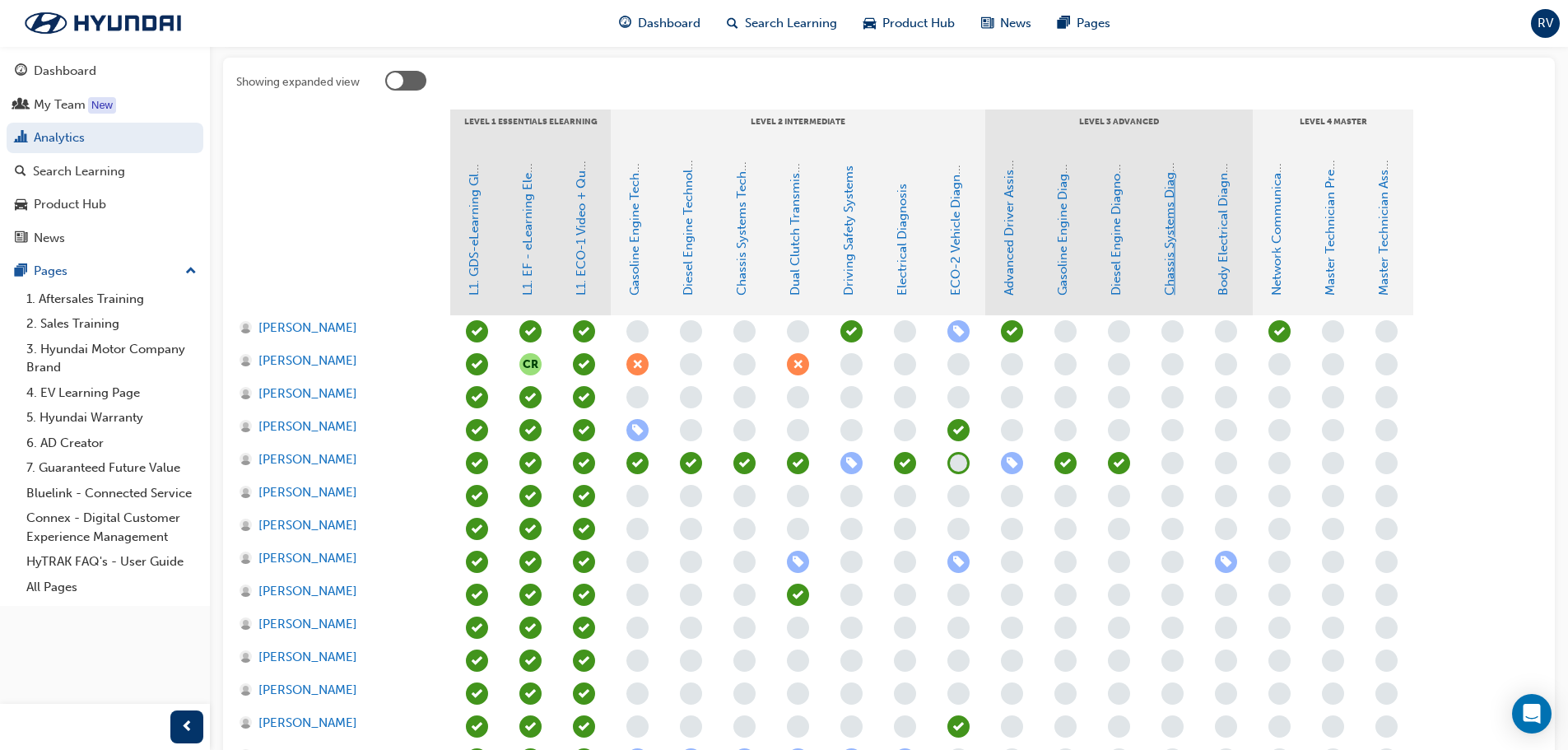
click at [1175, 272] on link "Chassis Systems Diagnosis" at bounding box center [1169, 218] width 15 height 153
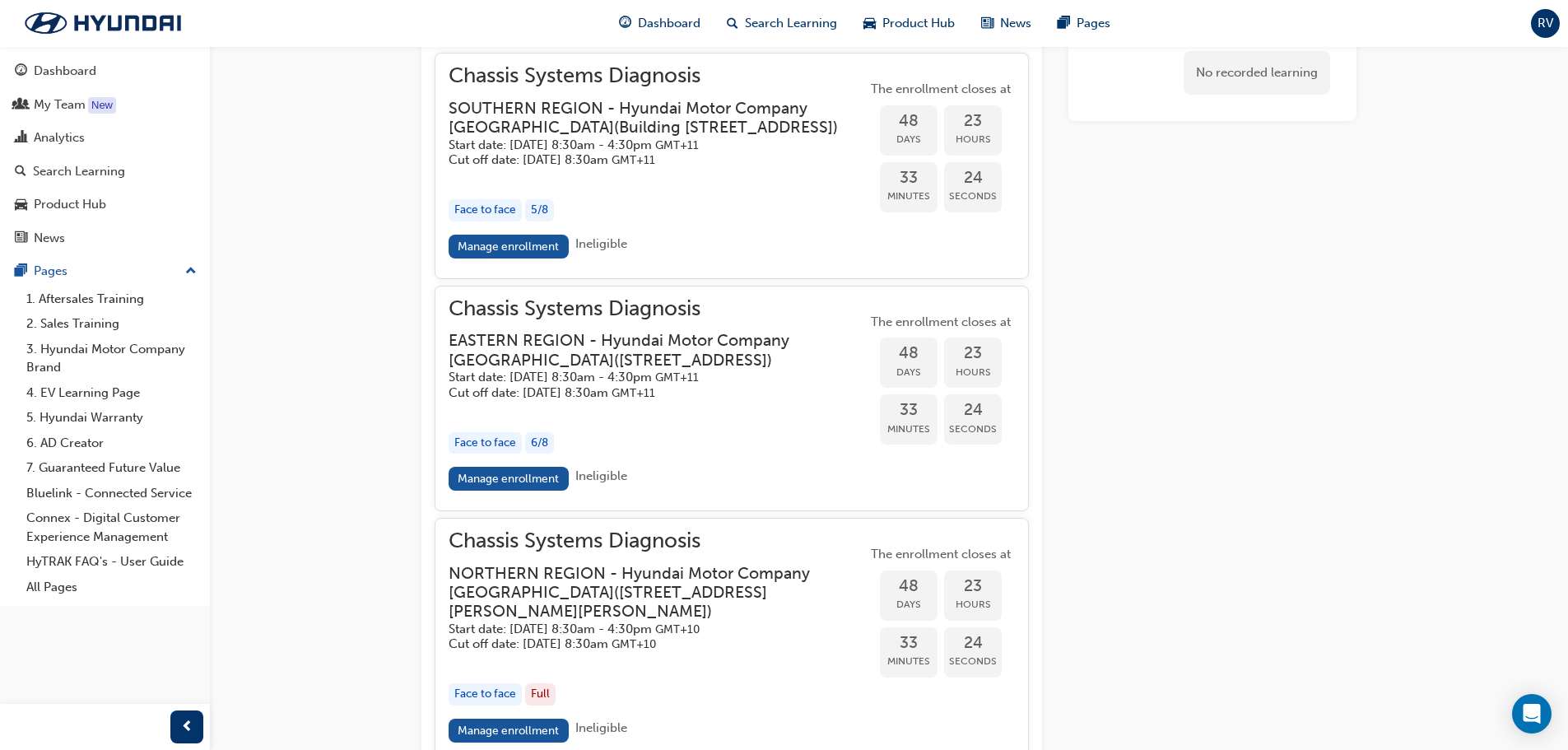
scroll to position [1449, 0]
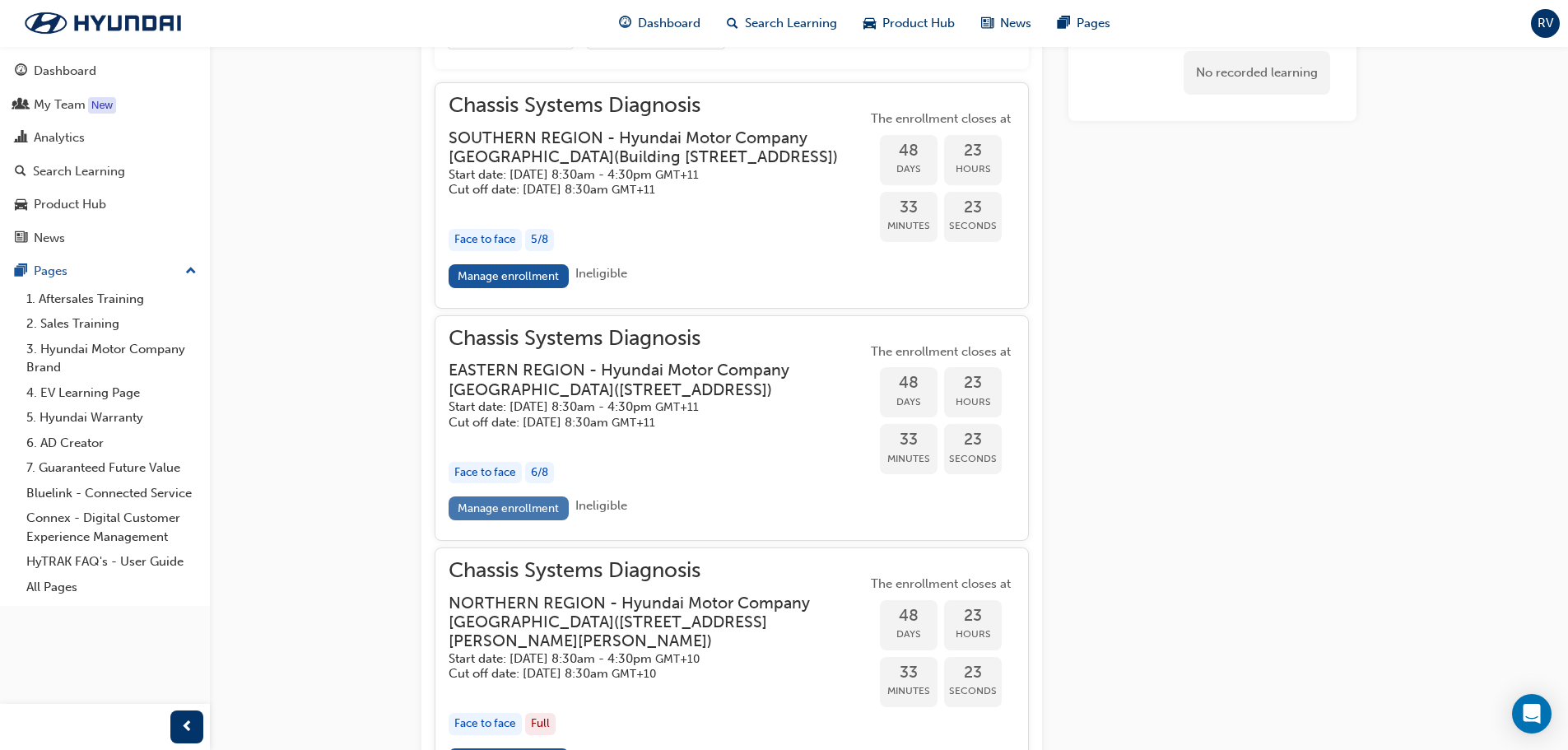
click at [511, 520] on link "Manage enrollment" at bounding box center [508, 508] width 120 height 24
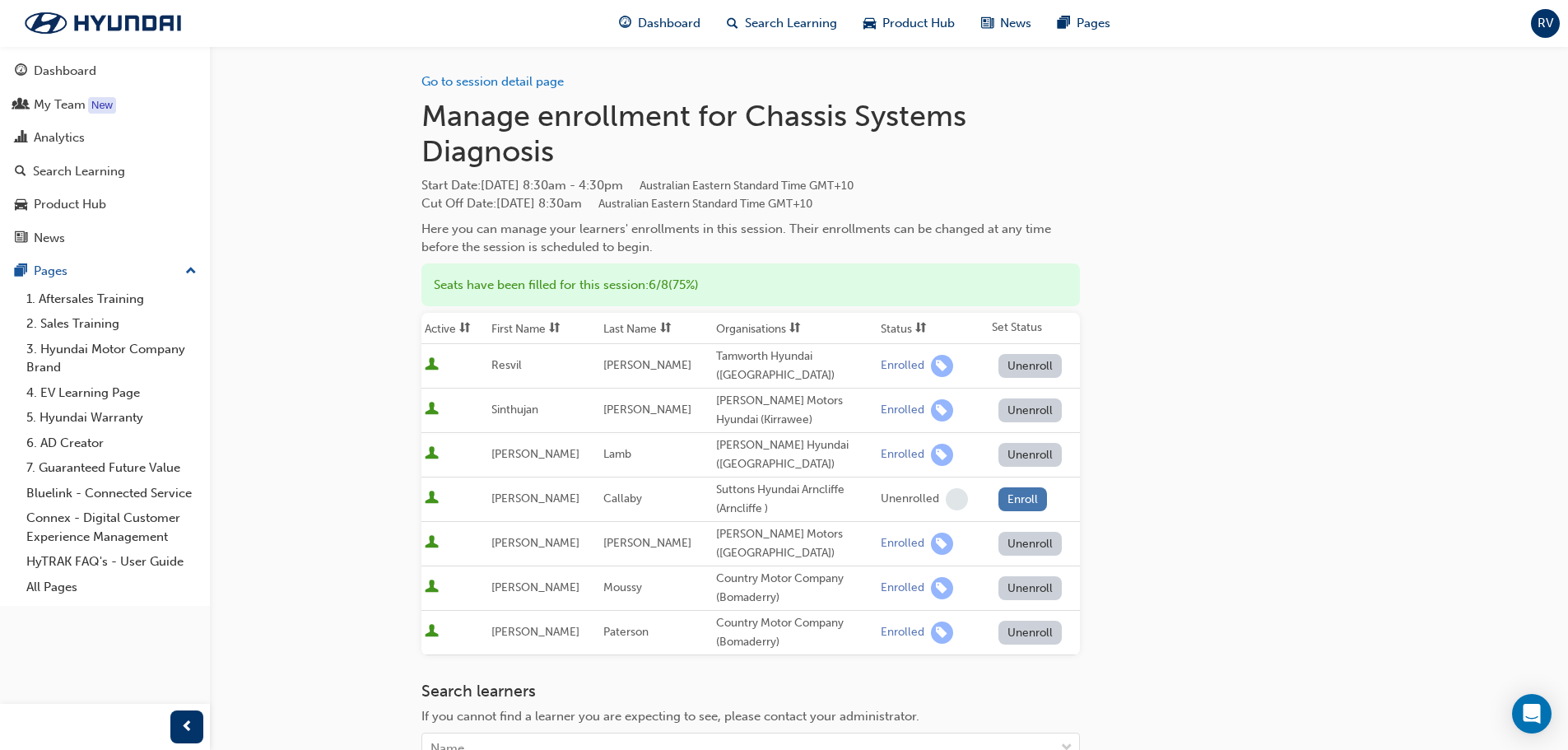
click at [1023, 494] on button "Enroll" at bounding box center [1024, 499] width 50 height 24
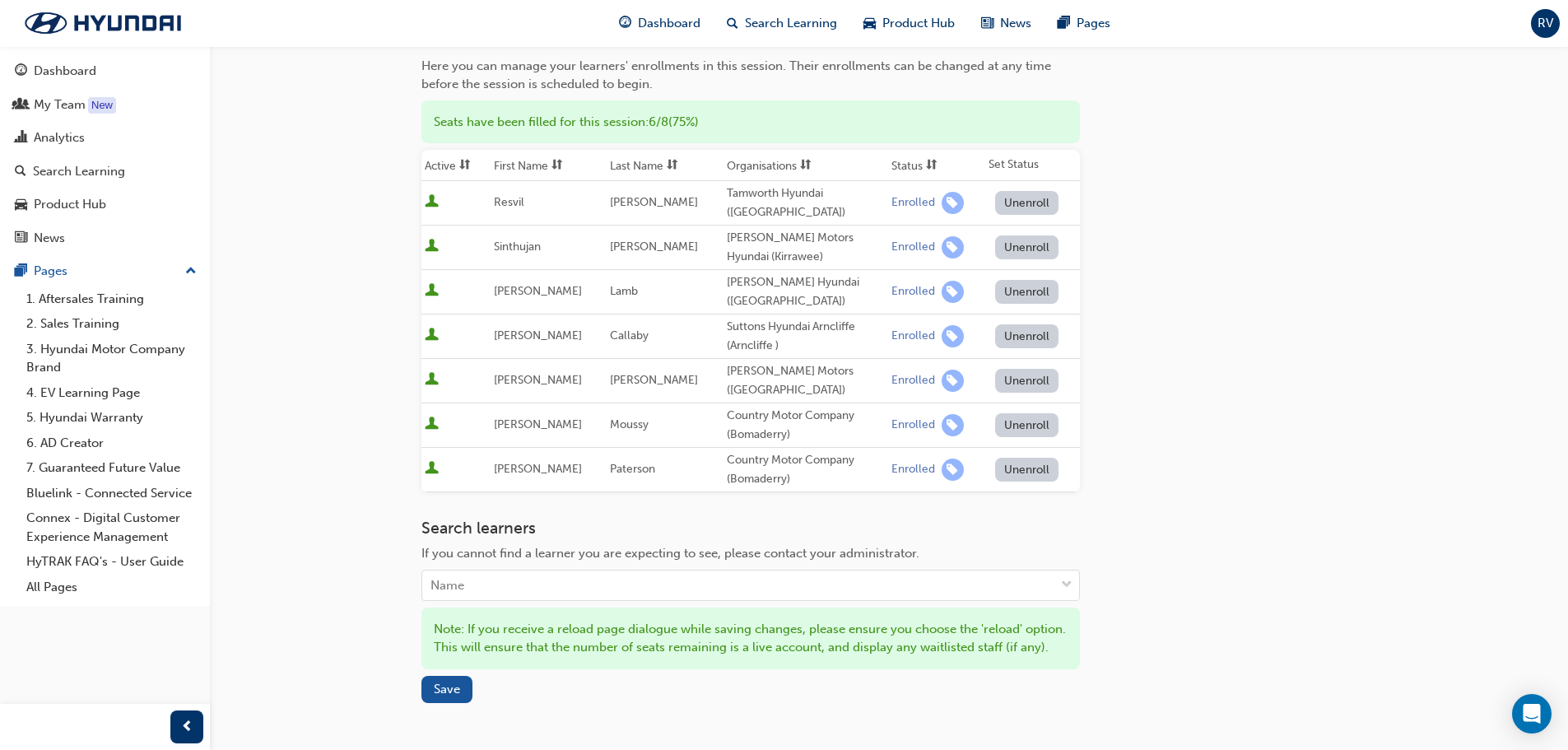
scroll to position [164, 0]
click at [443, 694] on span "Save" at bounding box center [447, 687] width 27 height 15
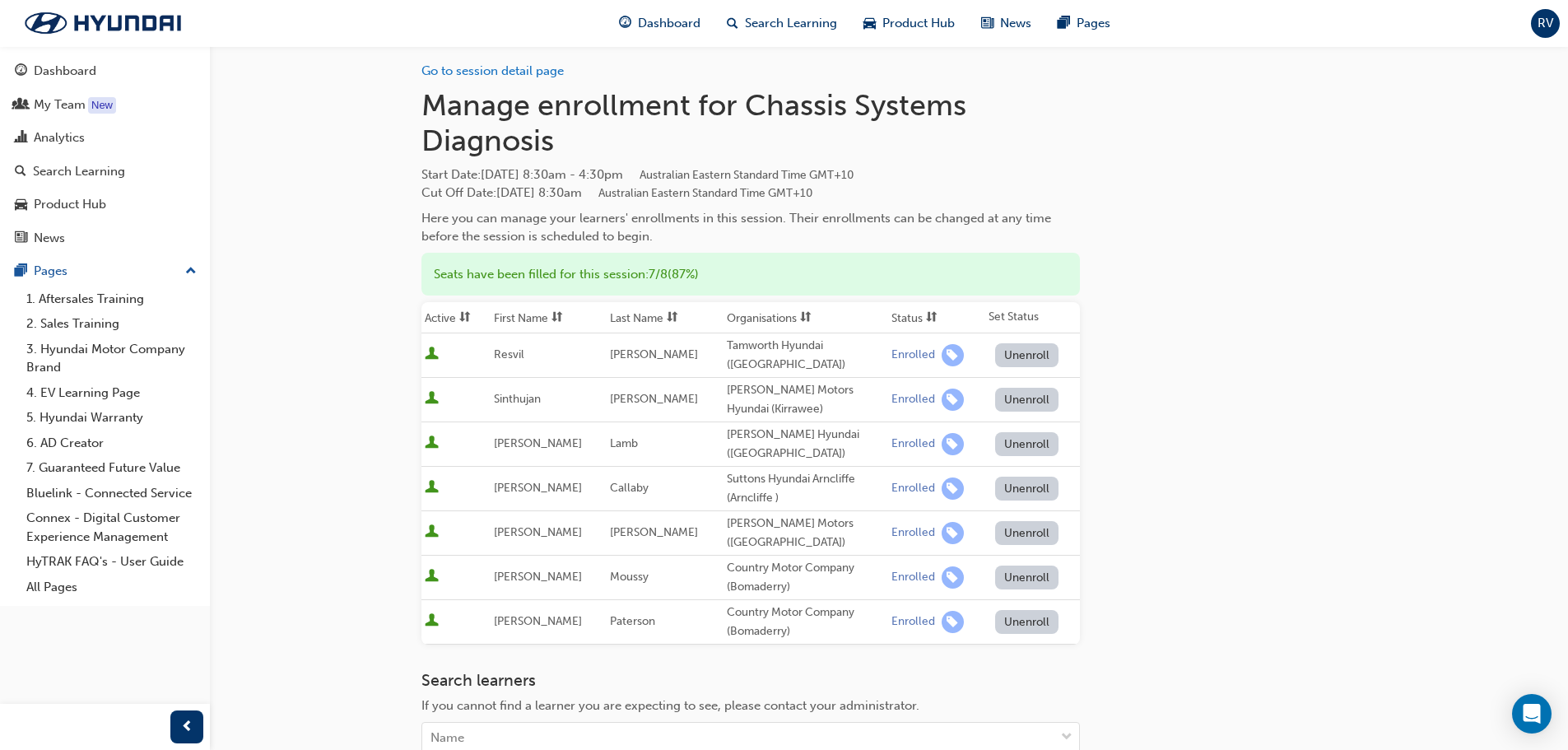
scroll to position [0, 0]
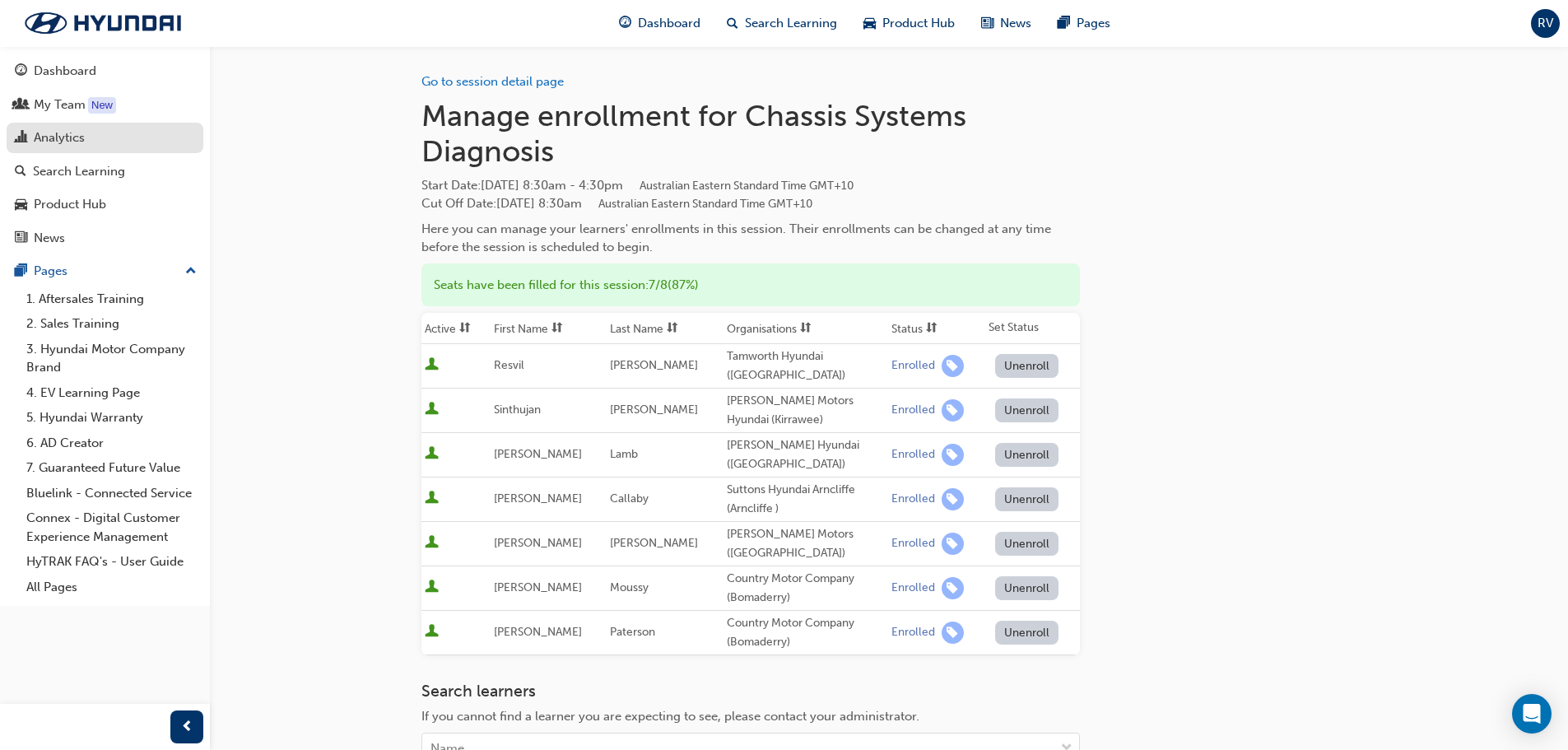
click at [45, 149] on link "Analytics" at bounding box center [105, 138] width 197 height 30
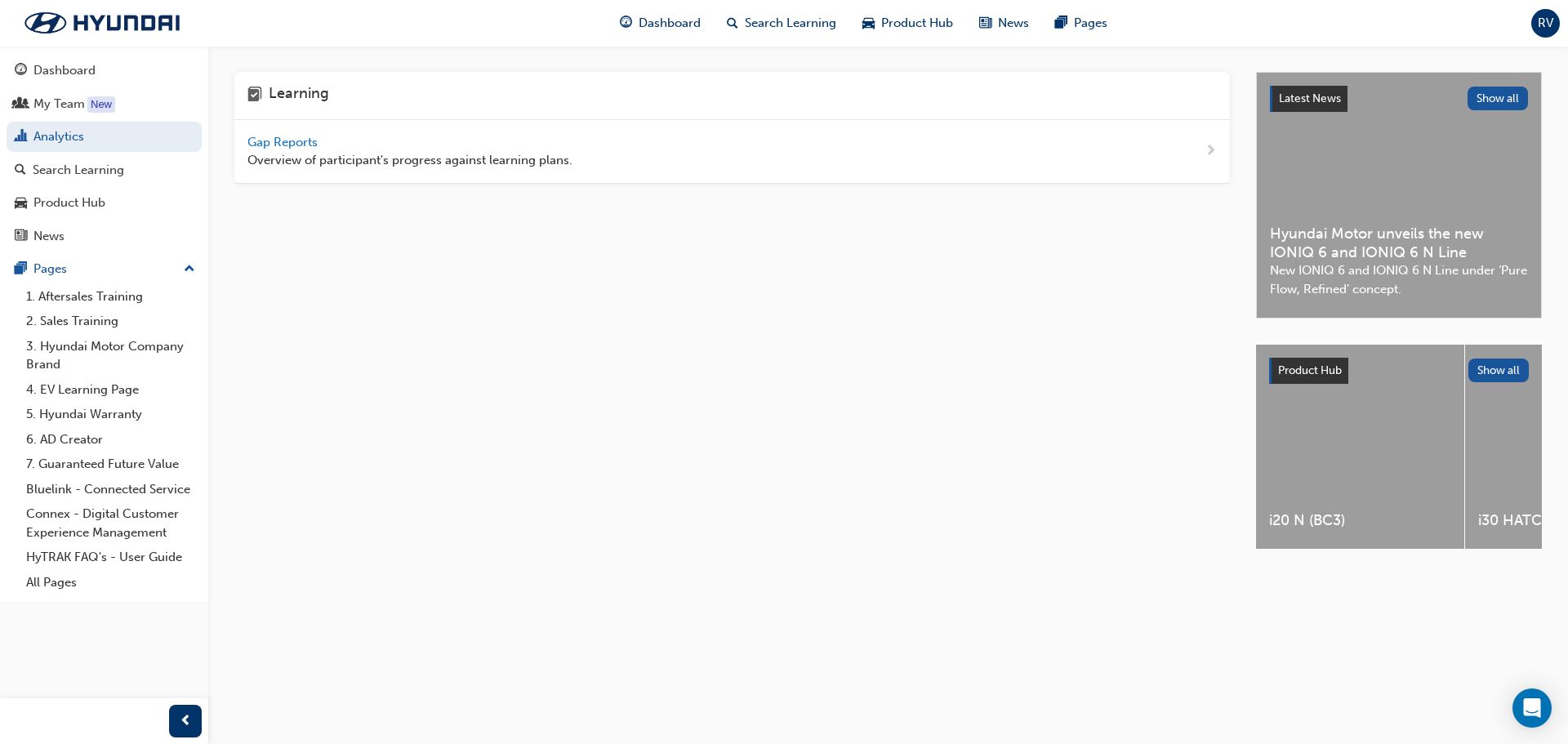
click at [276, 144] on span "Gap Reports" at bounding box center [284, 142] width 73 height 15
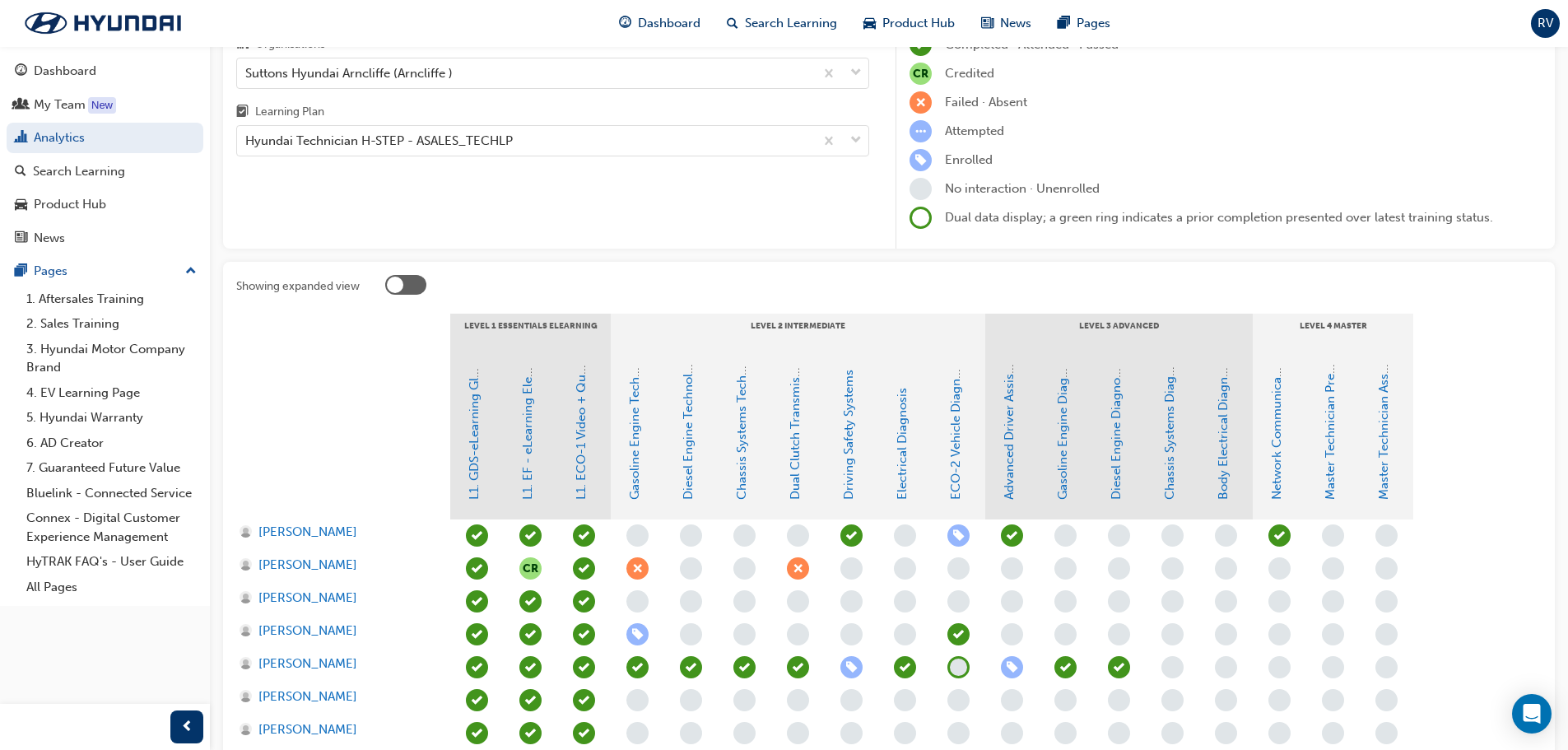
scroll to position [329, 0]
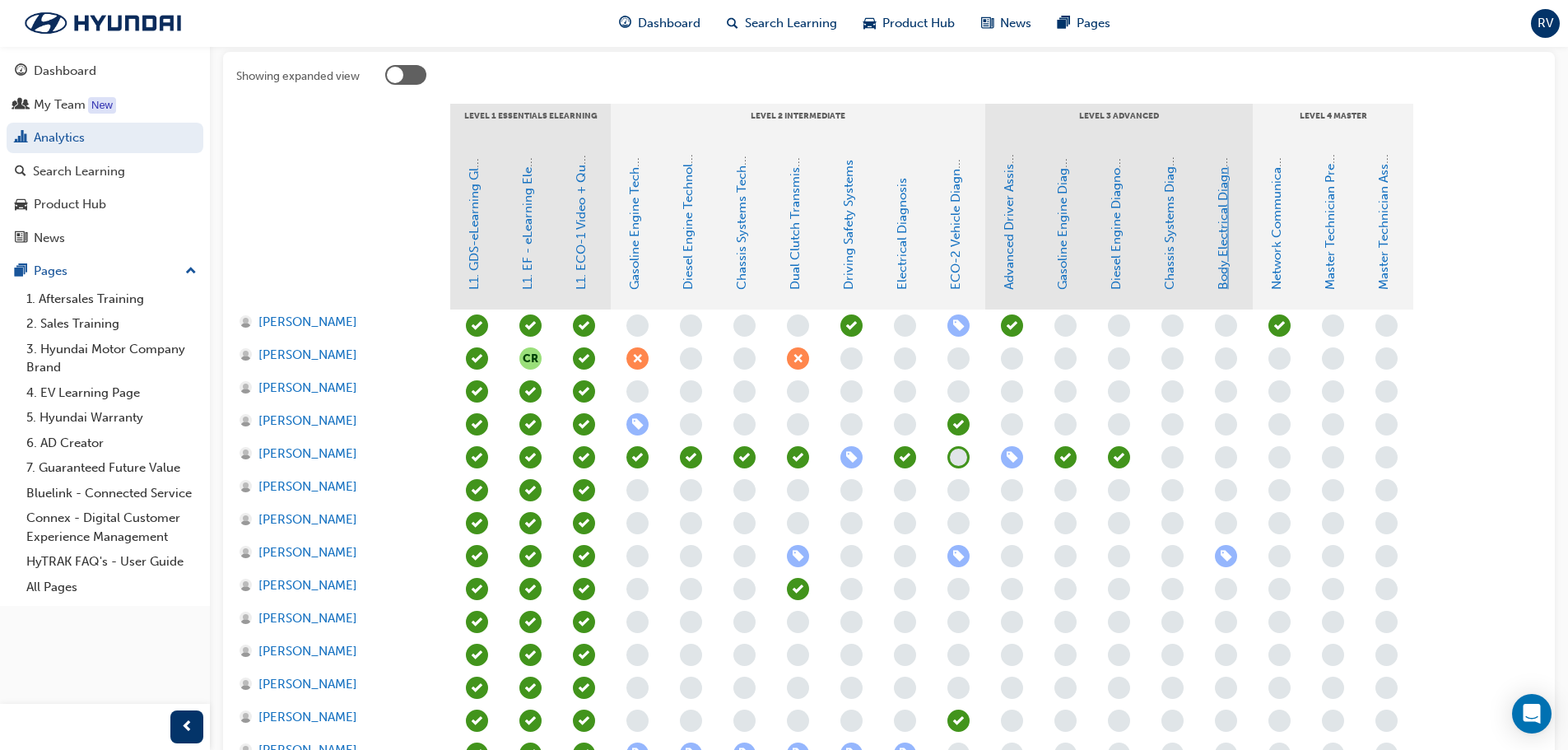
click at [1225, 284] on link "Body Electrical Diagnosis" at bounding box center [1223, 217] width 15 height 145
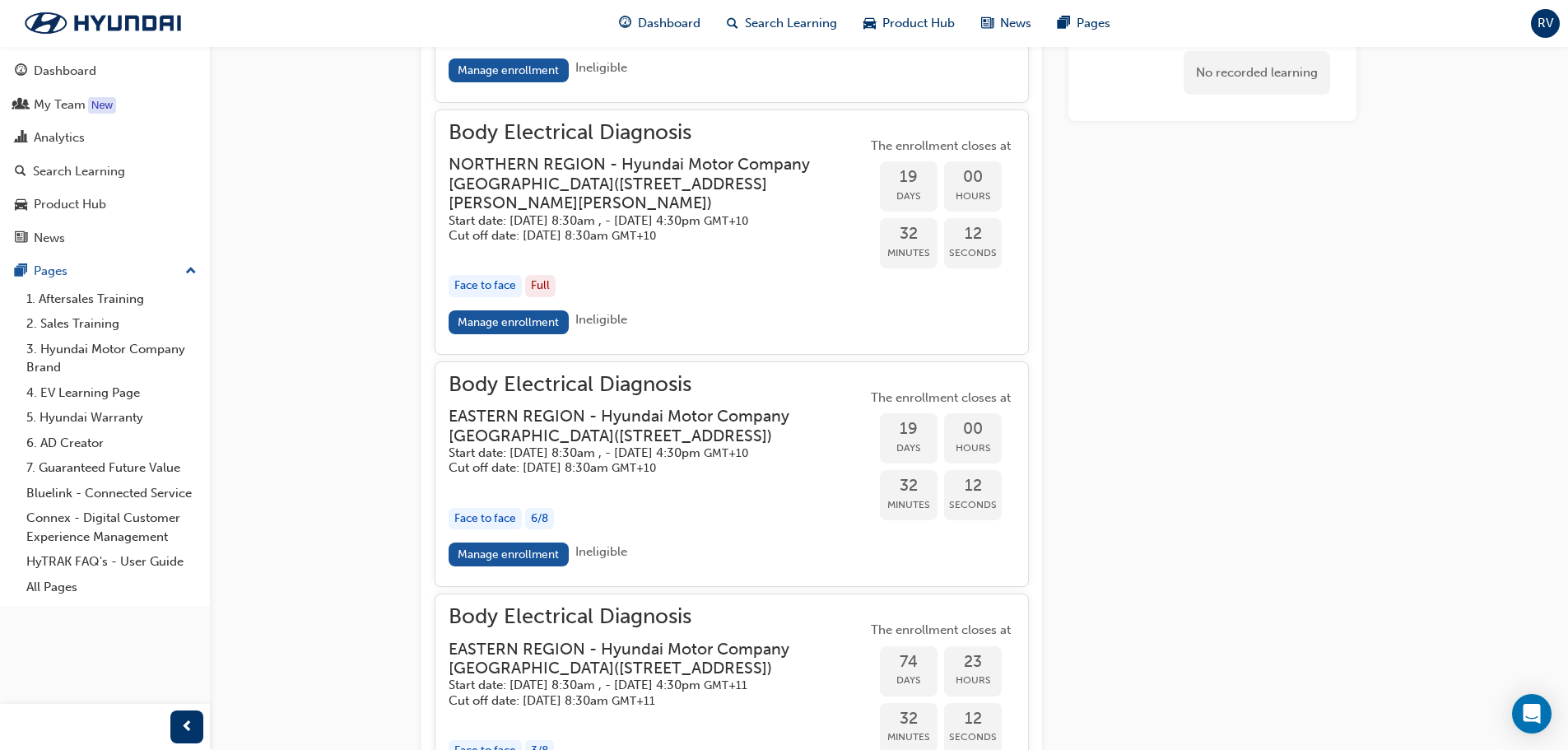
scroll to position [1713, 0]
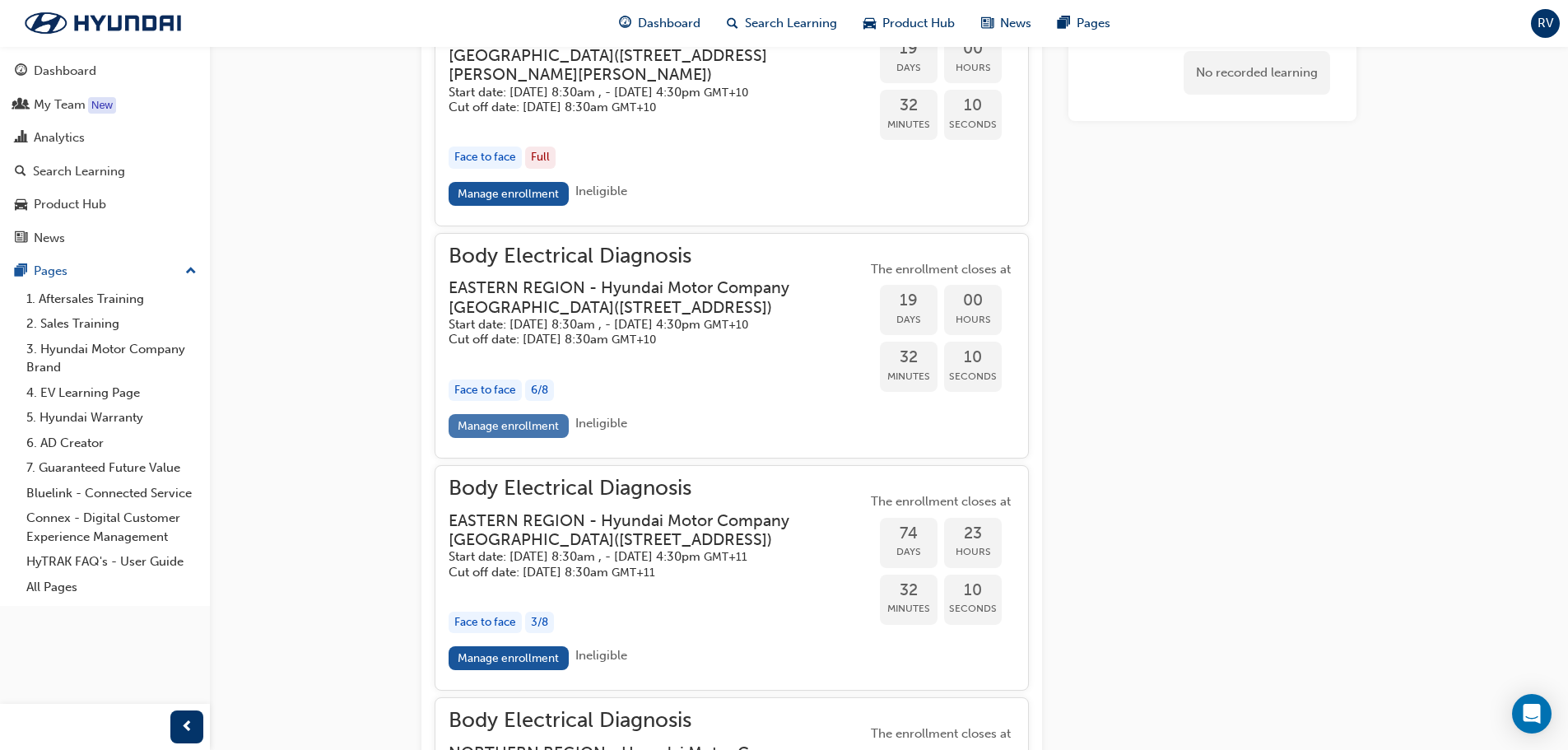
click at [558, 438] on link "Manage enrollment" at bounding box center [508, 425] width 120 height 24
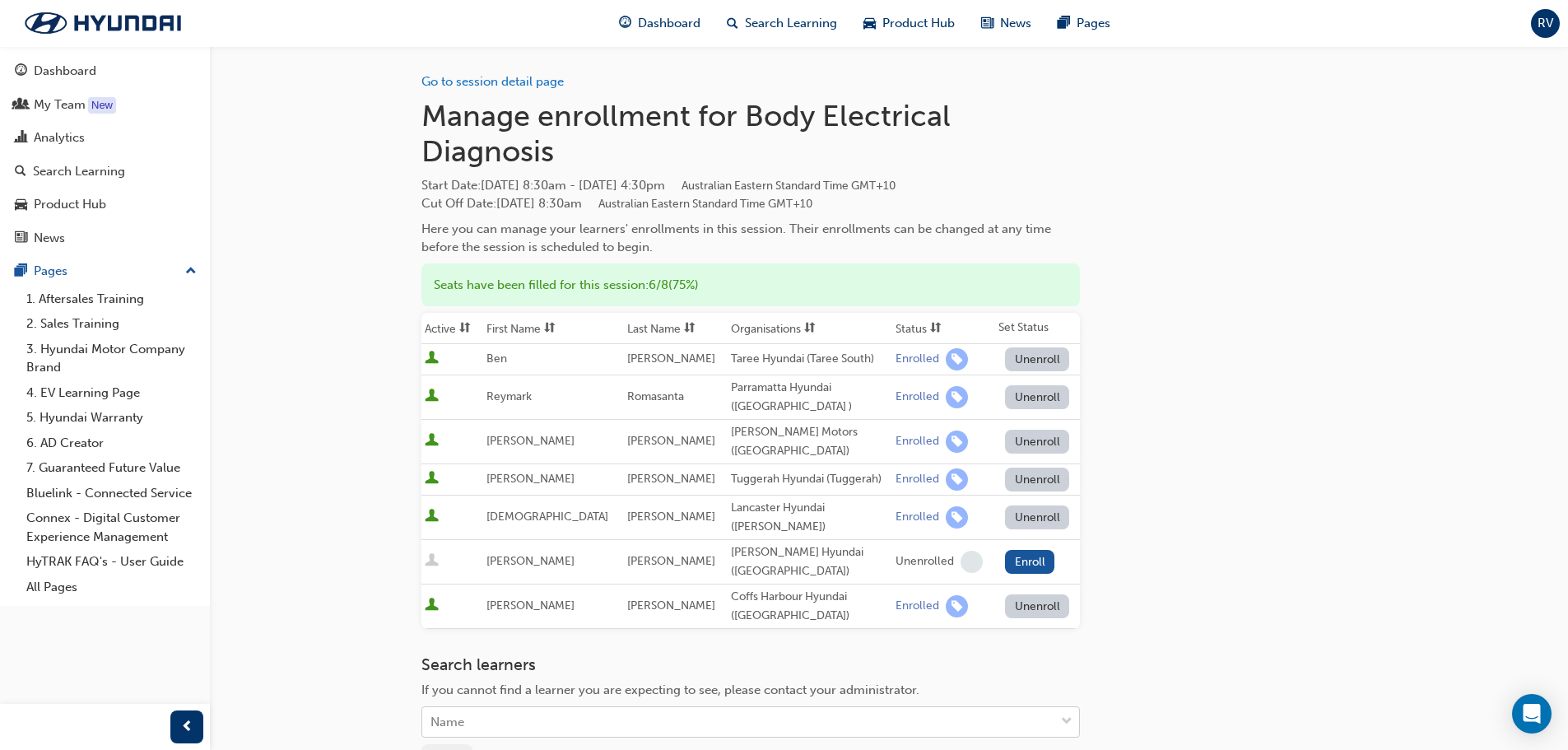
scroll to position [12, 0]
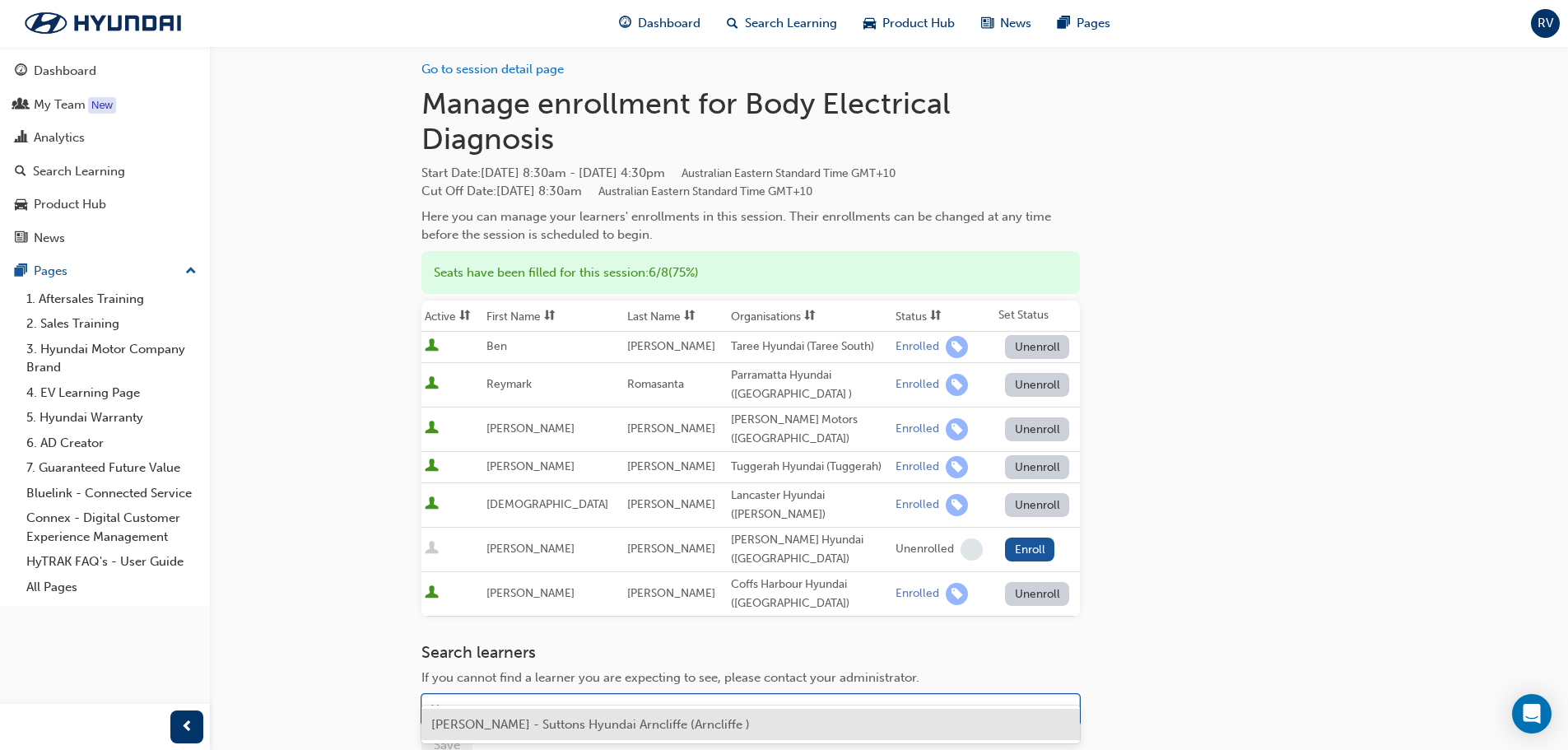
click at [497, 695] on div "Name" at bounding box center [739, 709] width 632 height 28
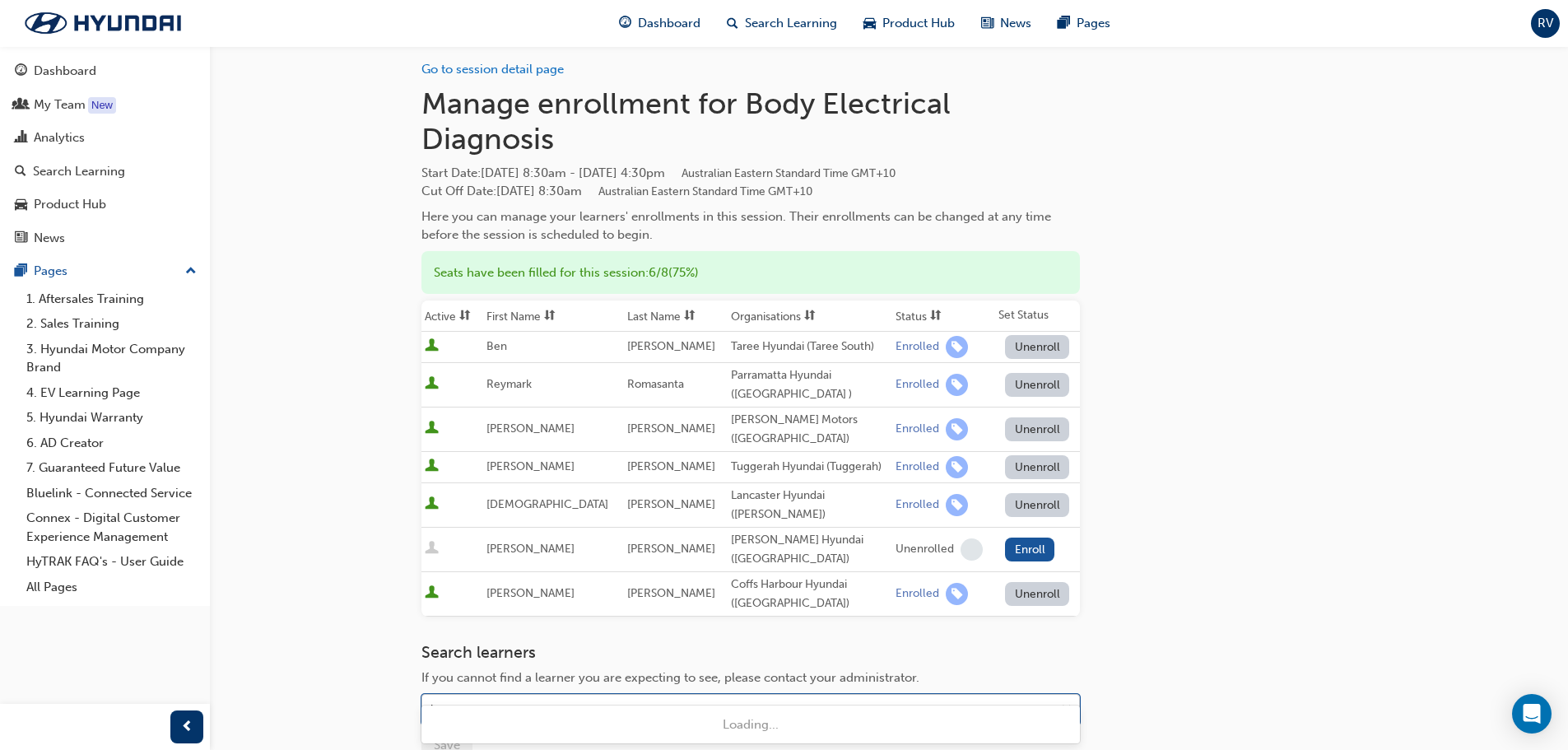
type input "[PERSON_NAME]"
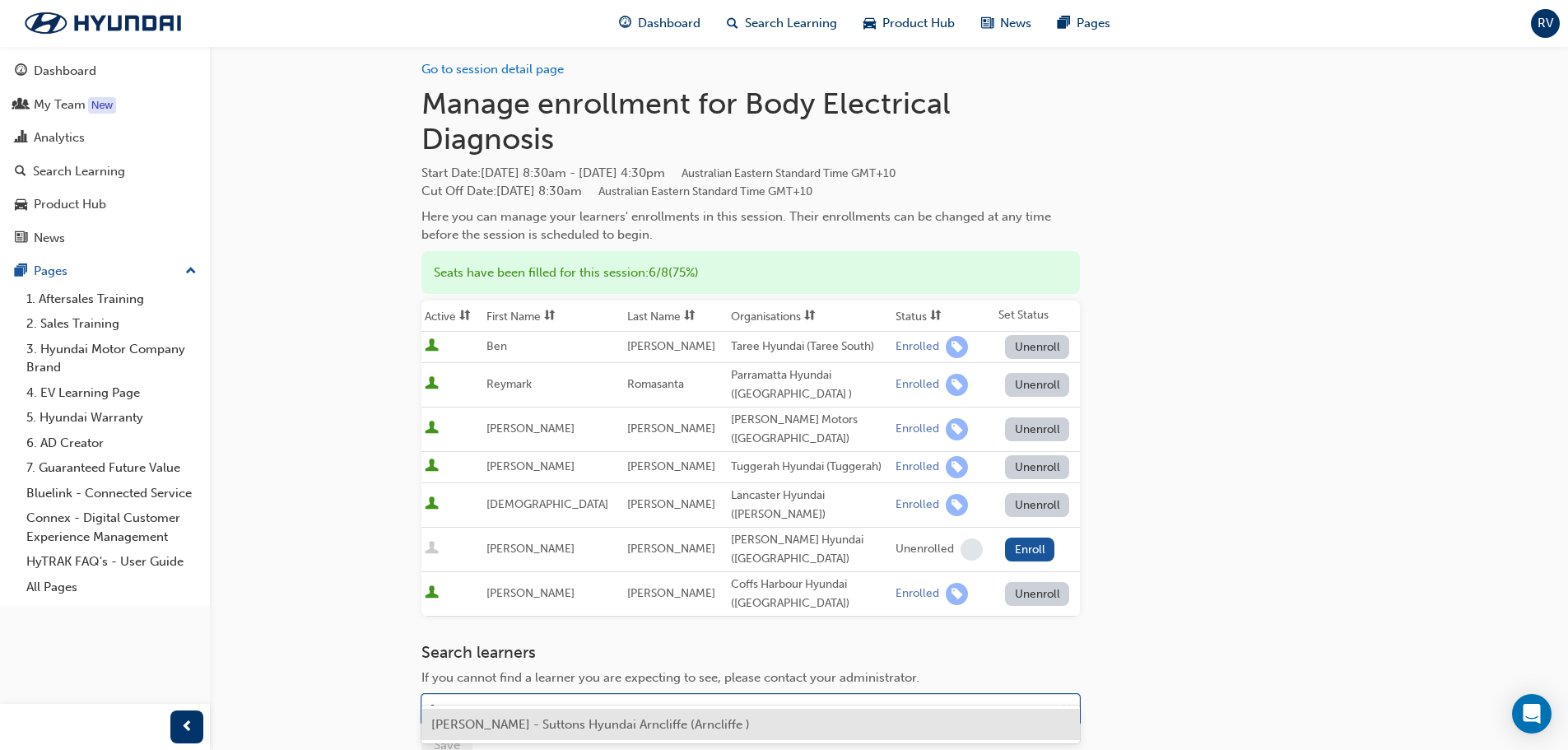
click at [478, 728] on span "[PERSON_NAME] - Suttons Hyundai Arncliffe (Arncliffe )" at bounding box center [590, 723] width 319 height 15
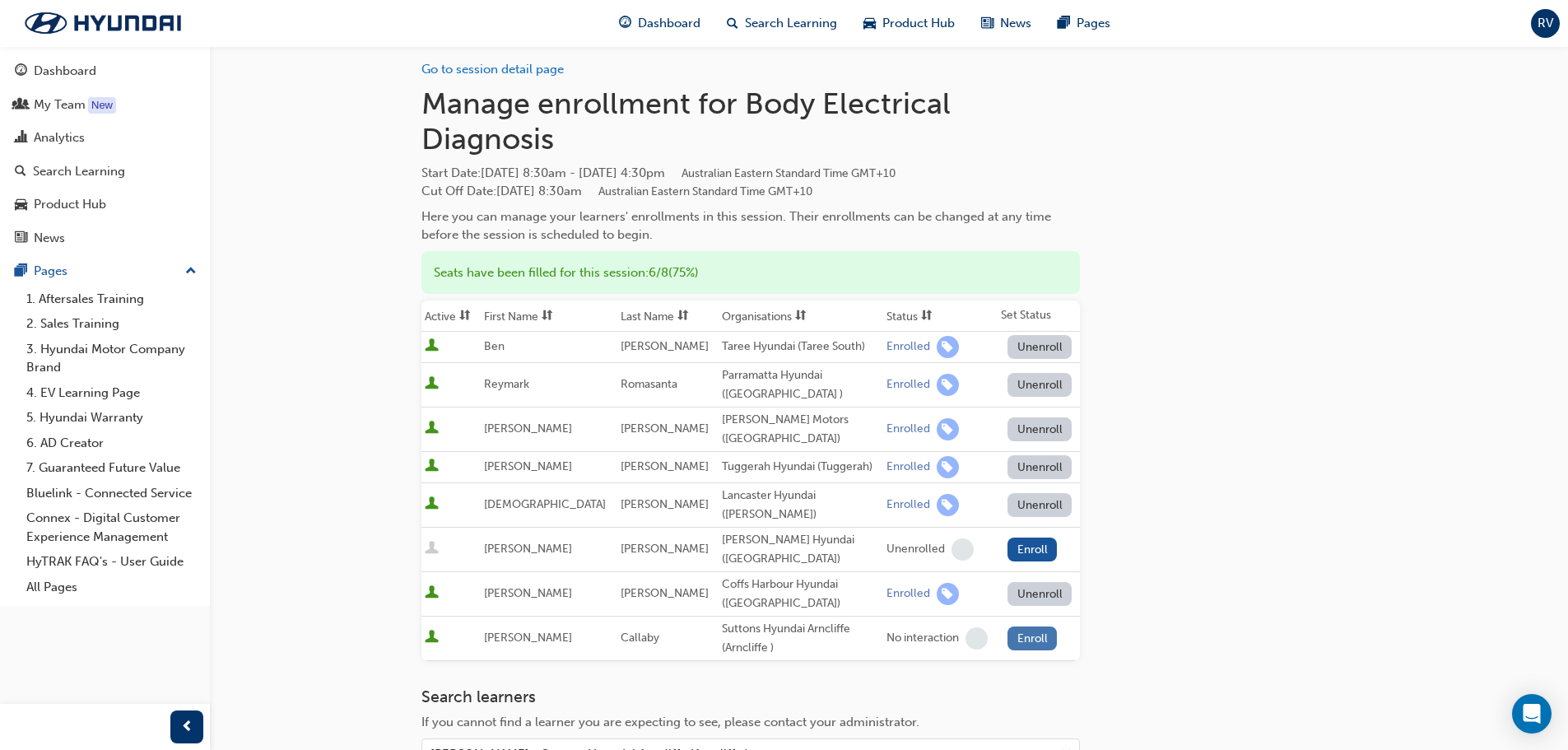
click at [1030, 627] on button "Enroll" at bounding box center [1033, 638] width 50 height 24
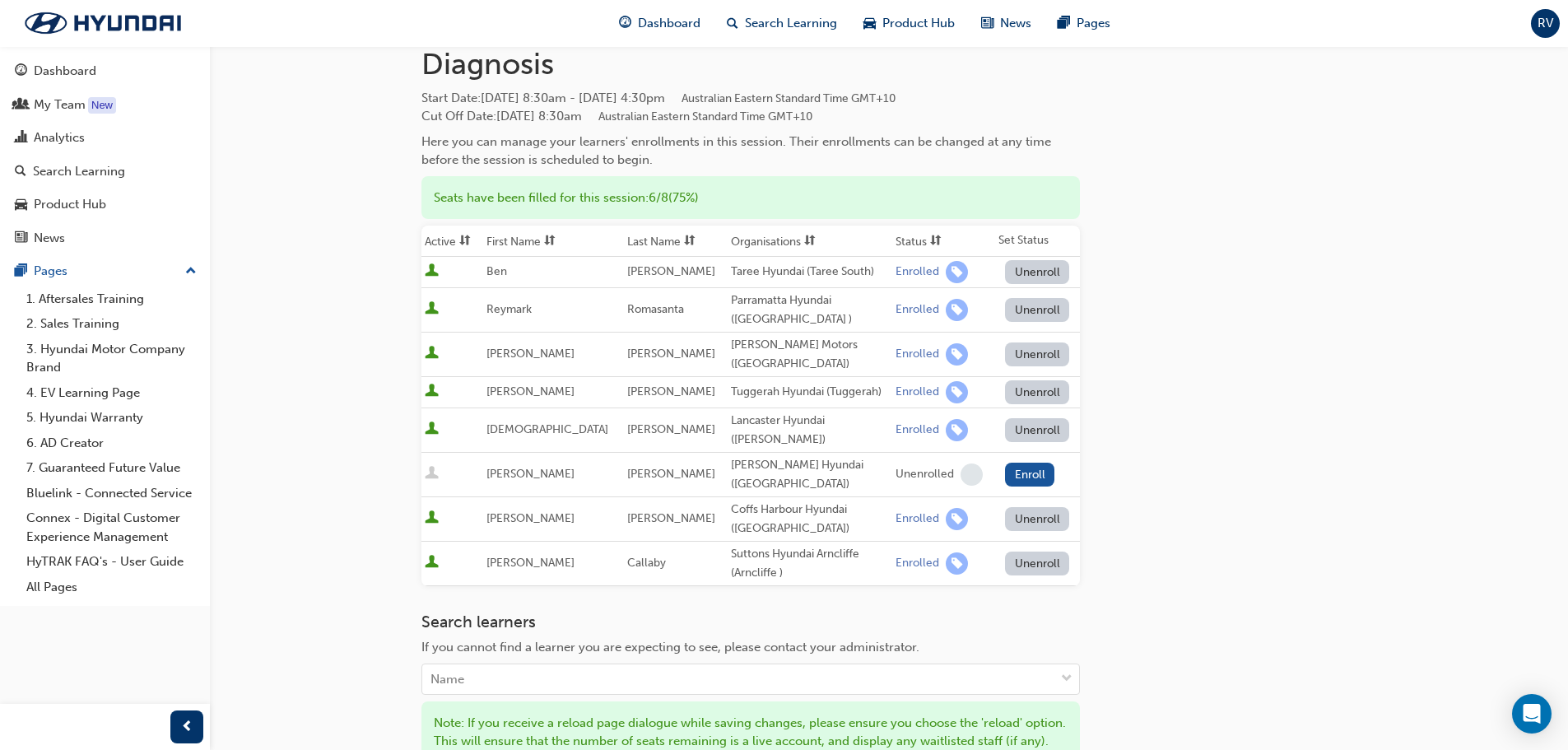
scroll to position [259, 0]
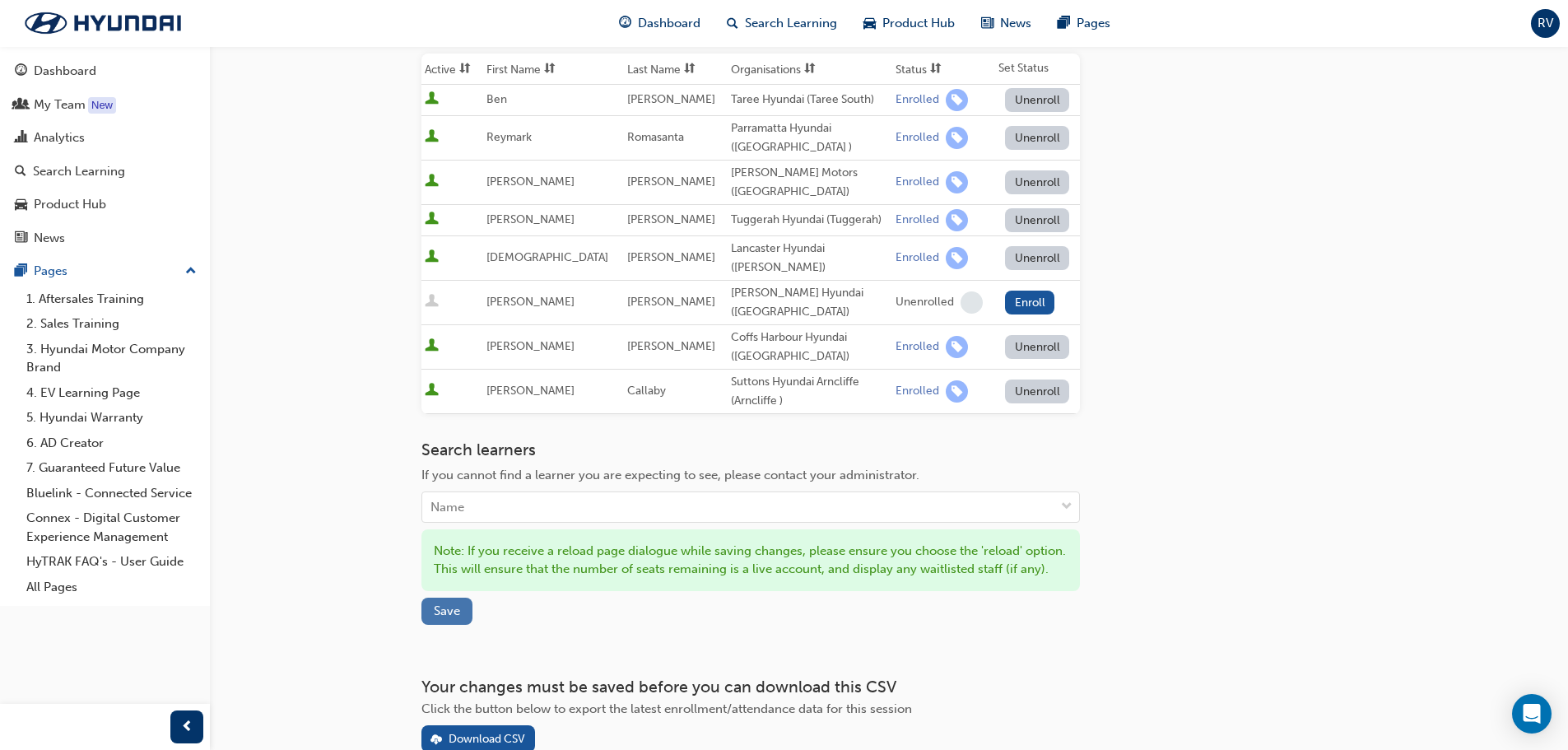
click at [446, 604] on span "Save" at bounding box center [447, 611] width 27 height 15
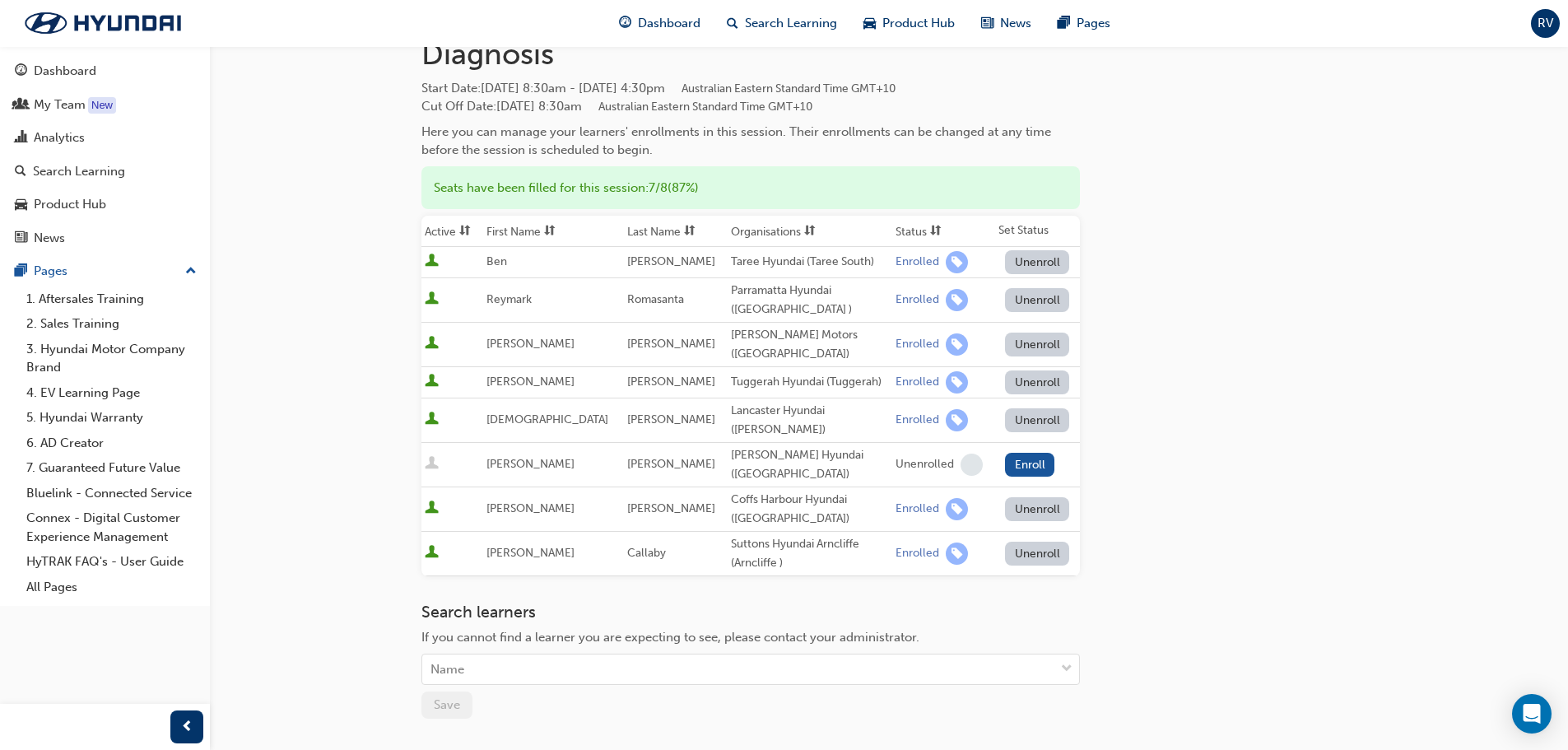
scroll to position [0, 0]
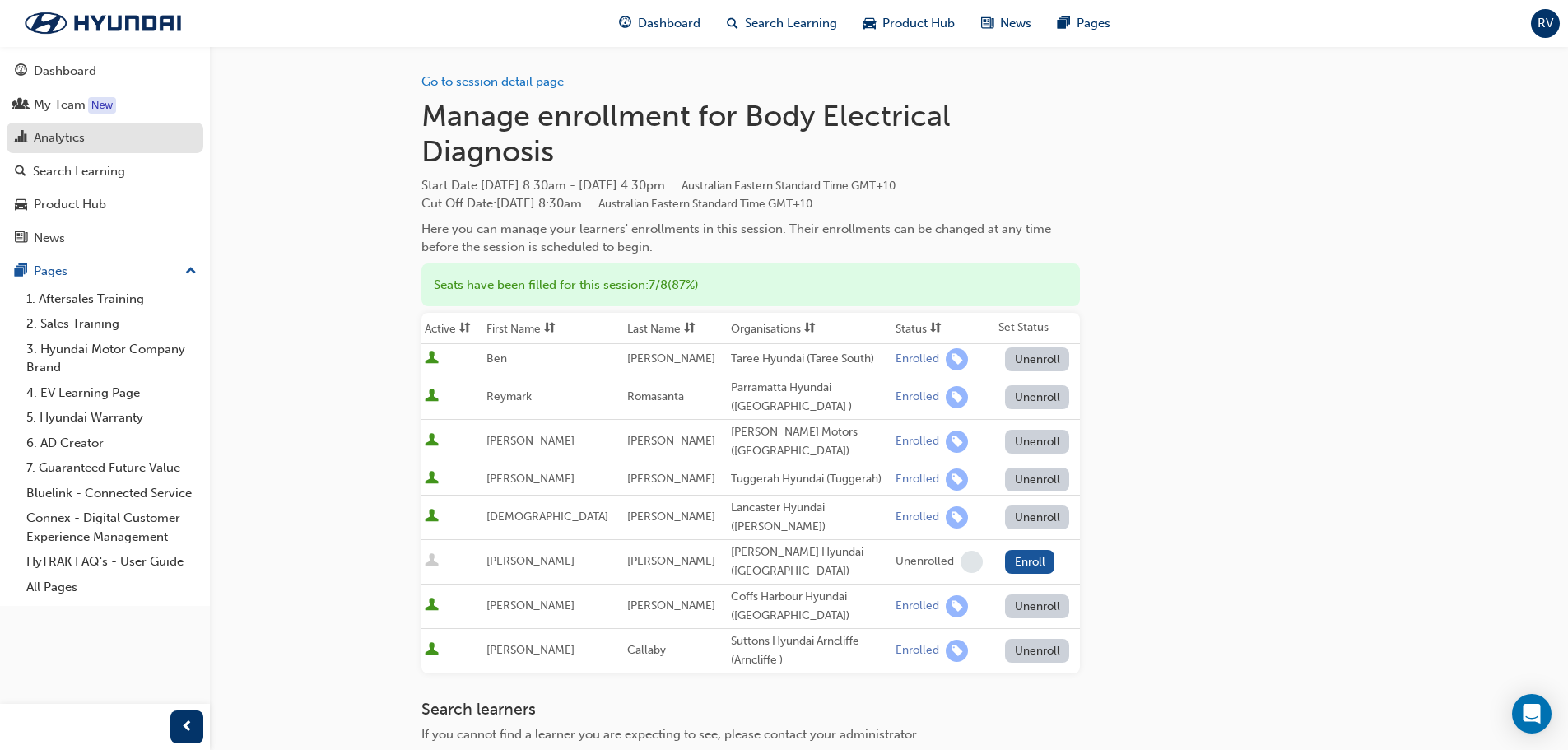
click at [74, 138] on div "Analytics" at bounding box center [59, 138] width 51 height 19
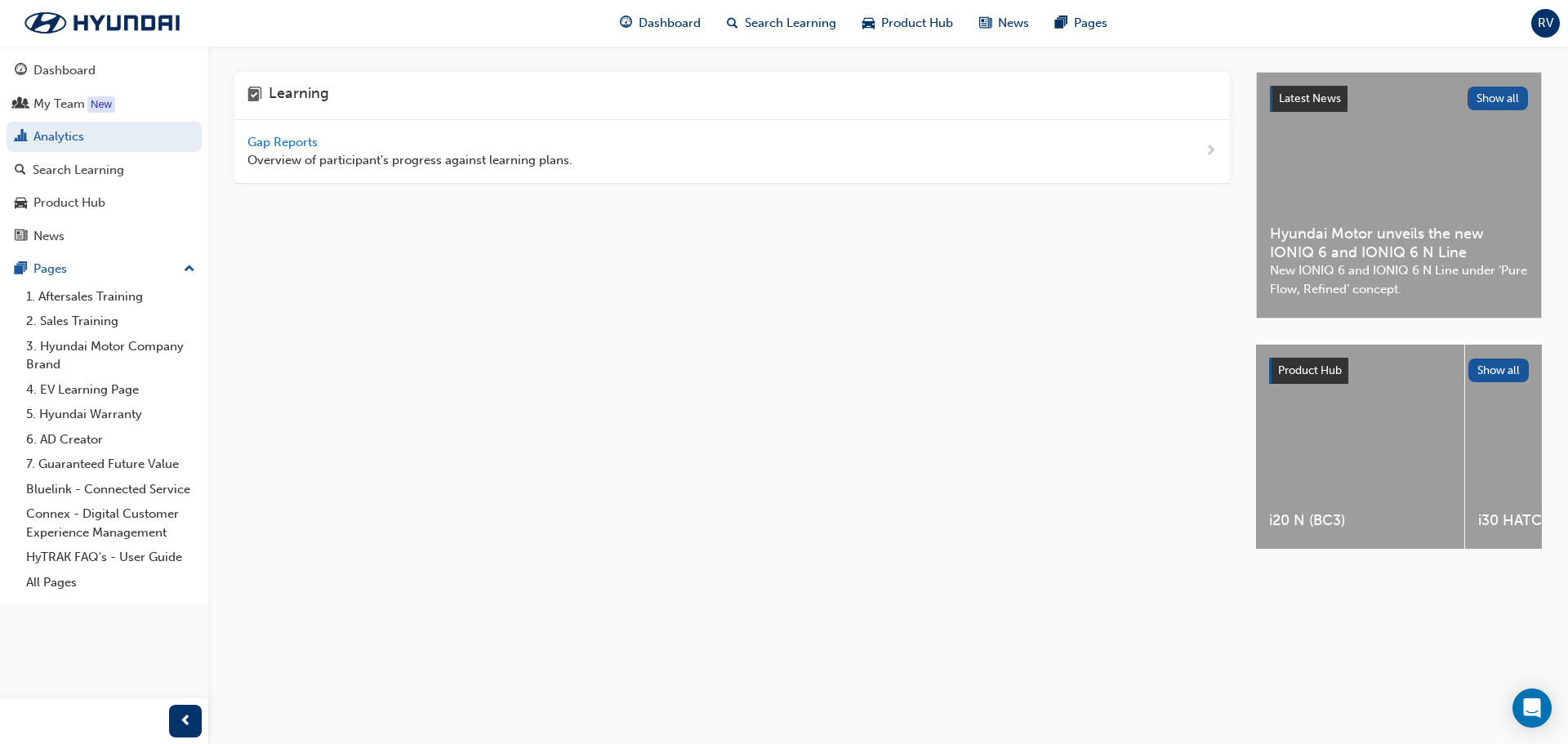
click at [263, 146] on span "Gap Reports" at bounding box center [284, 142] width 73 height 15
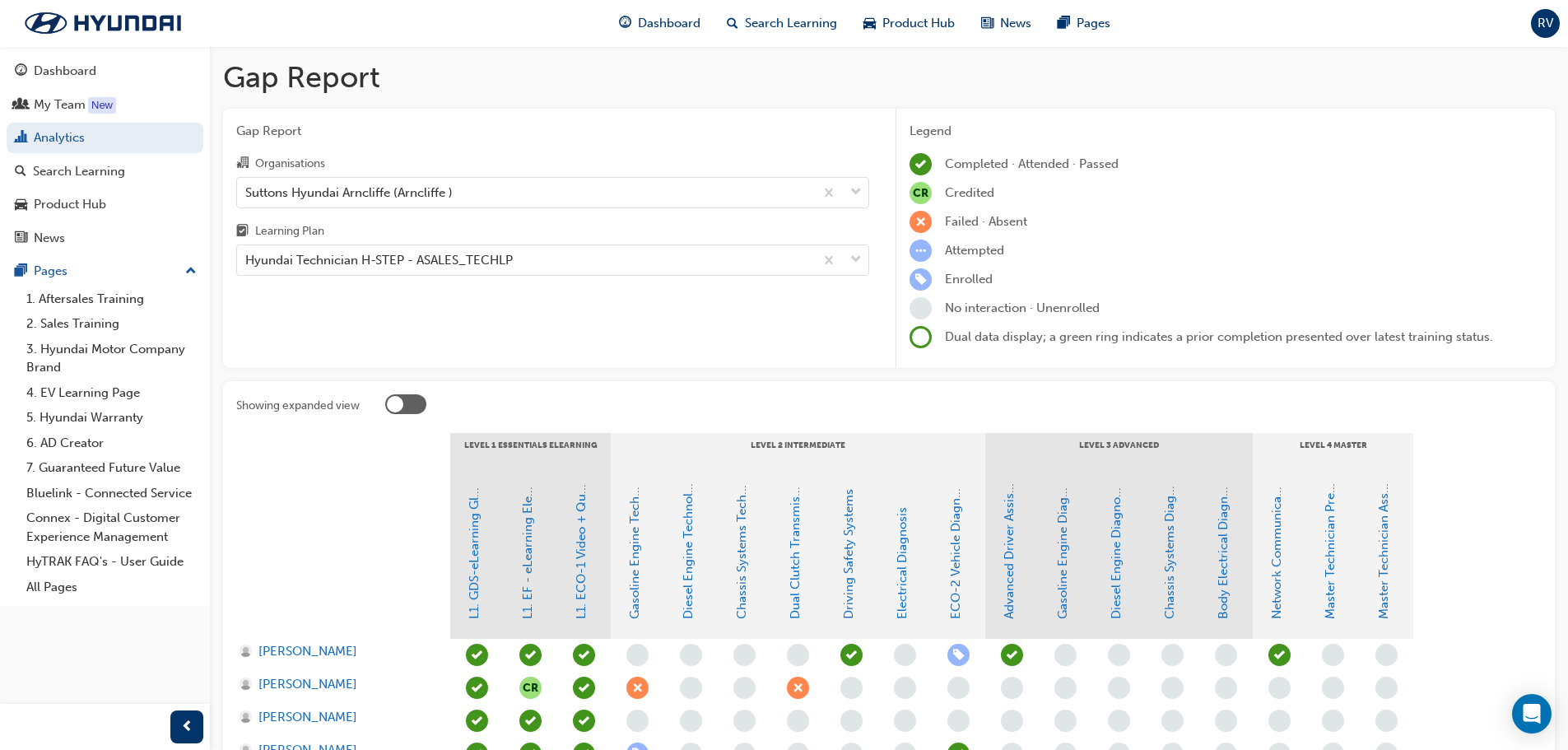
scroll to position [247, 0]
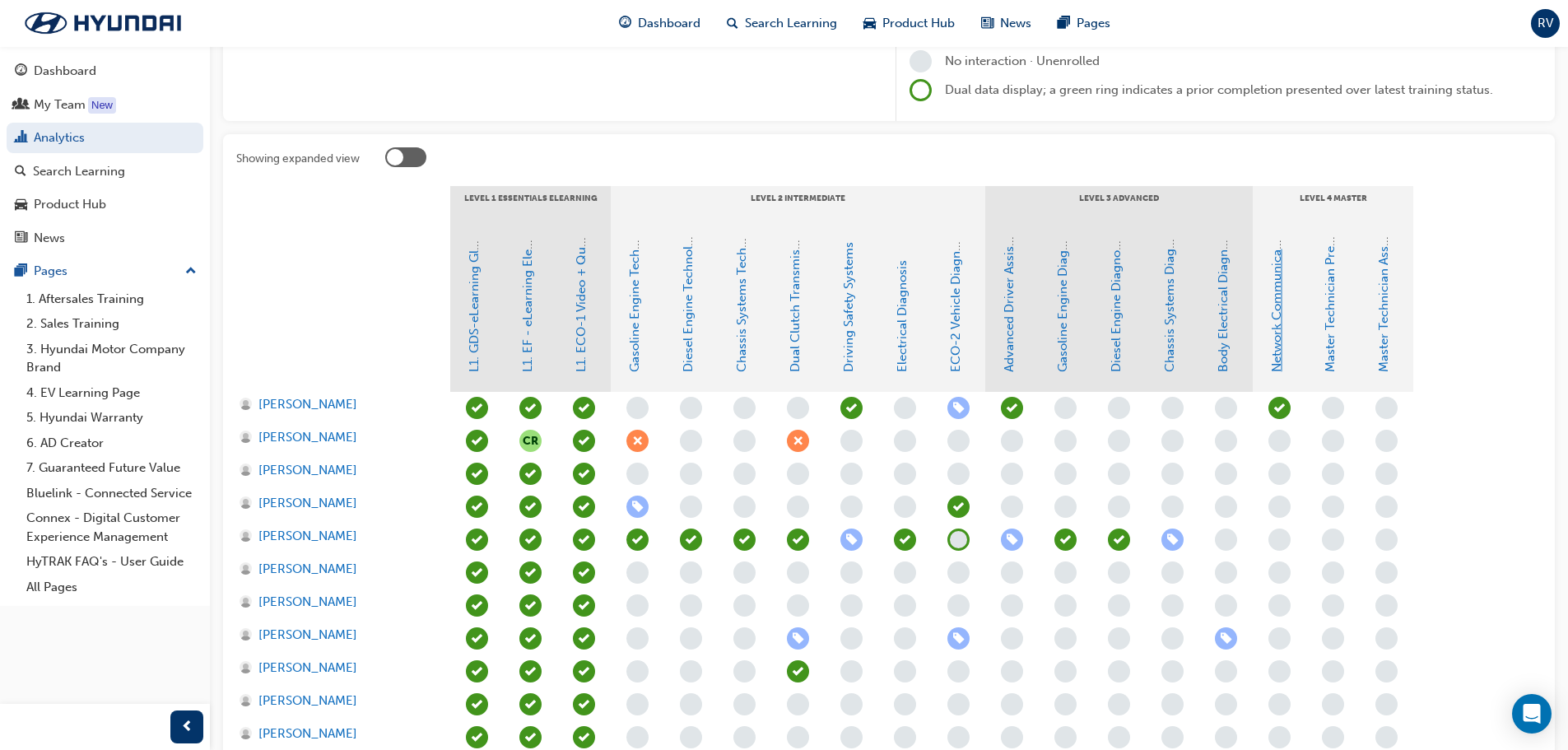
click at [1275, 359] on link "Network Communications" at bounding box center [1277, 296] width 15 height 151
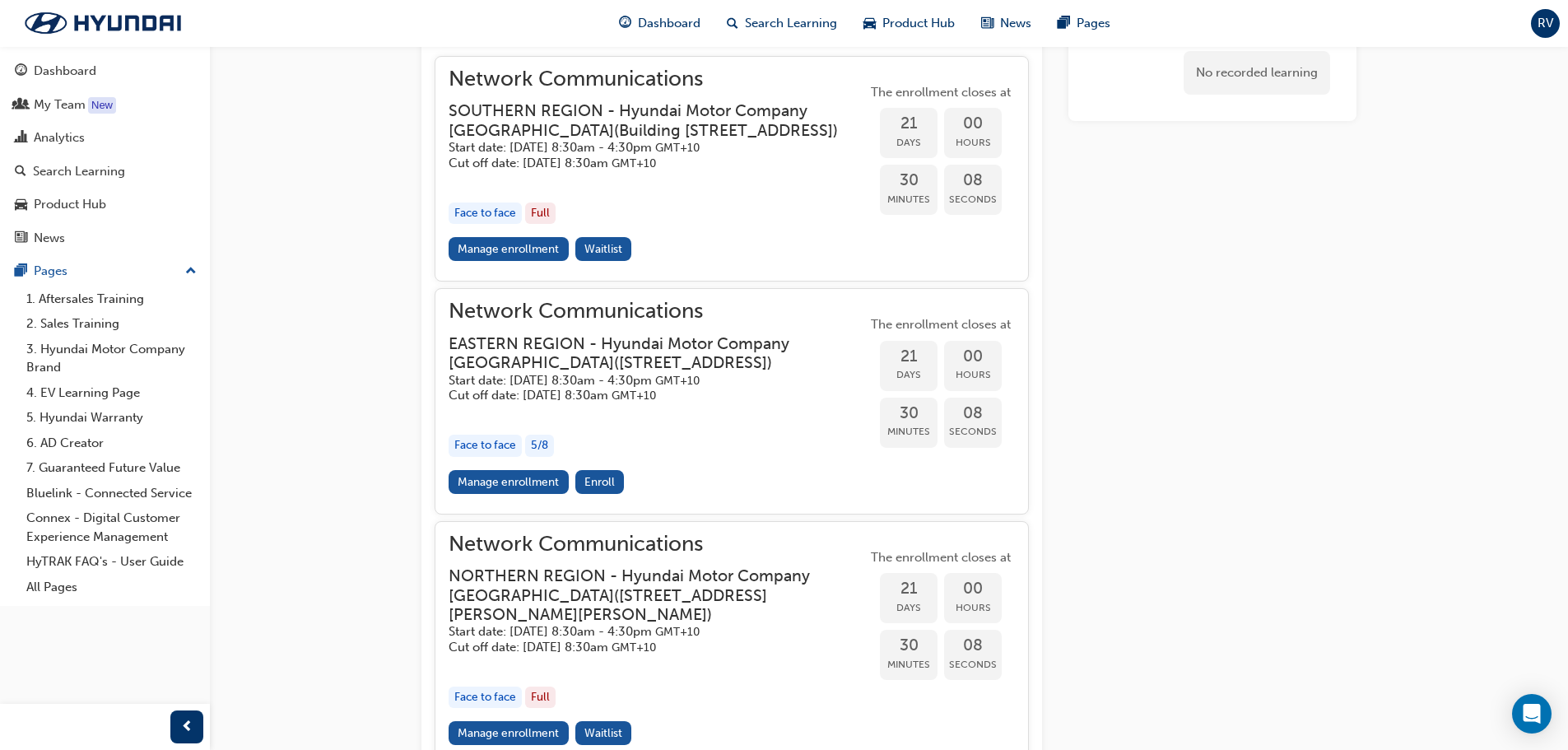
scroll to position [1410, 0]
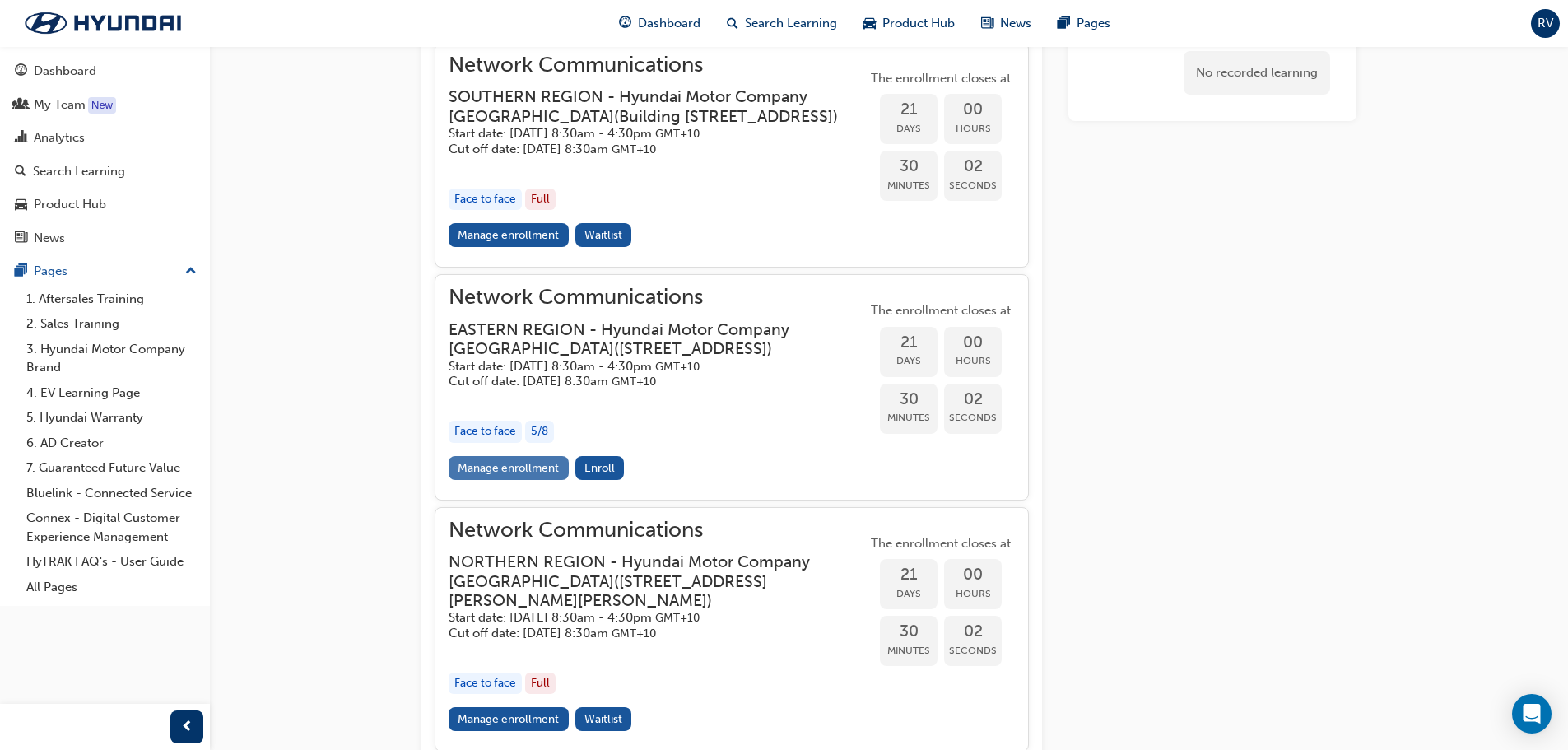
click at [523, 479] on link "Manage enrollment" at bounding box center [508, 468] width 120 height 24
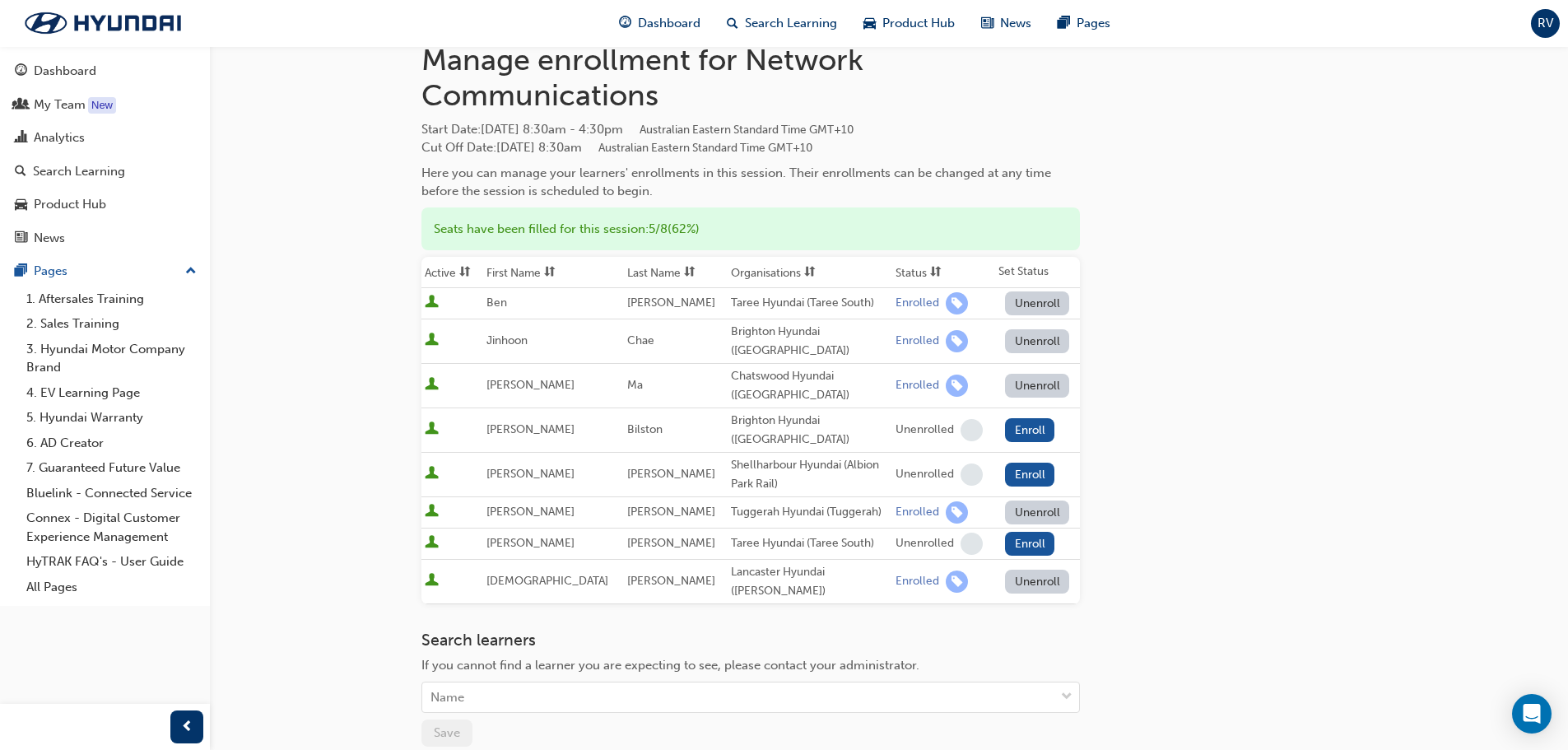
scroll to position [83, 0]
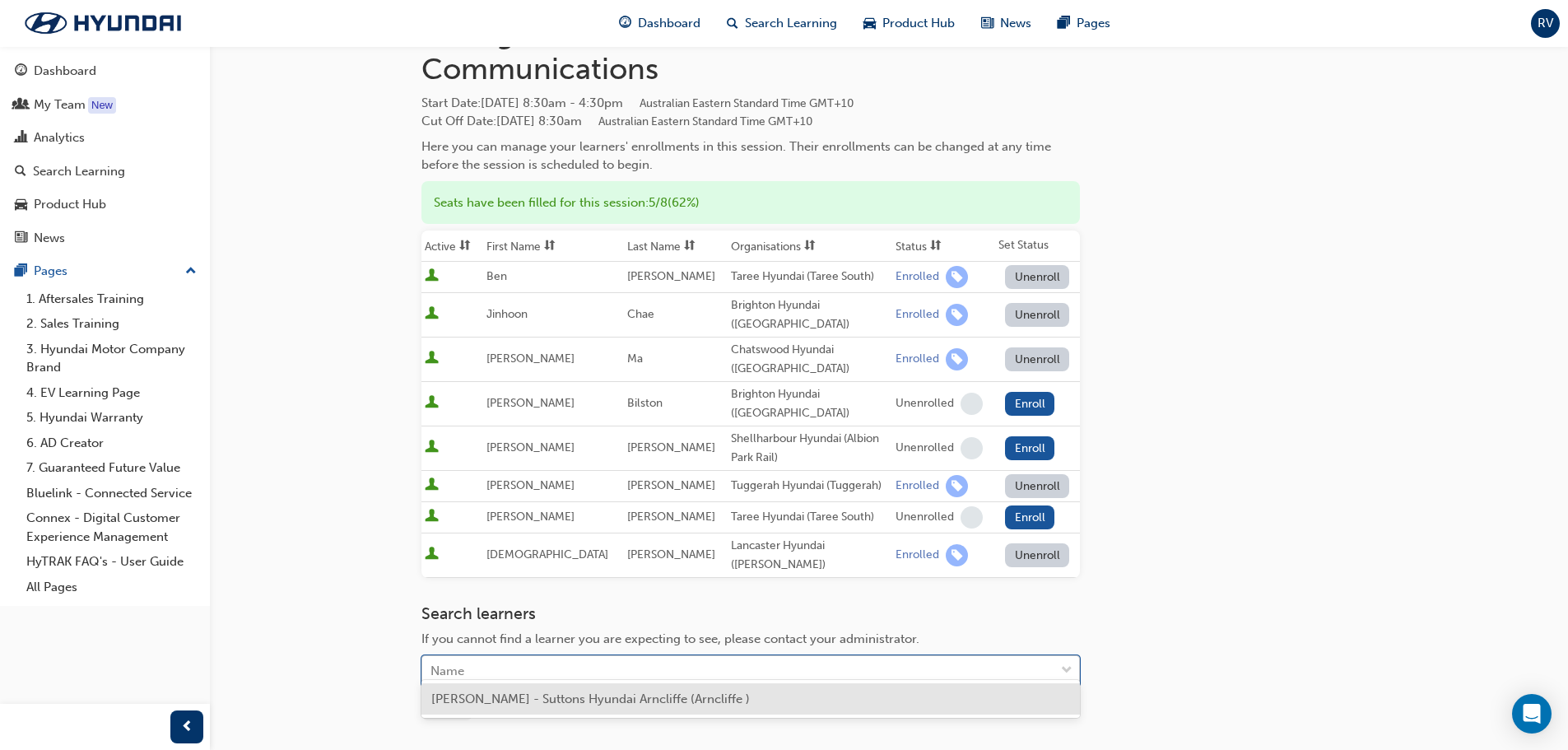
click at [480, 657] on div "Name" at bounding box center [739, 671] width 632 height 28
click at [481, 698] on span "[PERSON_NAME] - Suttons Hyundai Arncliffe (Arncliffe )" at bounding box center [590, 699] width 319 height 15
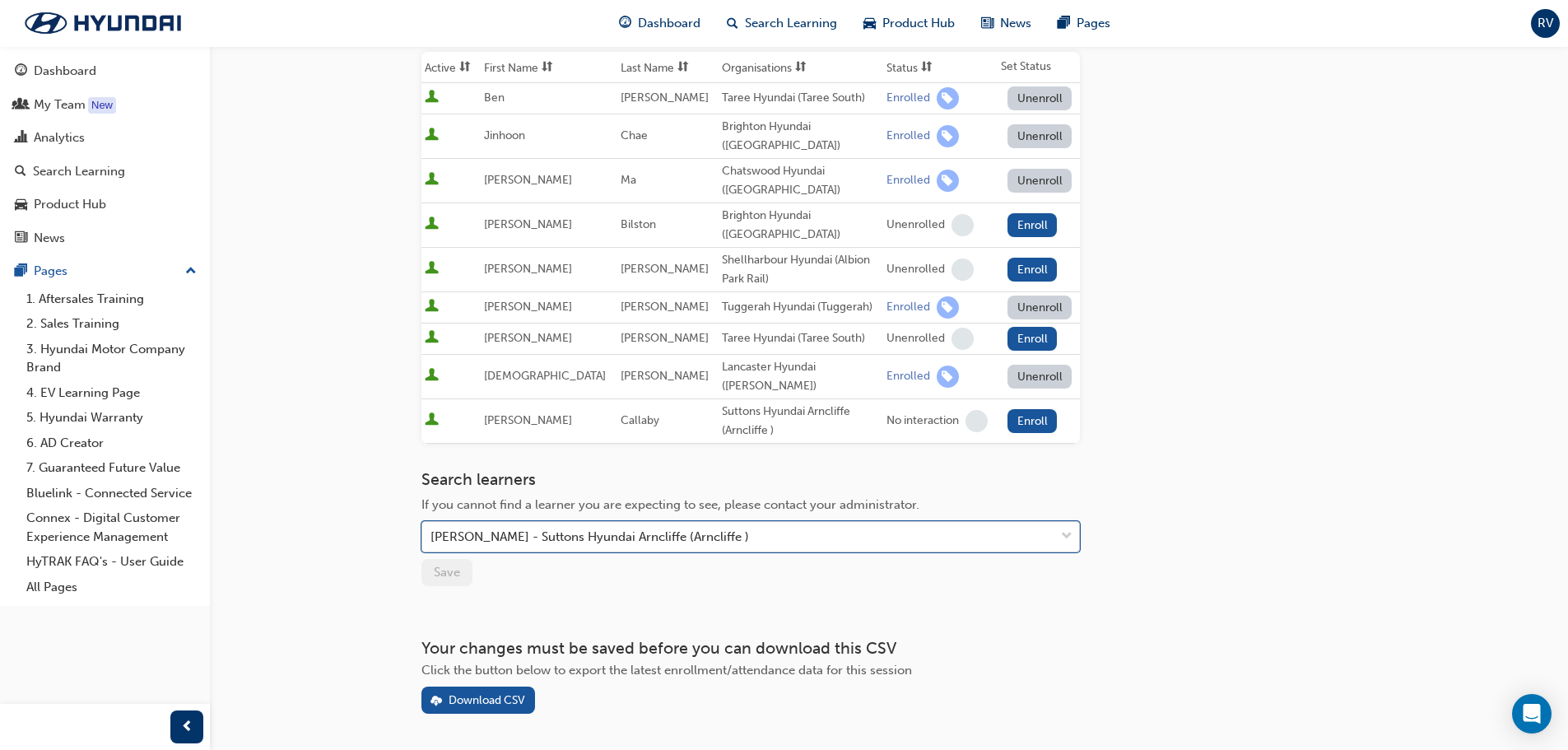
scroll to position [223, 0]
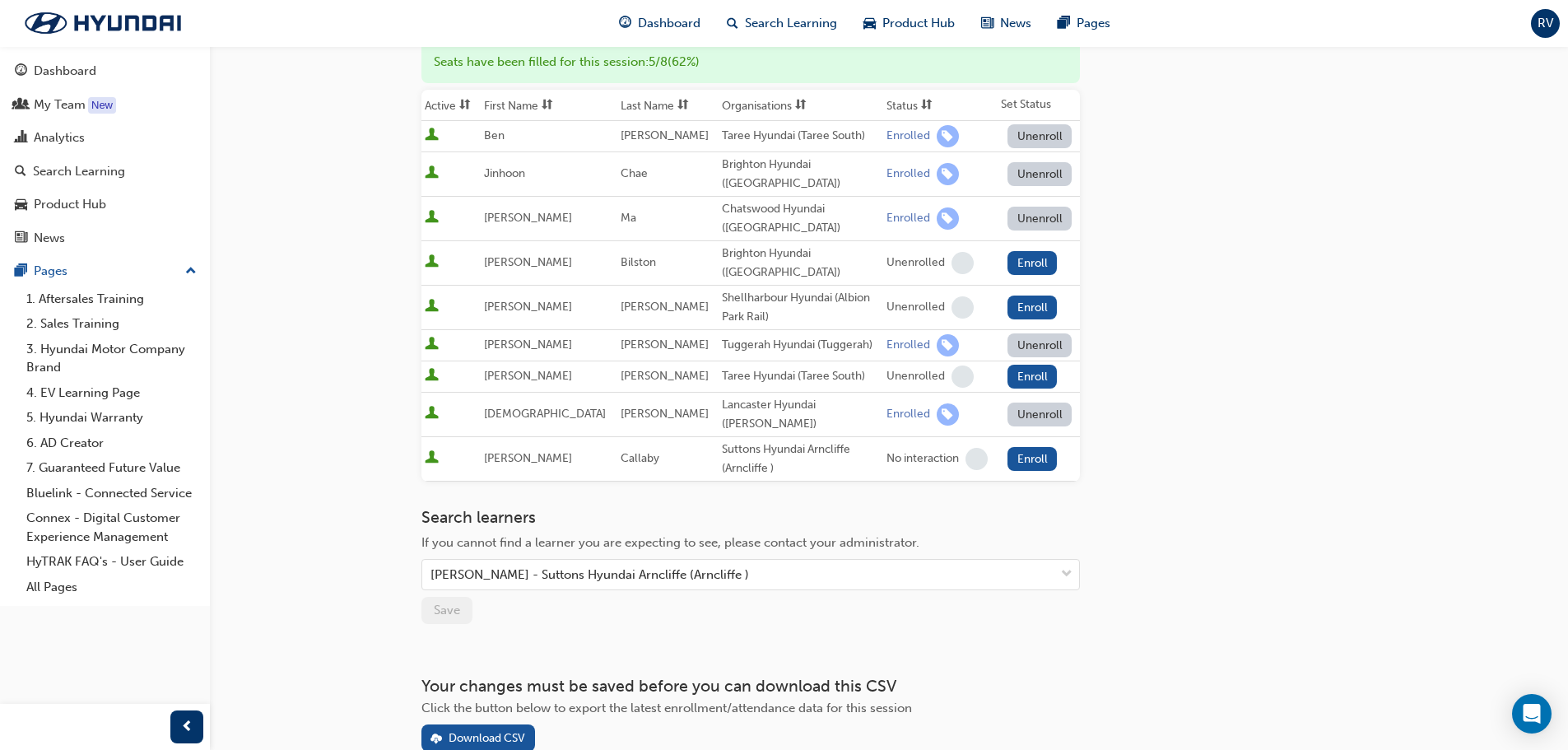
click at [319, 516] on div "Go to session detail page Manage enrollment for Network Communications Start Da…" at bounding box center [784, 311] width 1568 height 1068
click at [1022, 449] on button "Enroll" at bounding box center [1033, 458] width 50 height 24
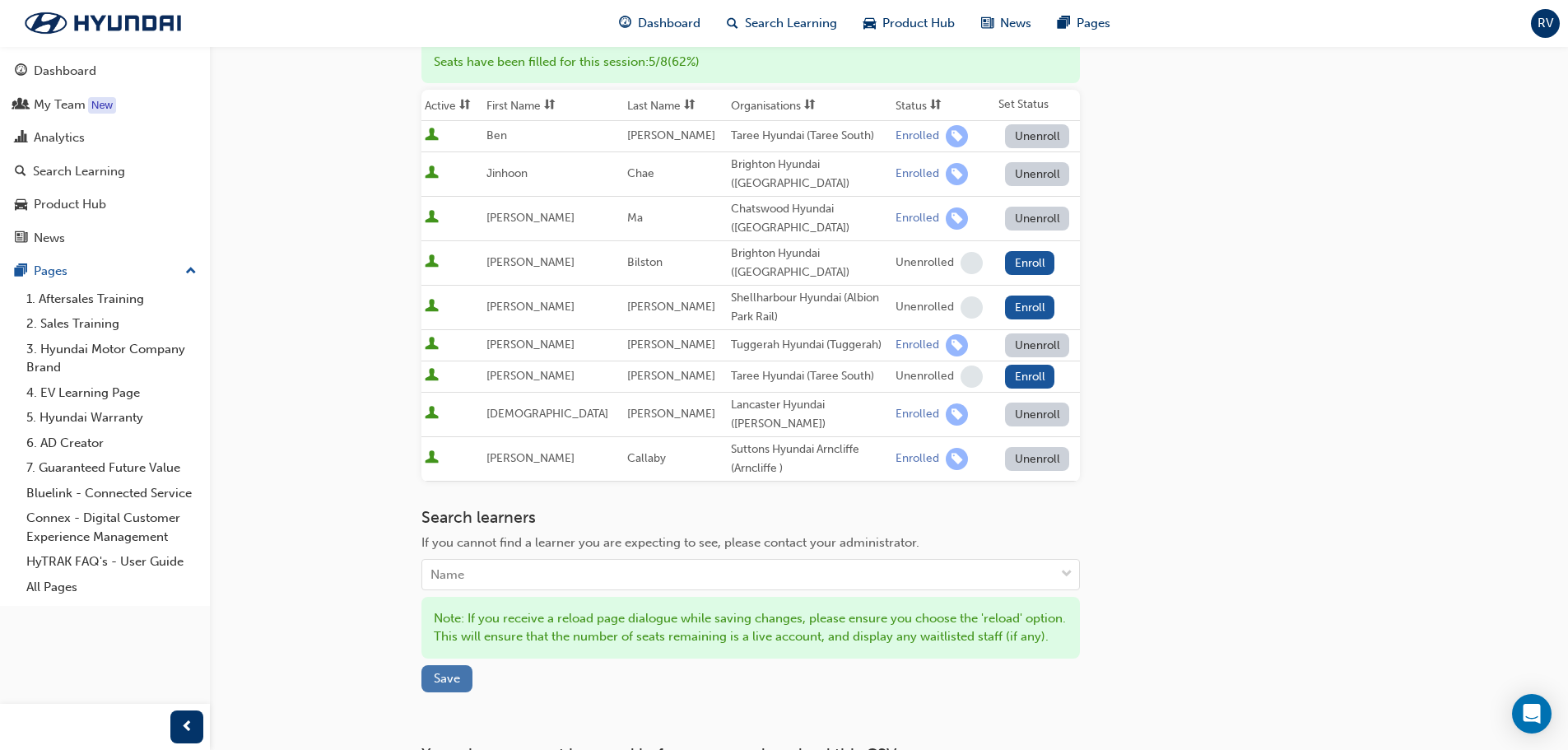
click at [447, 683] on span "Save" at bounding box center [447, 678] width 27 height 15
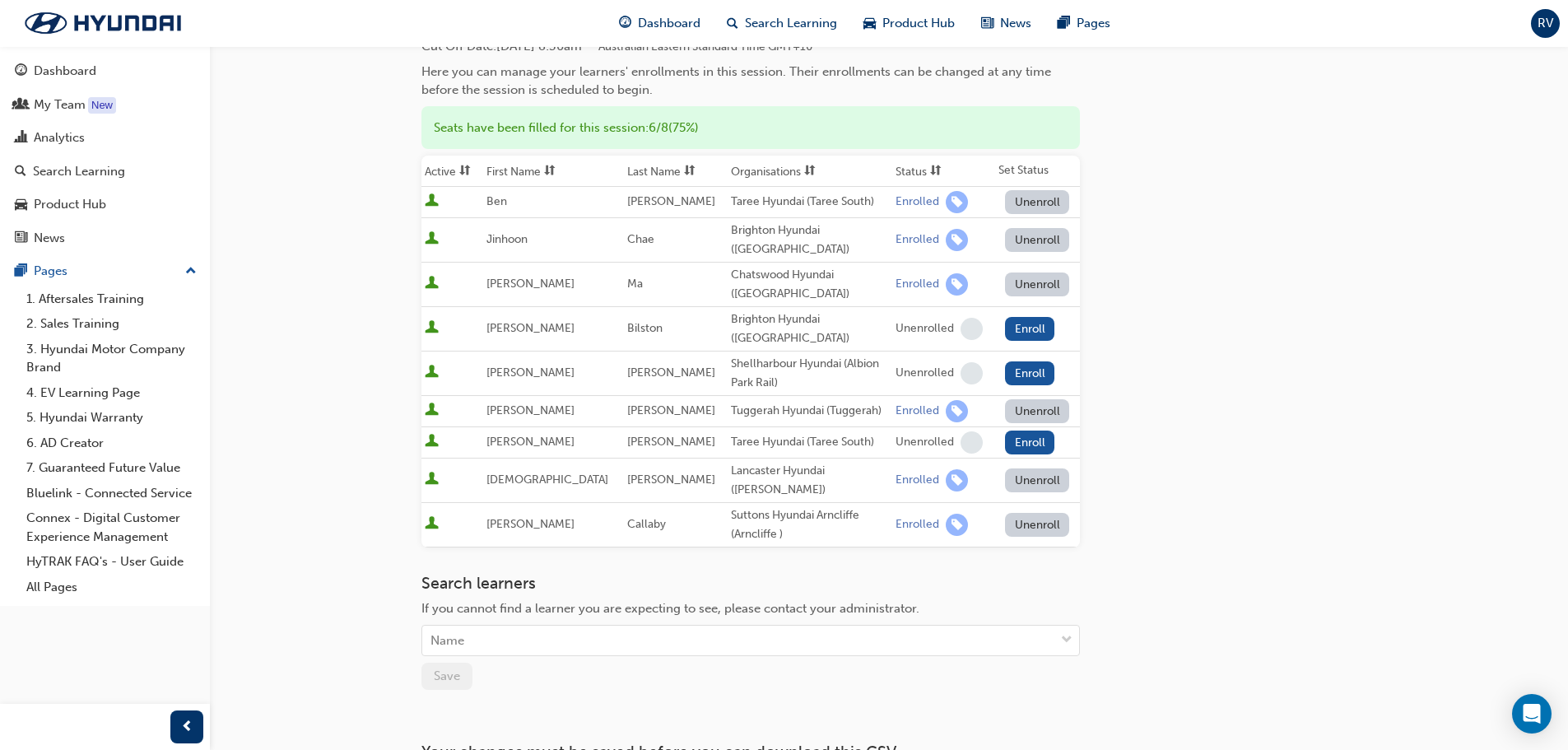
scroll to position [59, 0]
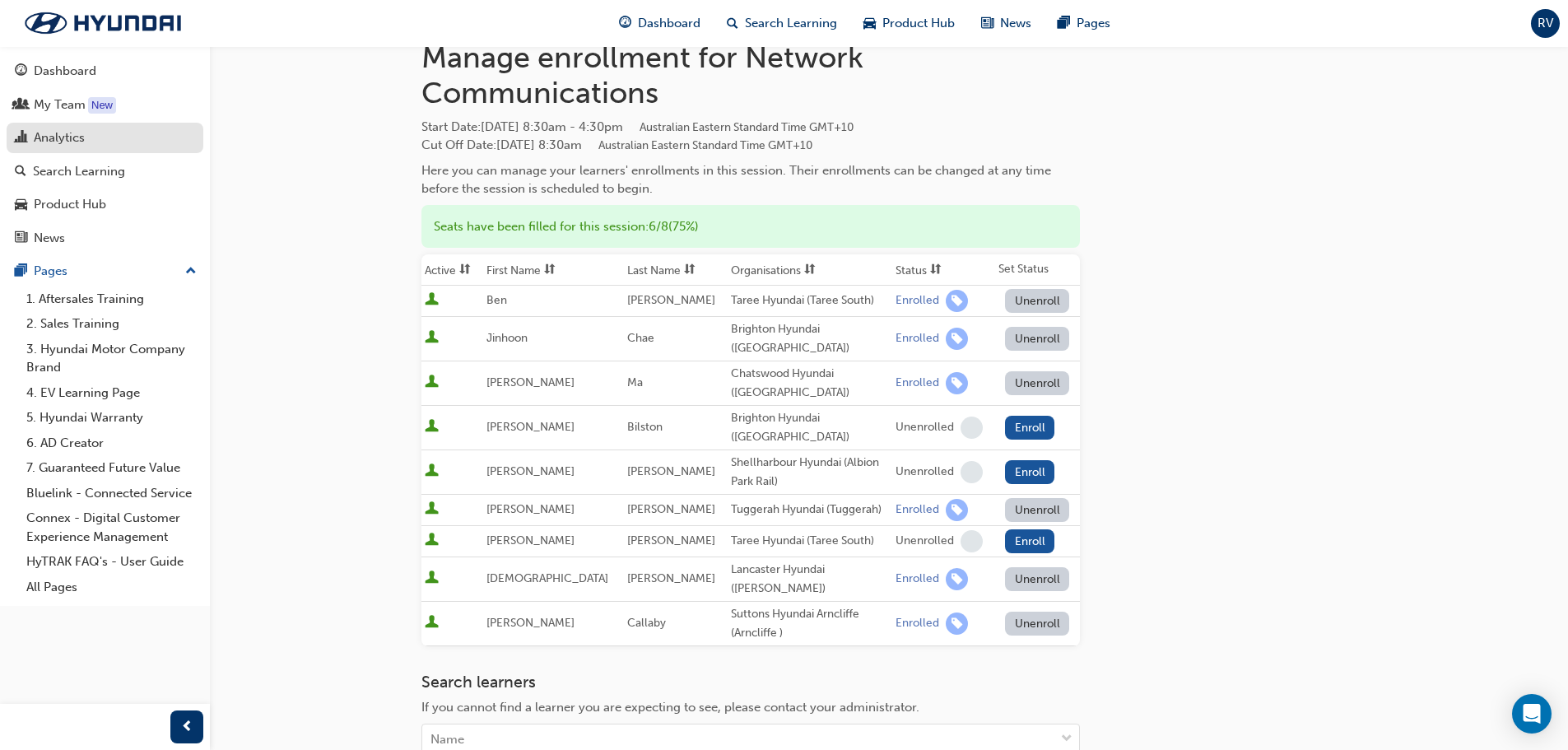
click at [91, 131] on div "Analytics" at bounding box center [105, 138] width 180 height 20
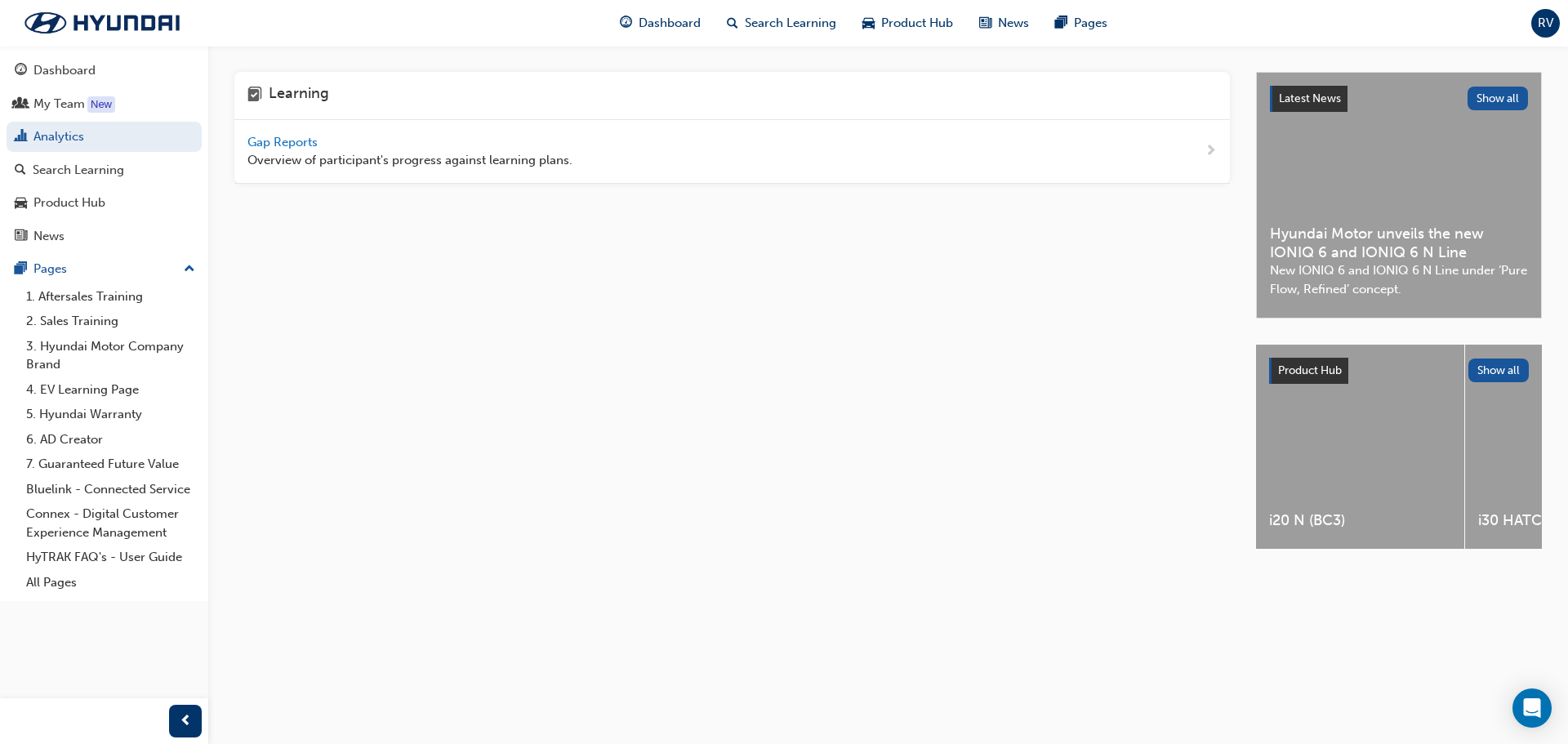
click at [272, 141] on span "Gap Reports" at bounding box center [284, 142] width 73 height 15
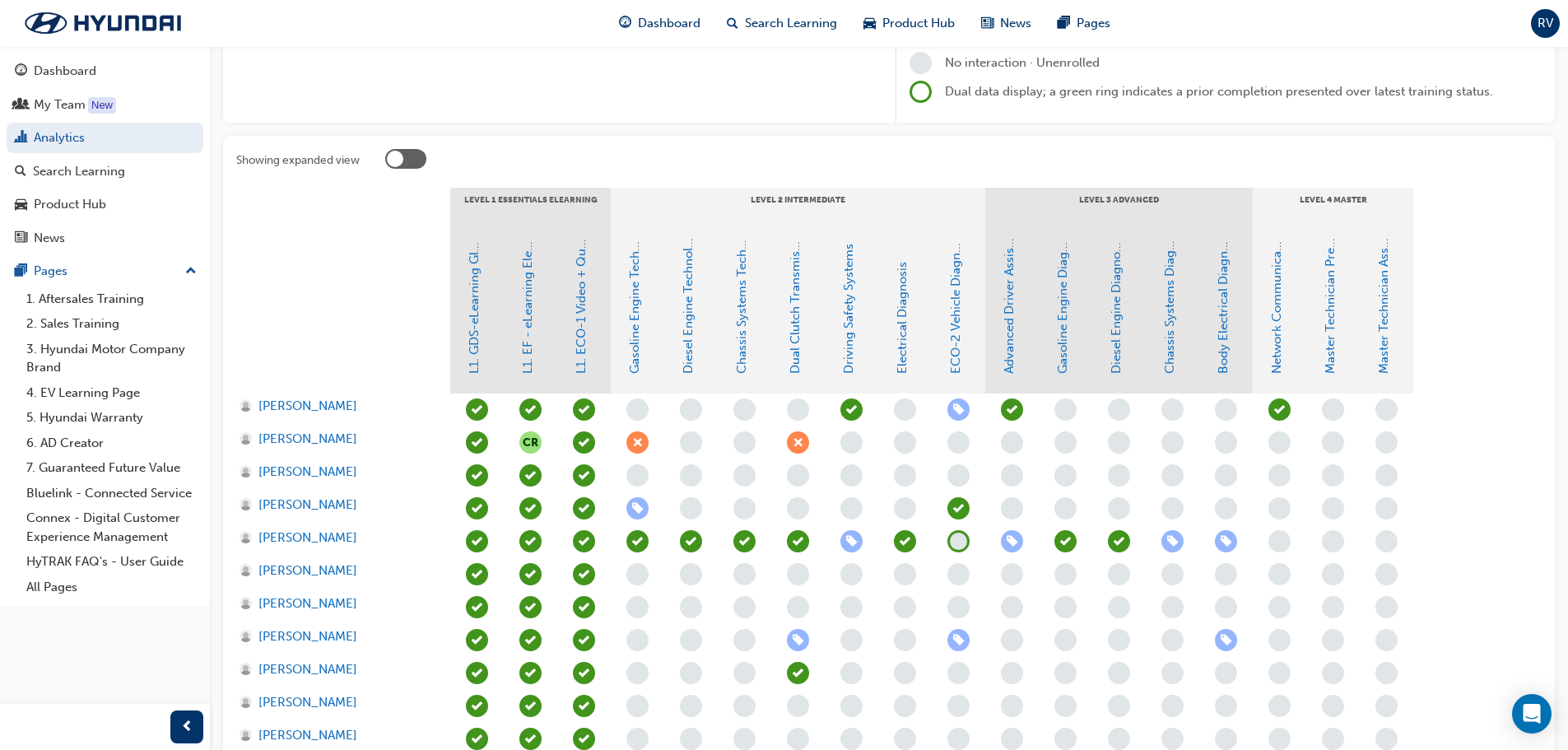
scroll to position [247, 0]
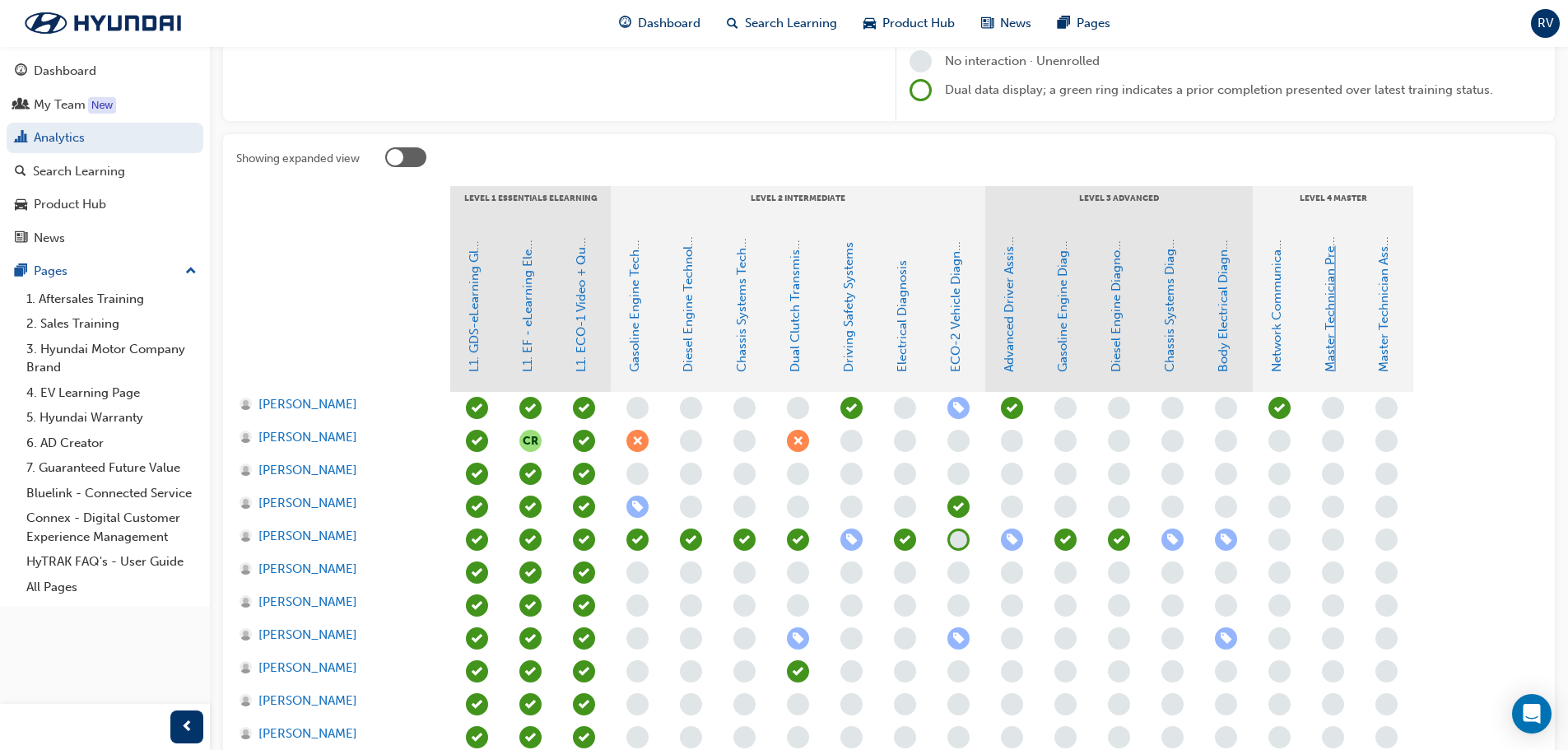
click at [1328, 367] on link "Master Technician Pre-Qualifier" at bounding box center [1330, 280] width 15 height 182
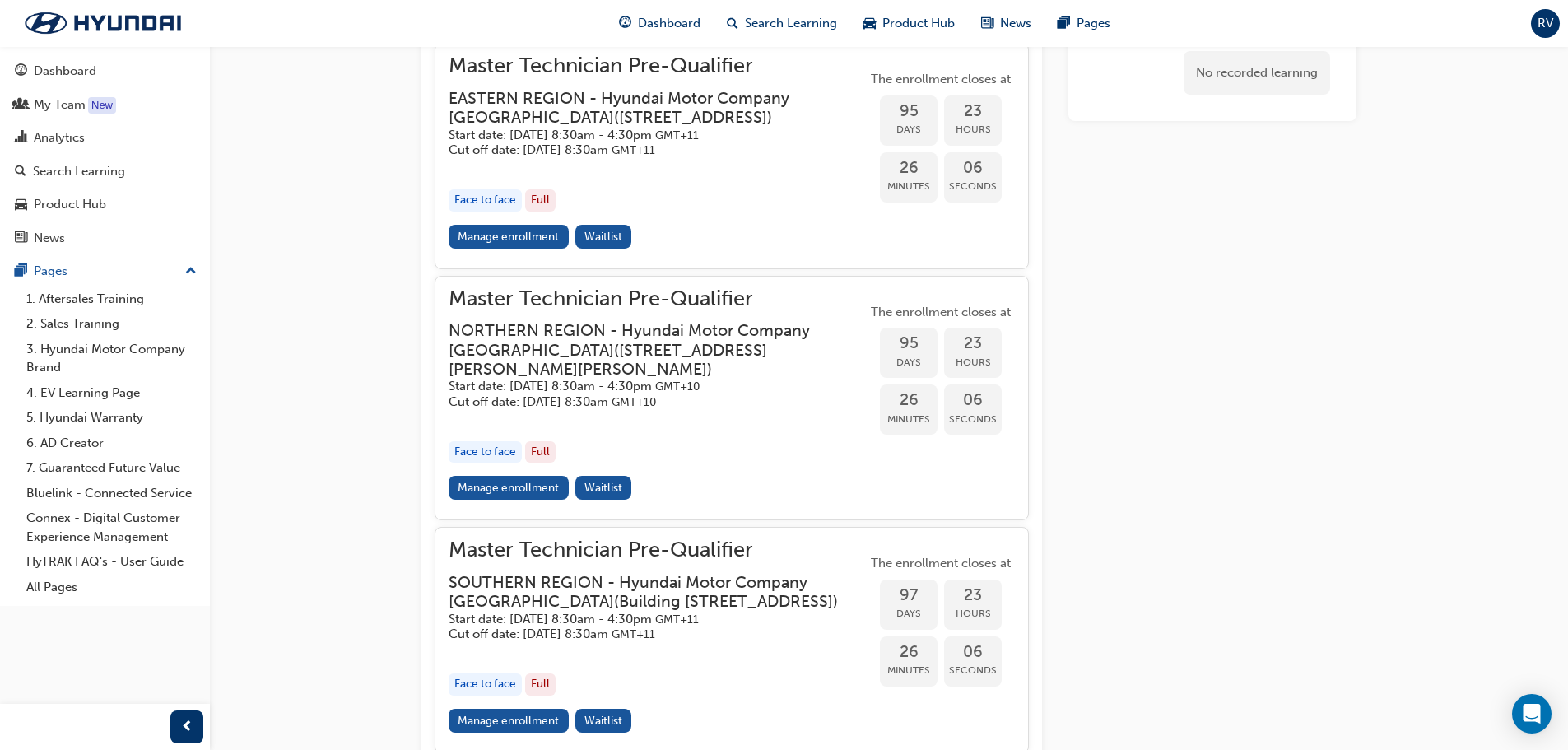
scroll to position [1347, 0]
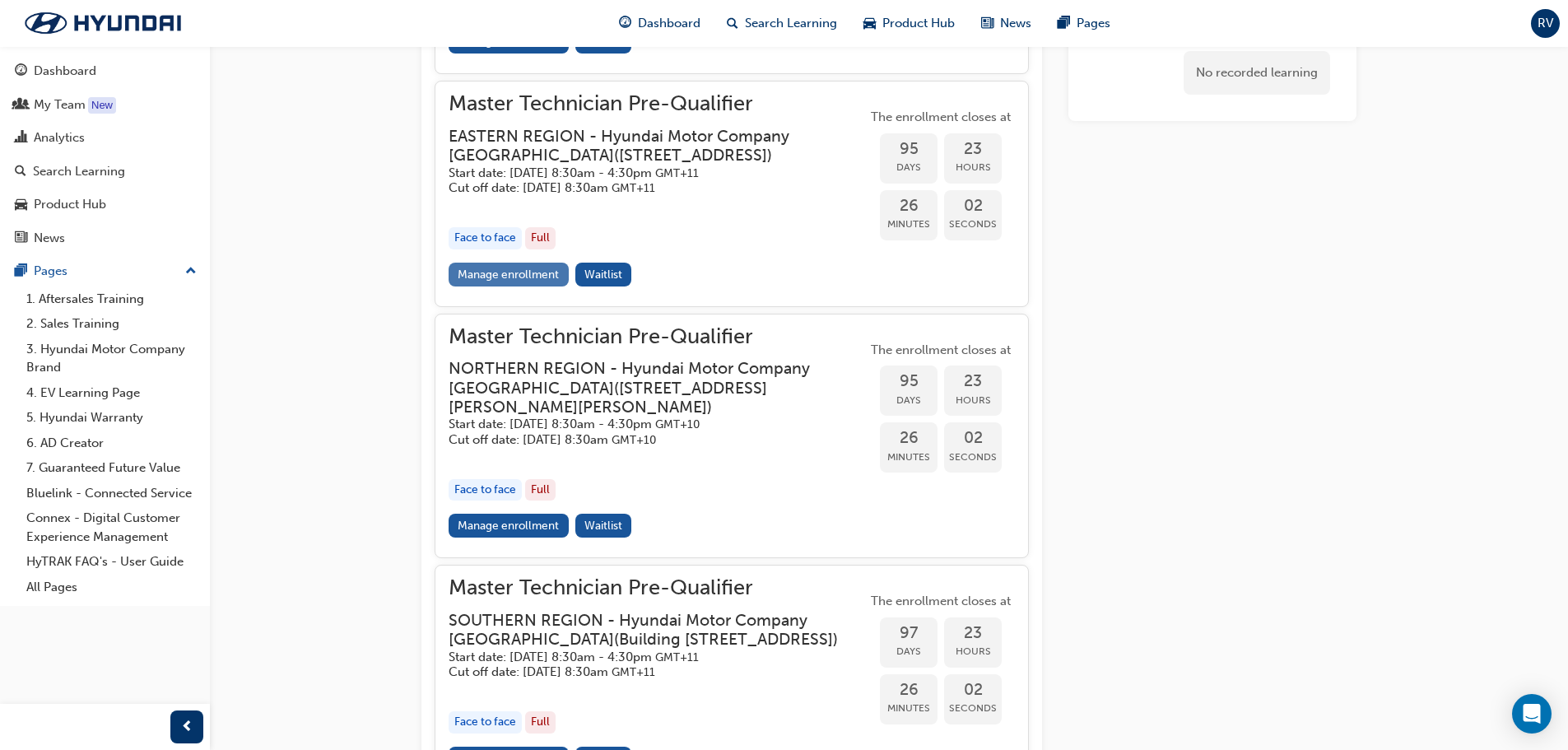
click at [484, 287] on link "Manage enrollment" at bounding box center [508, 274] width 120 height 24
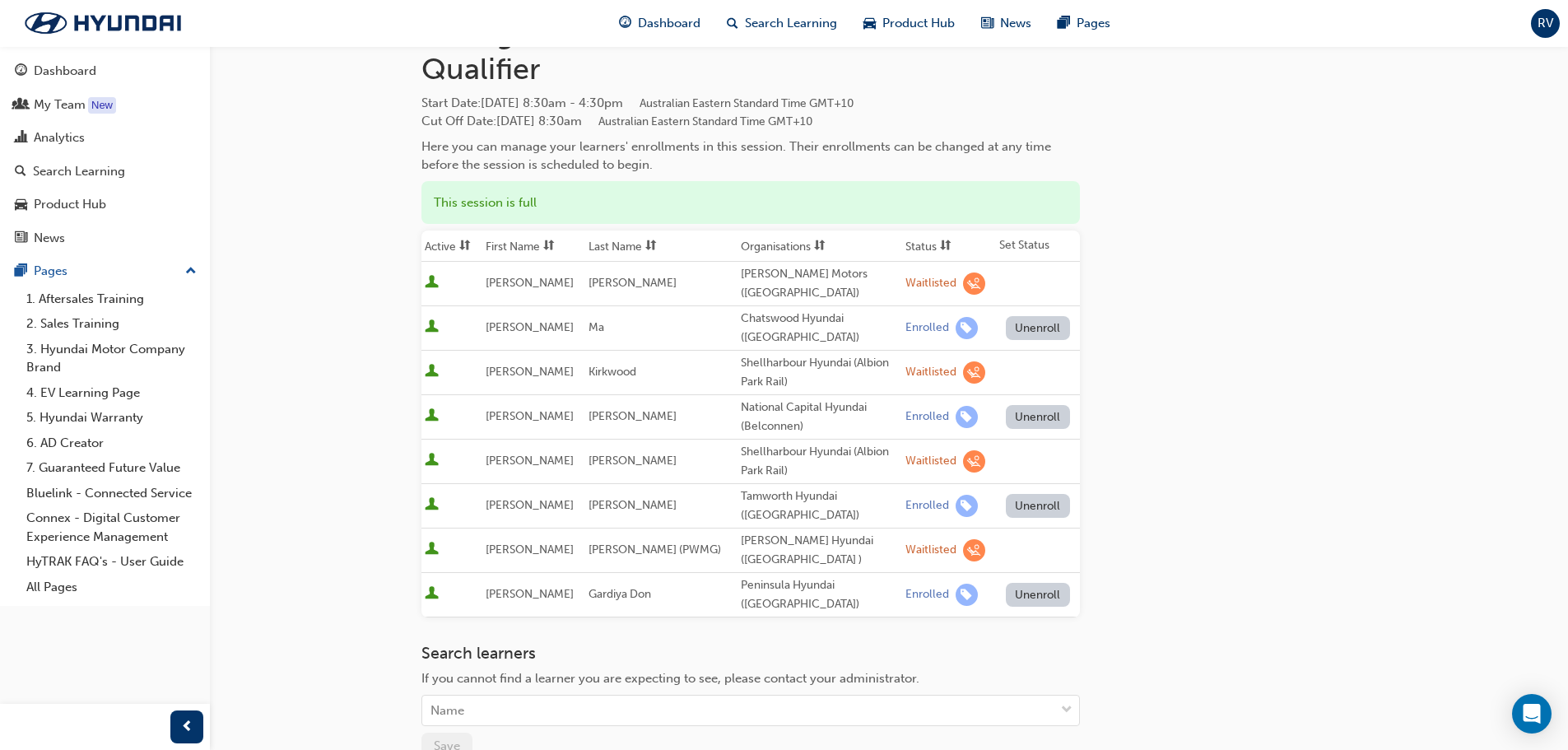
scroll to position [164, 0]
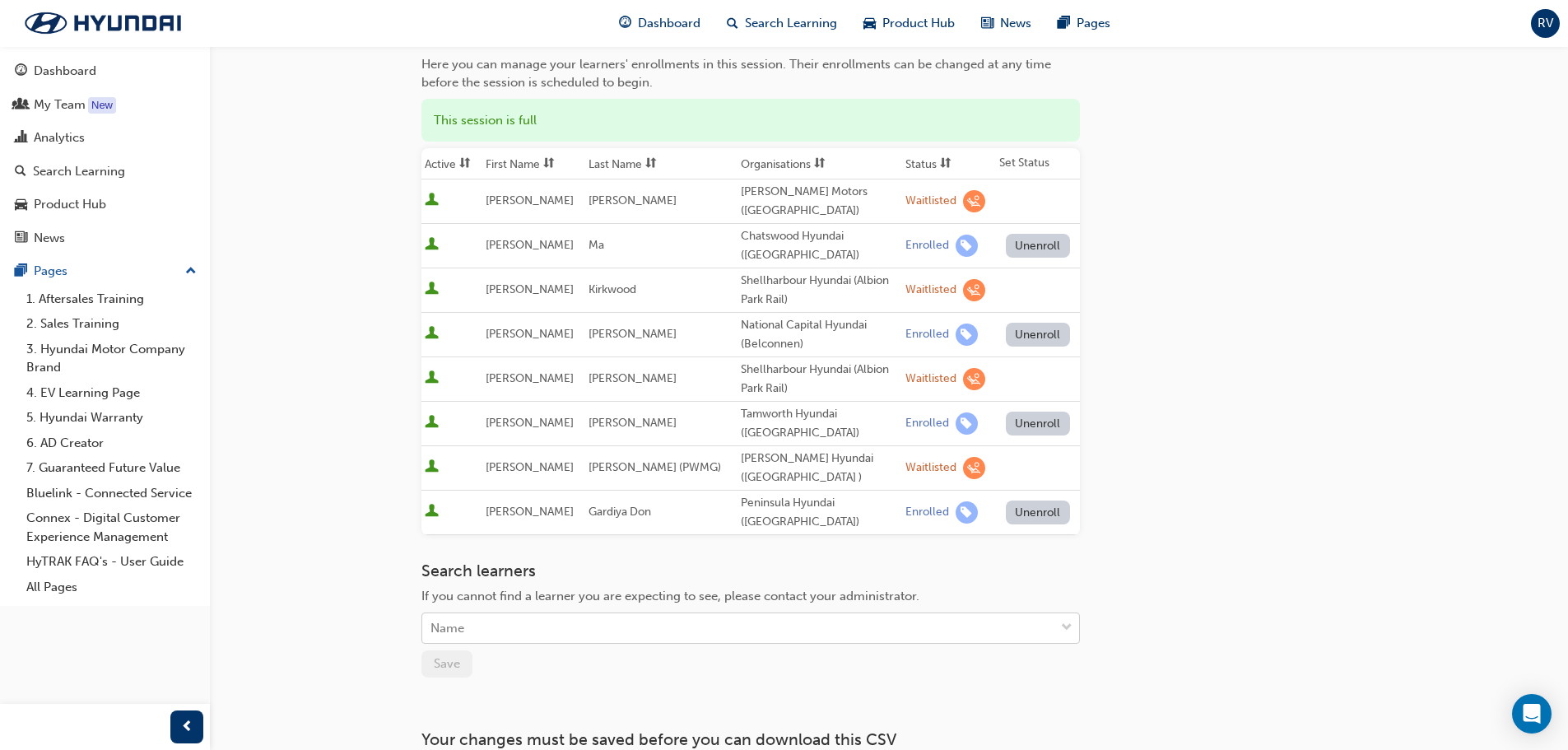
click at [535, 631] on div "Name" at bounding box center [739, 628] width 632 height 28
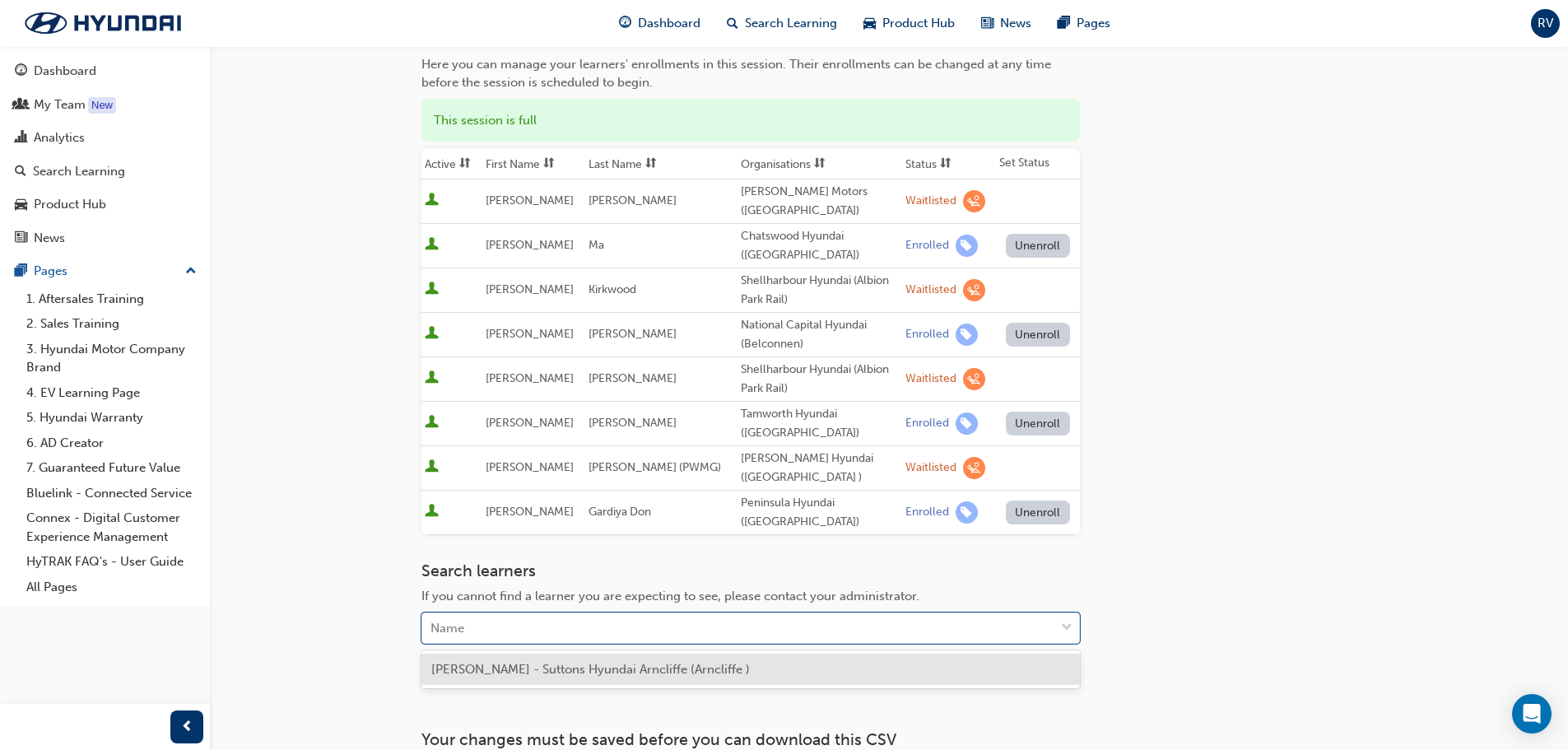
click at [505, 669] on span "[PERSON_NAME] - Suttons Hyundai Arncliffe (Arncliffe )" at bounding box center [590, 668] width 319 height 15
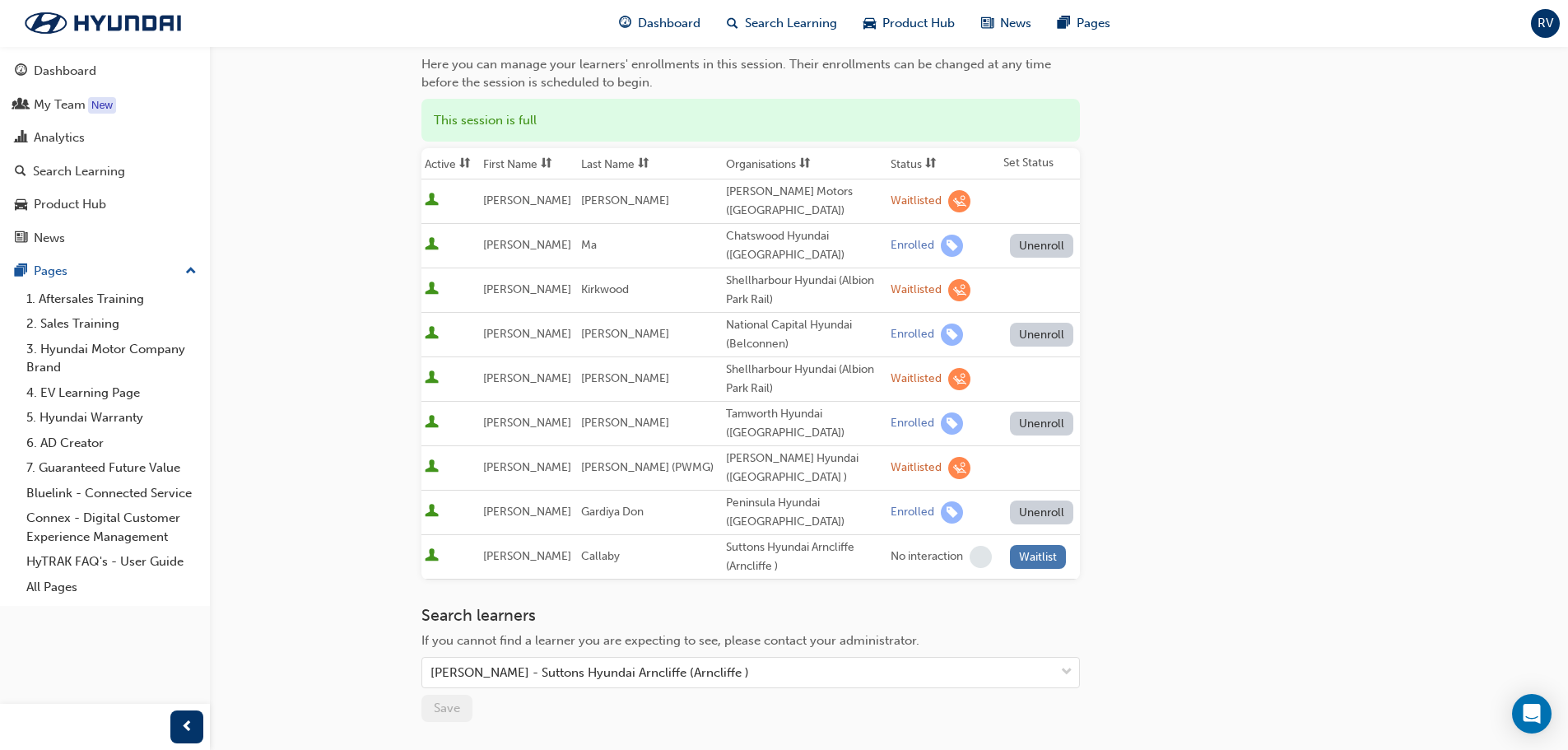
click at [1044, 554] on button "Waitlist" at bounding box center [1039, 557] width 57 height 24
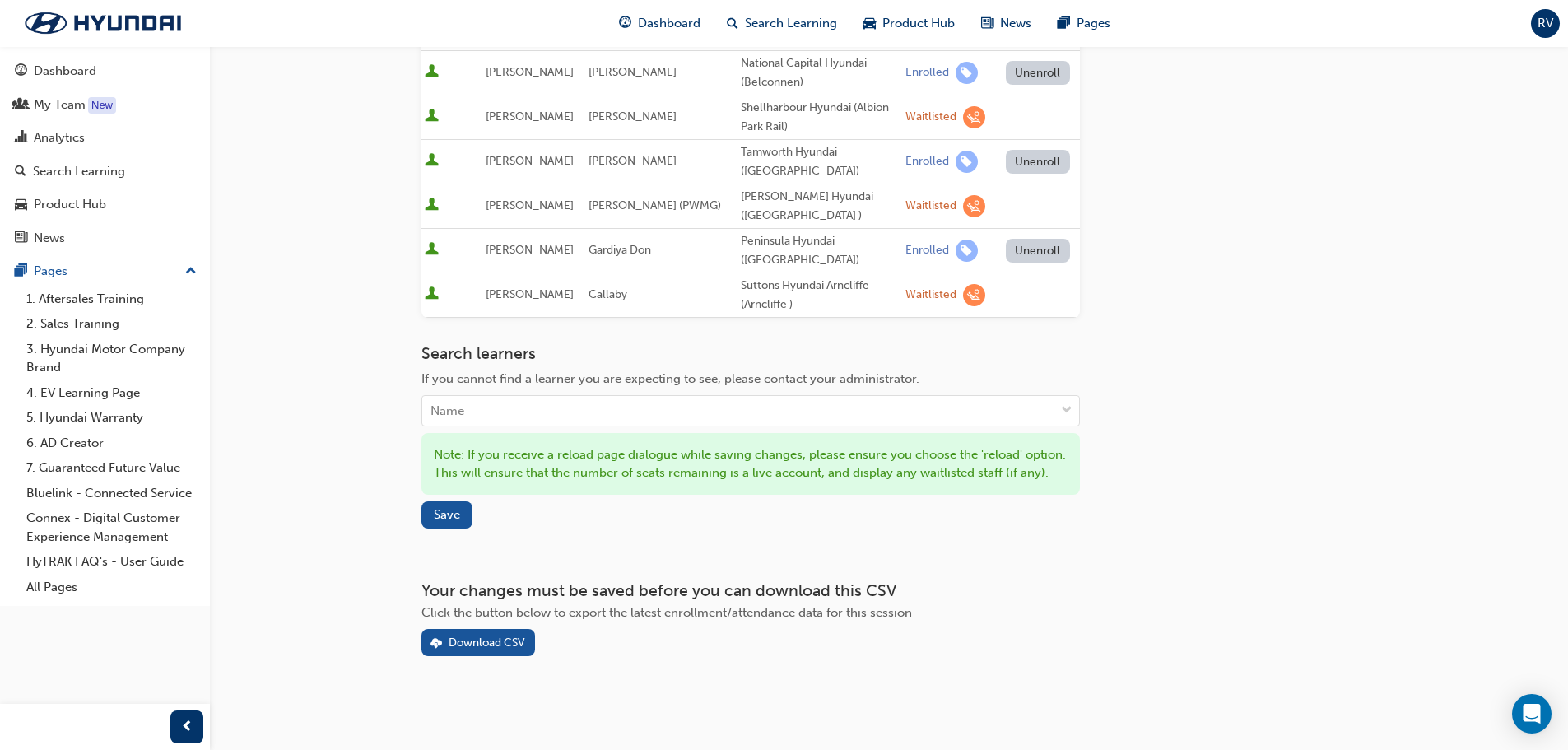
scroll to position [445, 0]
click at [444, 510] on span "Save" at bounding box center [447, 514] width 27 height 15
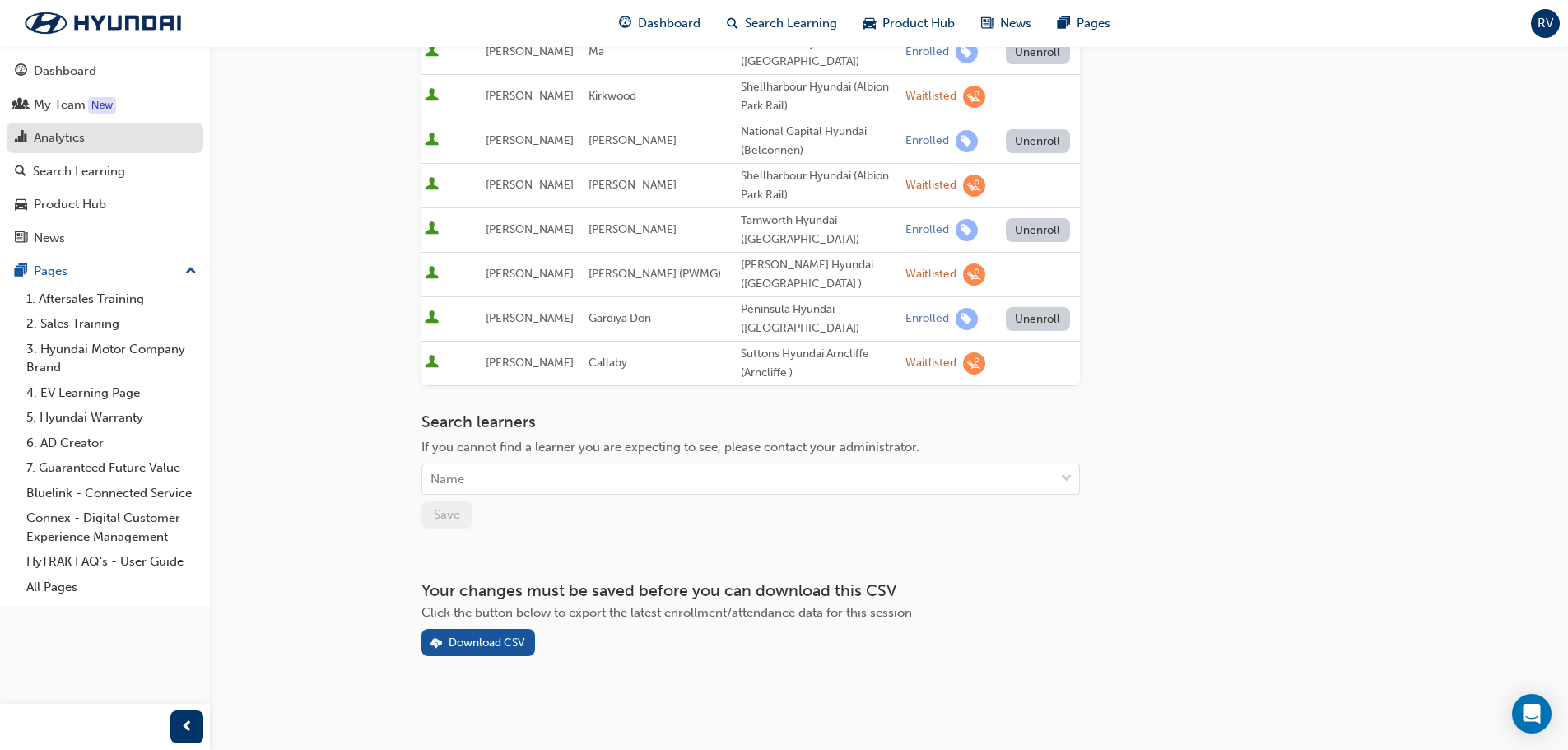
click at [71, 137] on div "Analytics" at bounding box center [59, 138] width 51 height 19
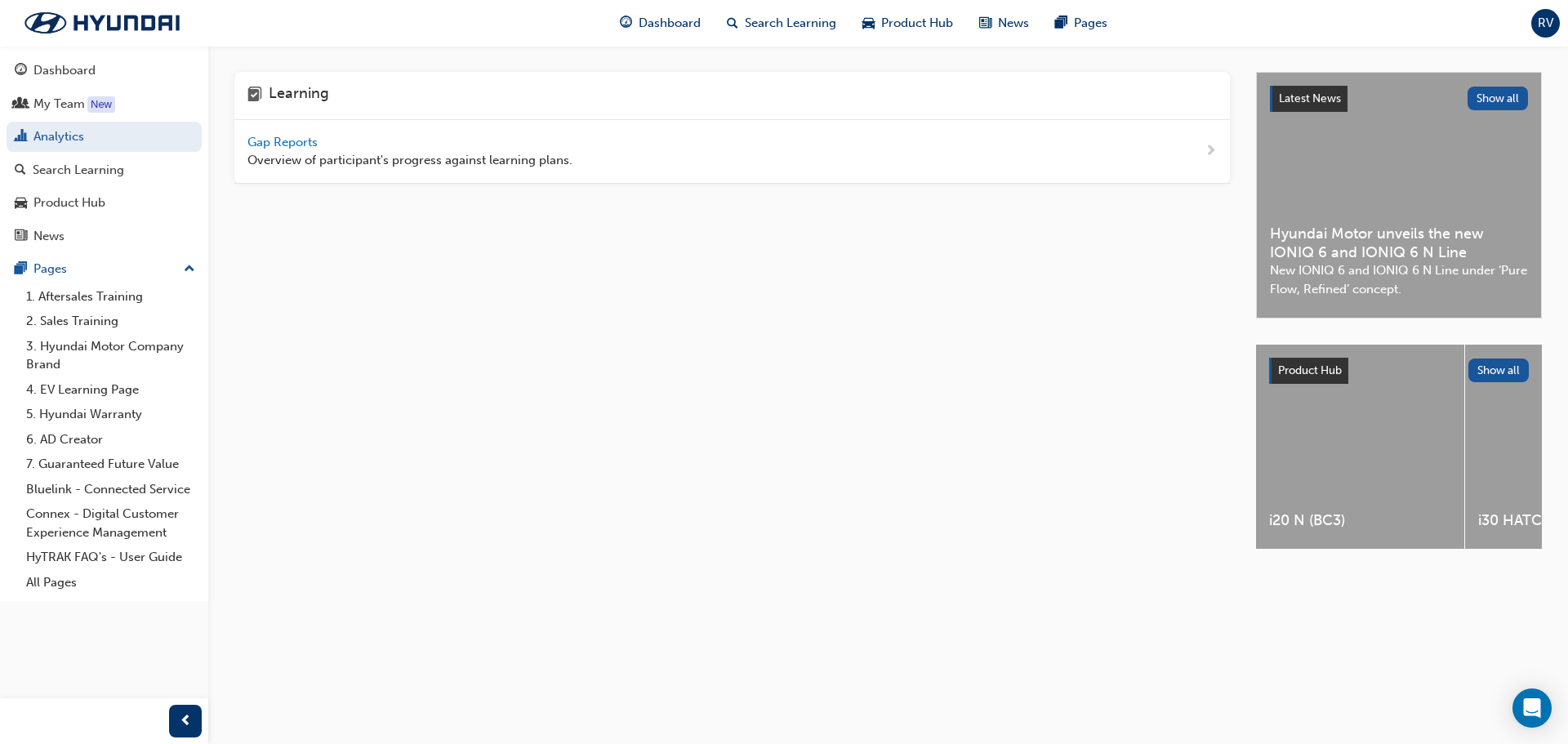
click at [307, 143] on span "Gap Reports" at bounding box center [284, 142] width 73 height 15
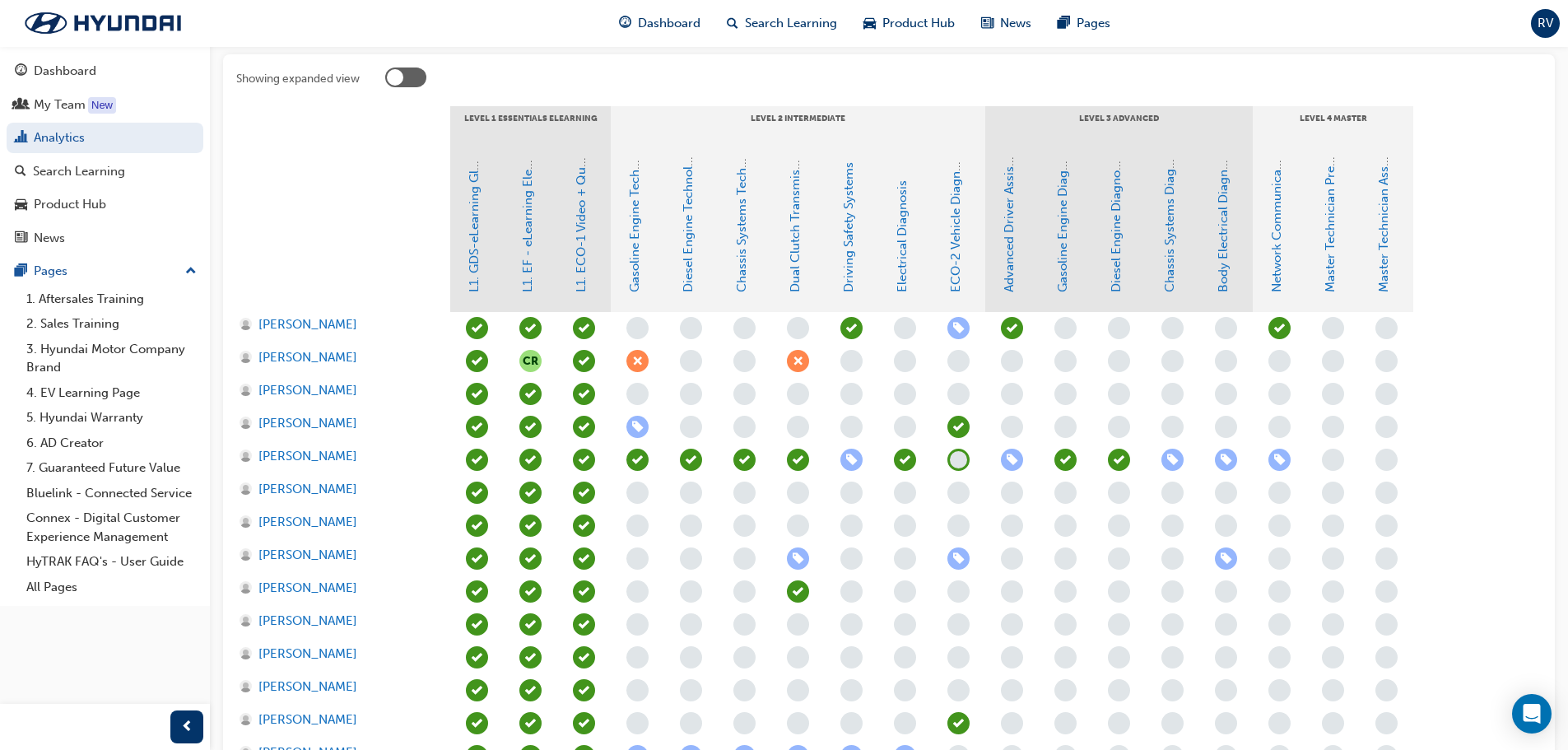
scroll to position [329, 0]
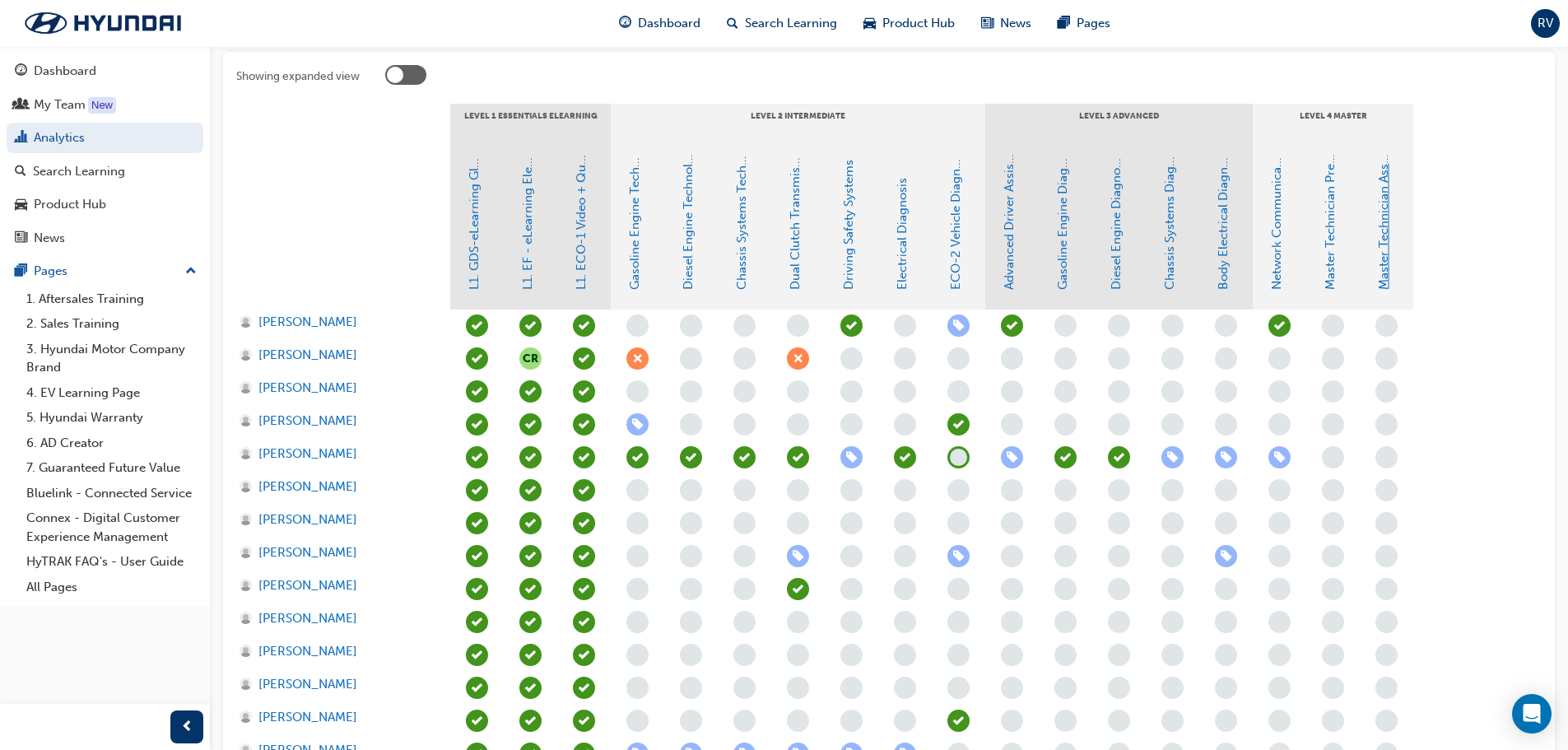
click at [1382, 275] on link "Master Technician Assessment" at bounding box center [1383, 203] width 15 height 174
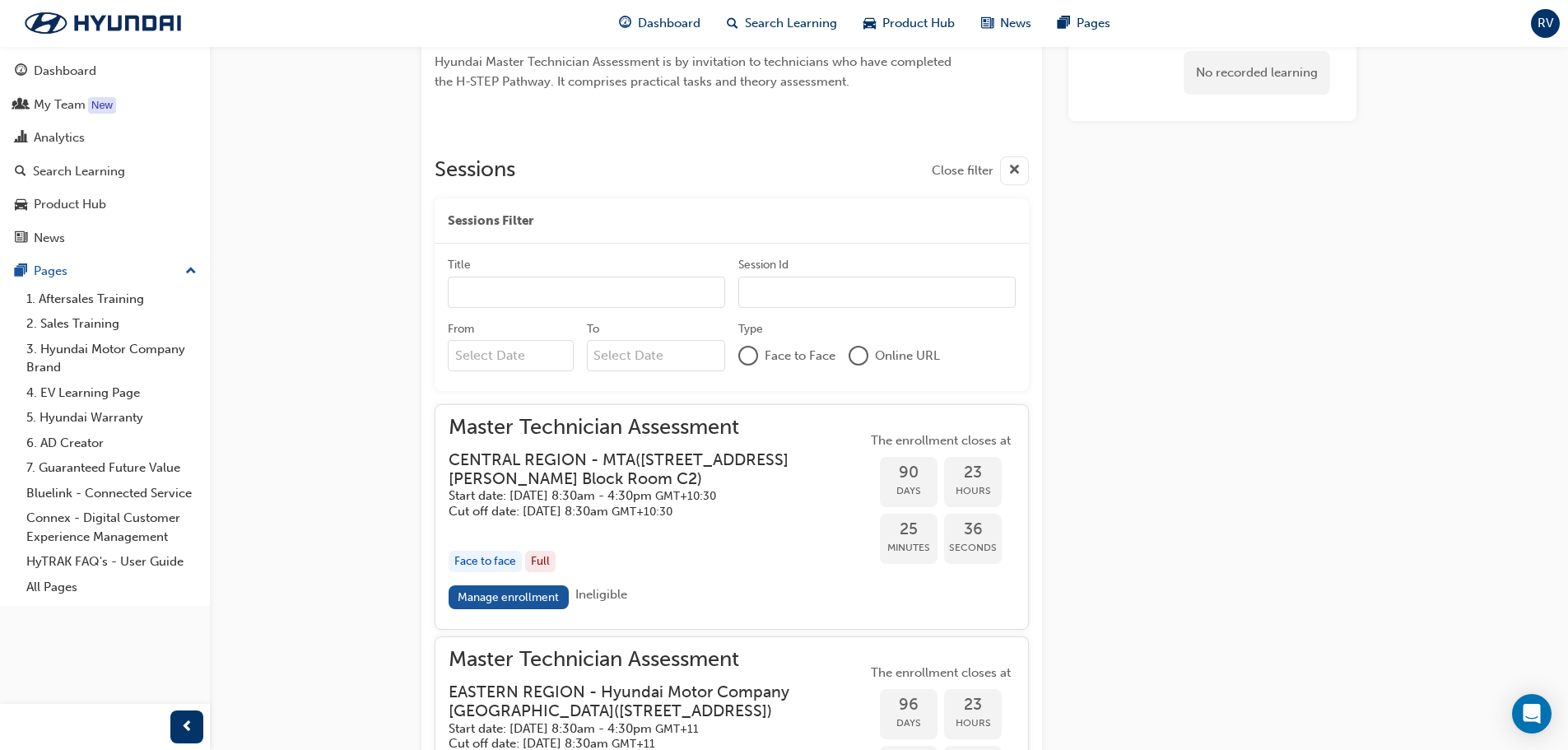
scroll to position [823, 0]
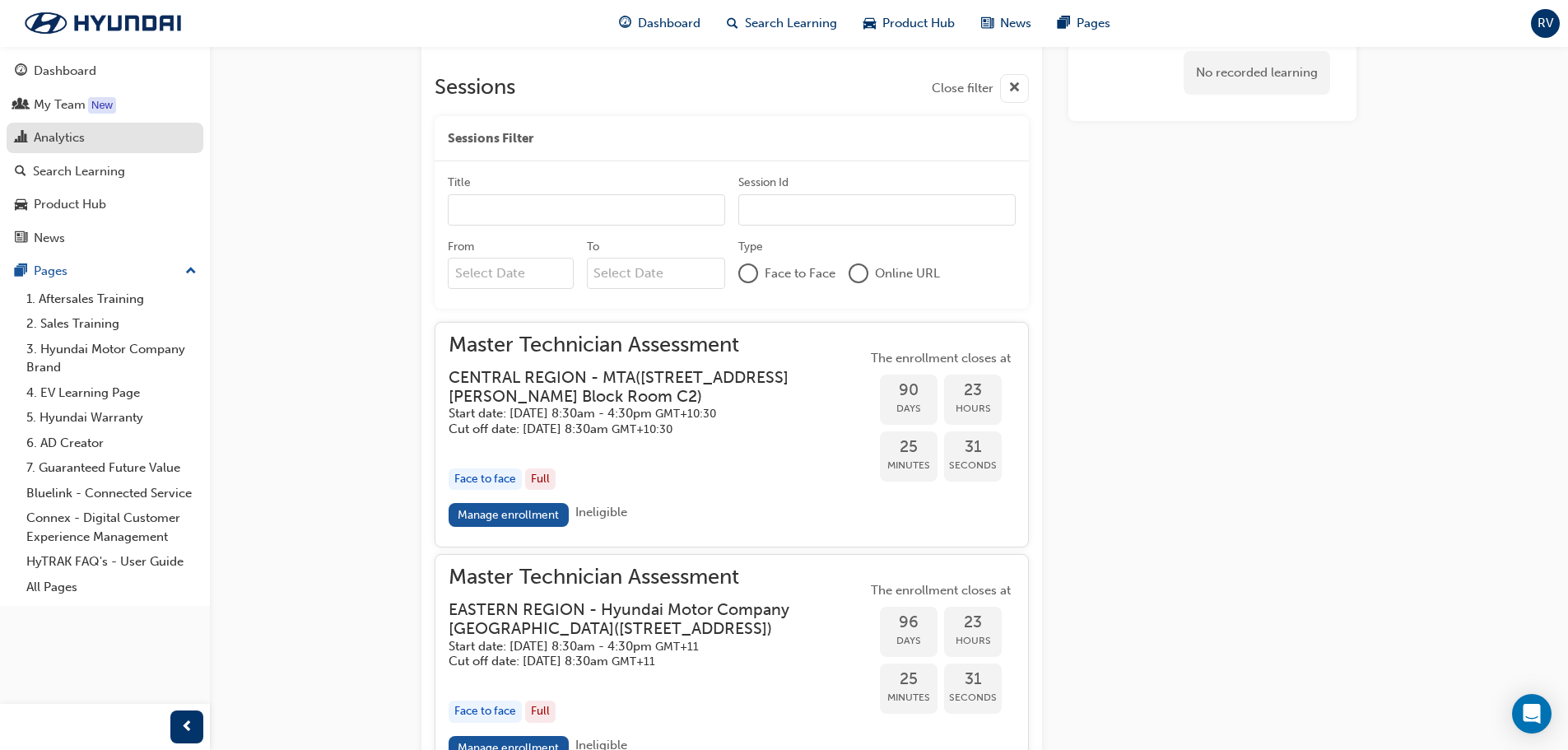
click at [91, 147] on div "Analytics" at bounding box center [105, 138] width 180 height 20
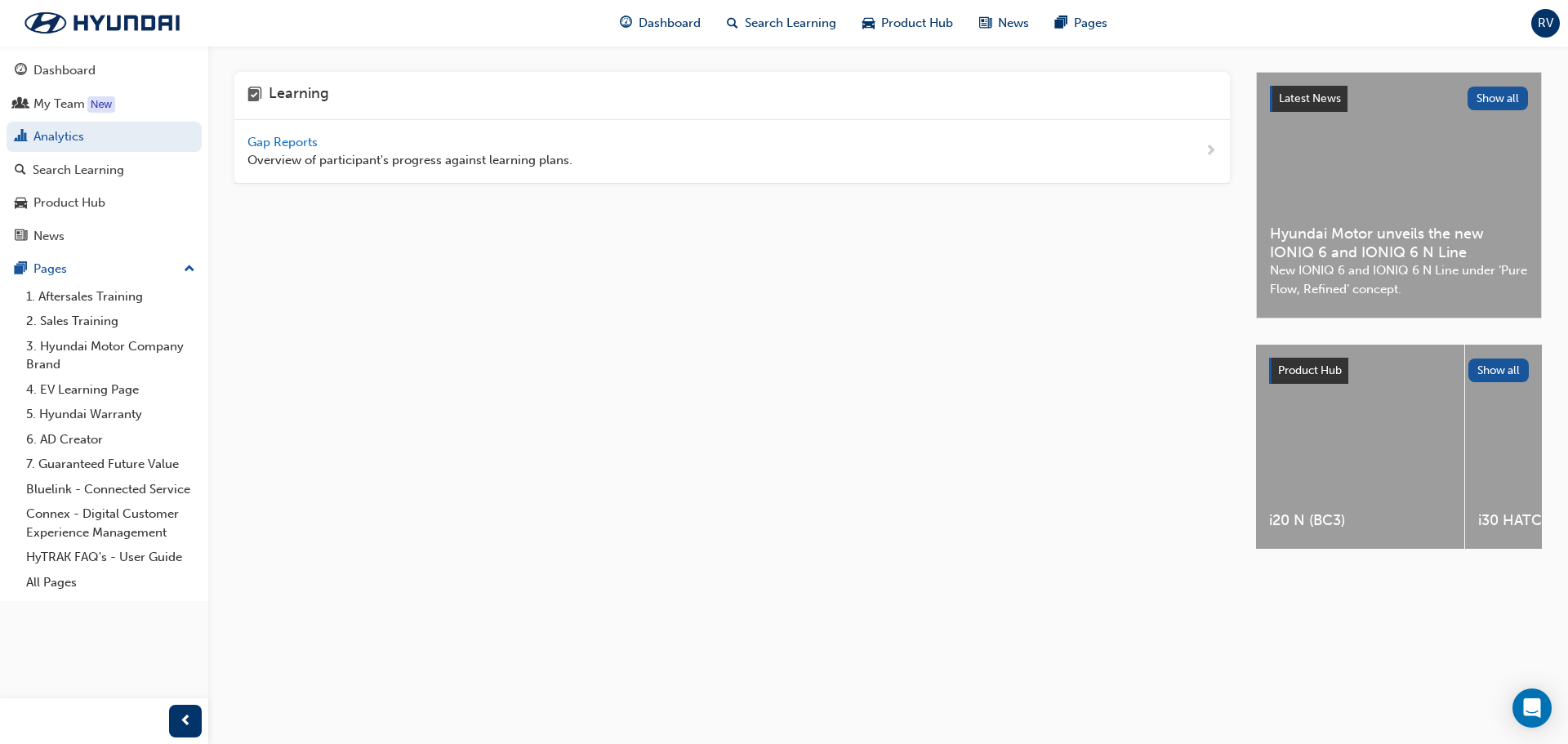
click at [290, 142] on span "Gap Reports" at bounding box center [284, 142] width 73 height 15
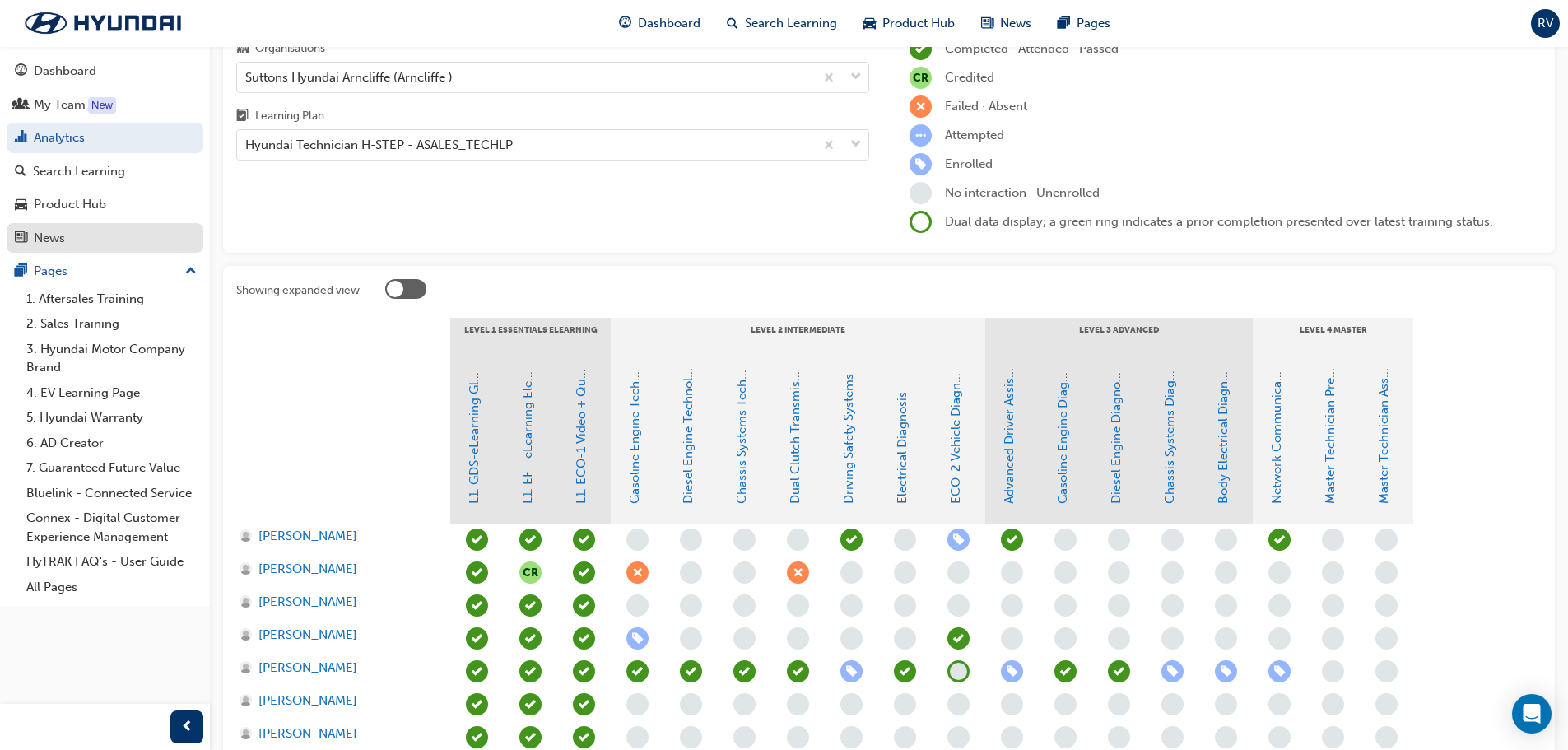
scroll to position [76, 0]
